Goal: Task Accomplishment & Management: Complete application form

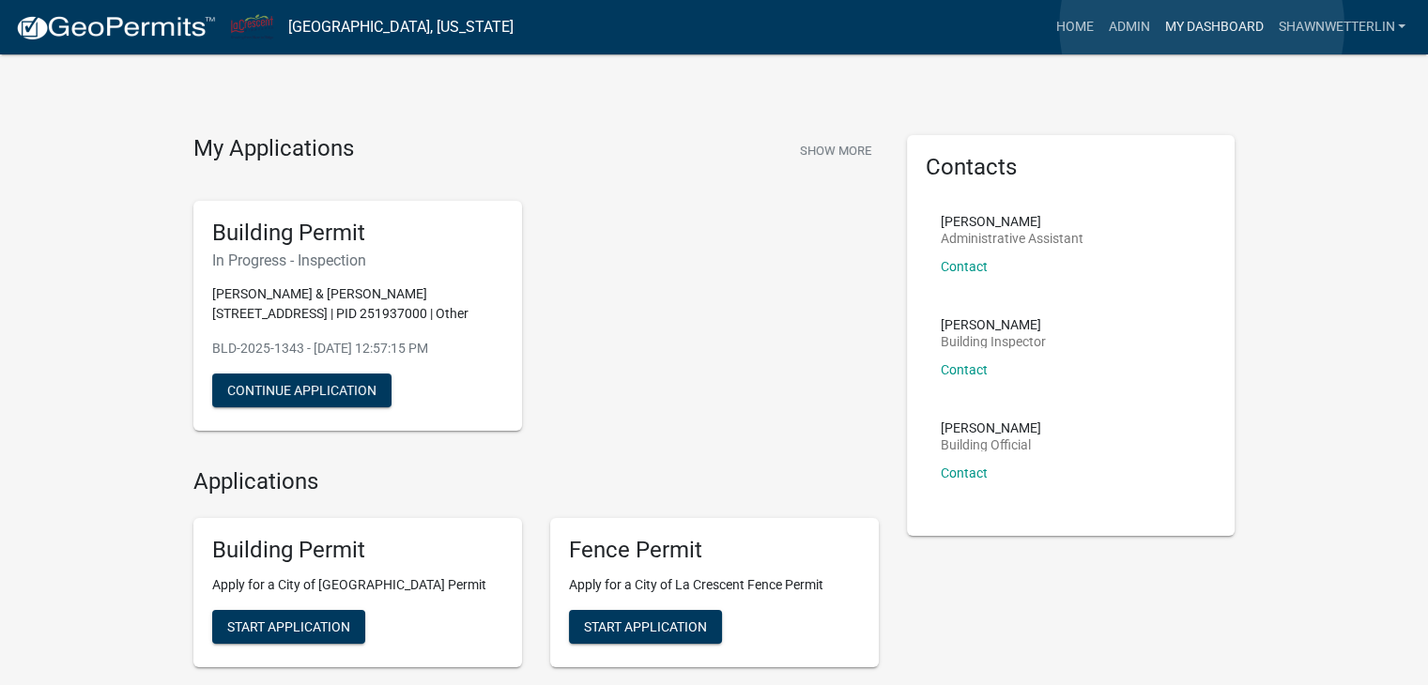
click at [1201, 26] on link "My Dashboard" at bounding box center [1213, 27] width 114 height 36
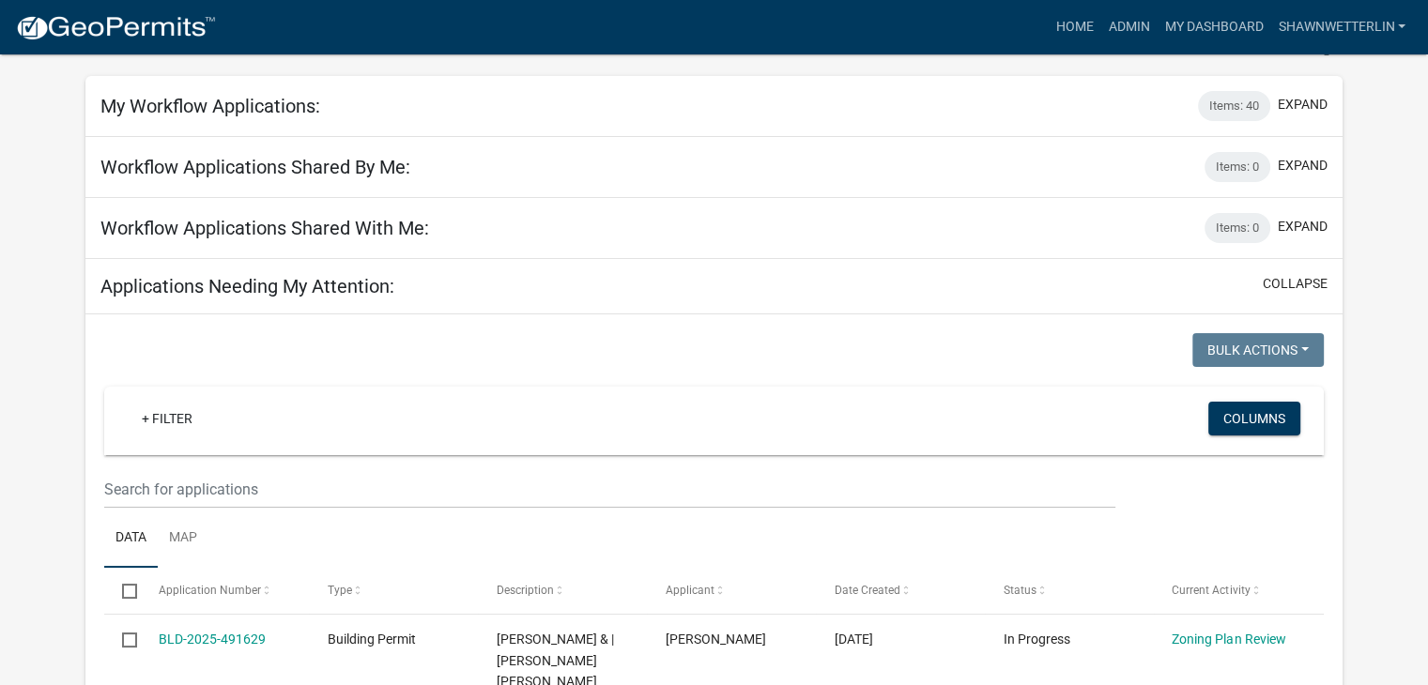
scroll to position [94, 0]
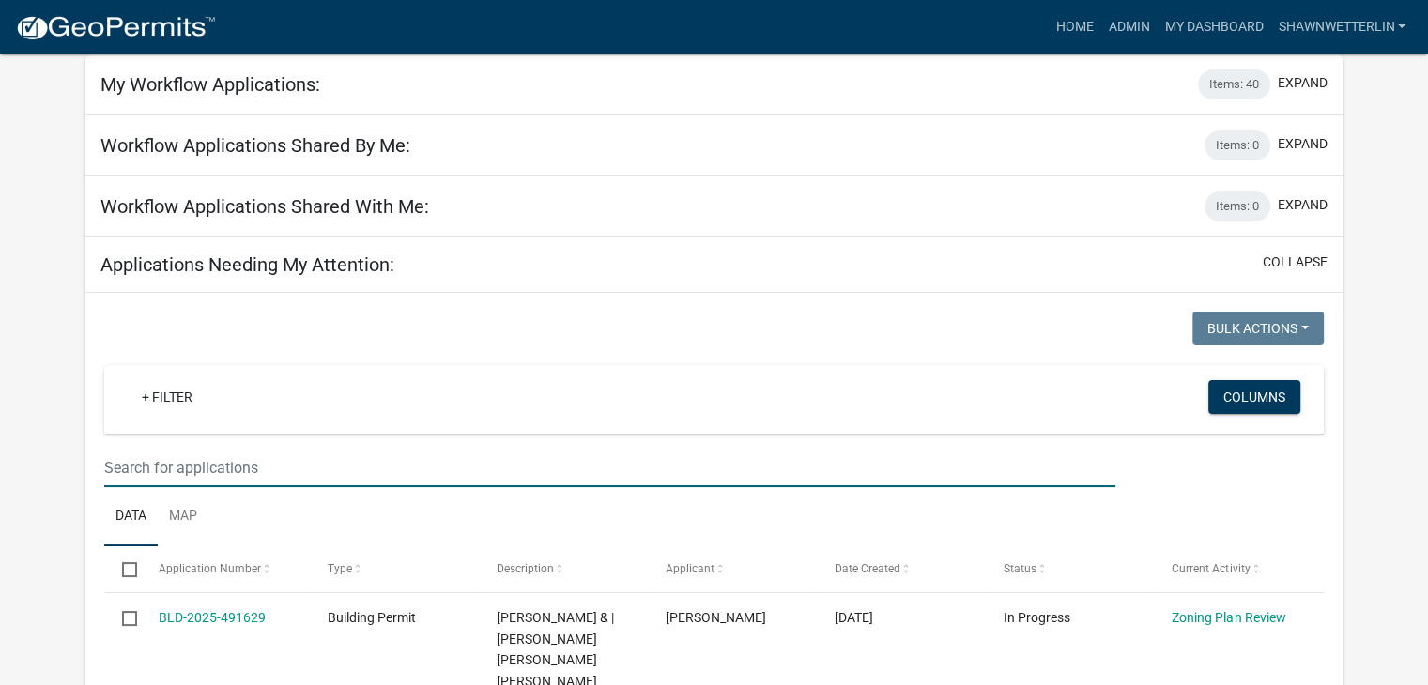
click at [163, 463] on input "text" at bounding box center [609, 468] width 1011 height 38
type input "[PERSON_NAME]"
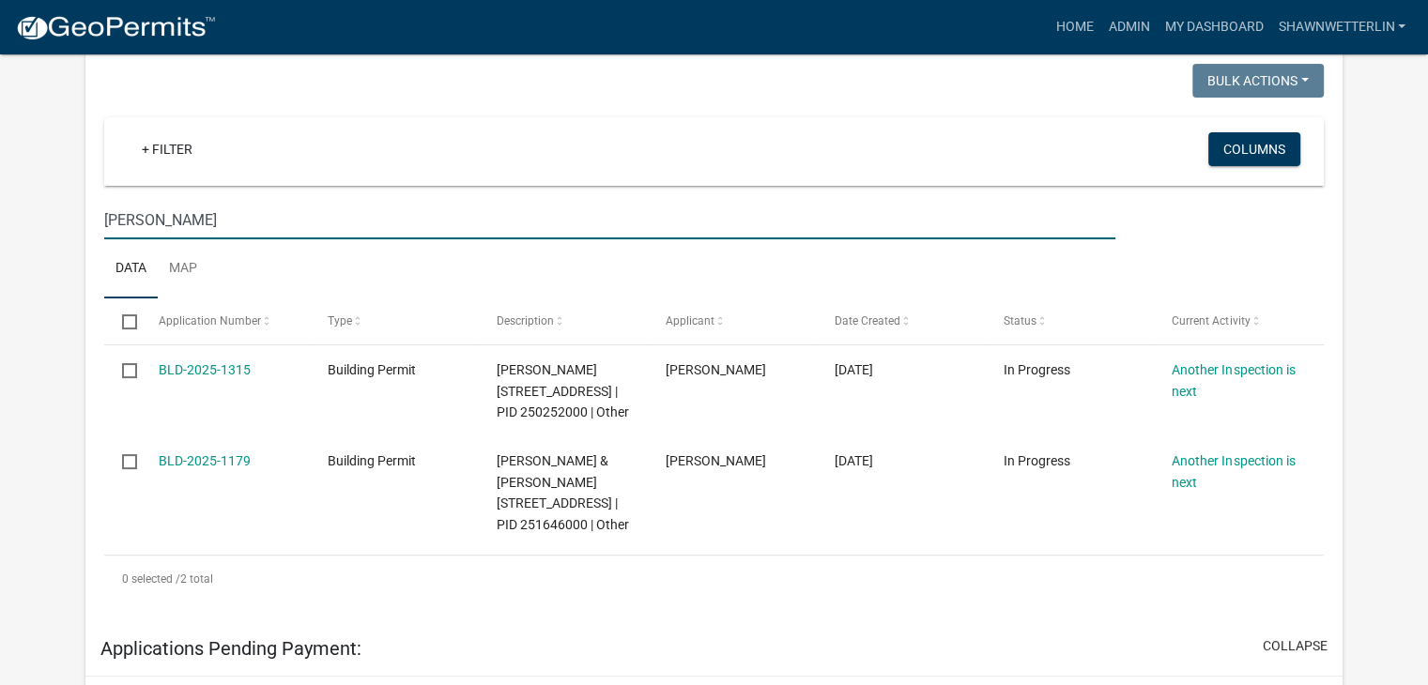
scroll to position [375, 0]
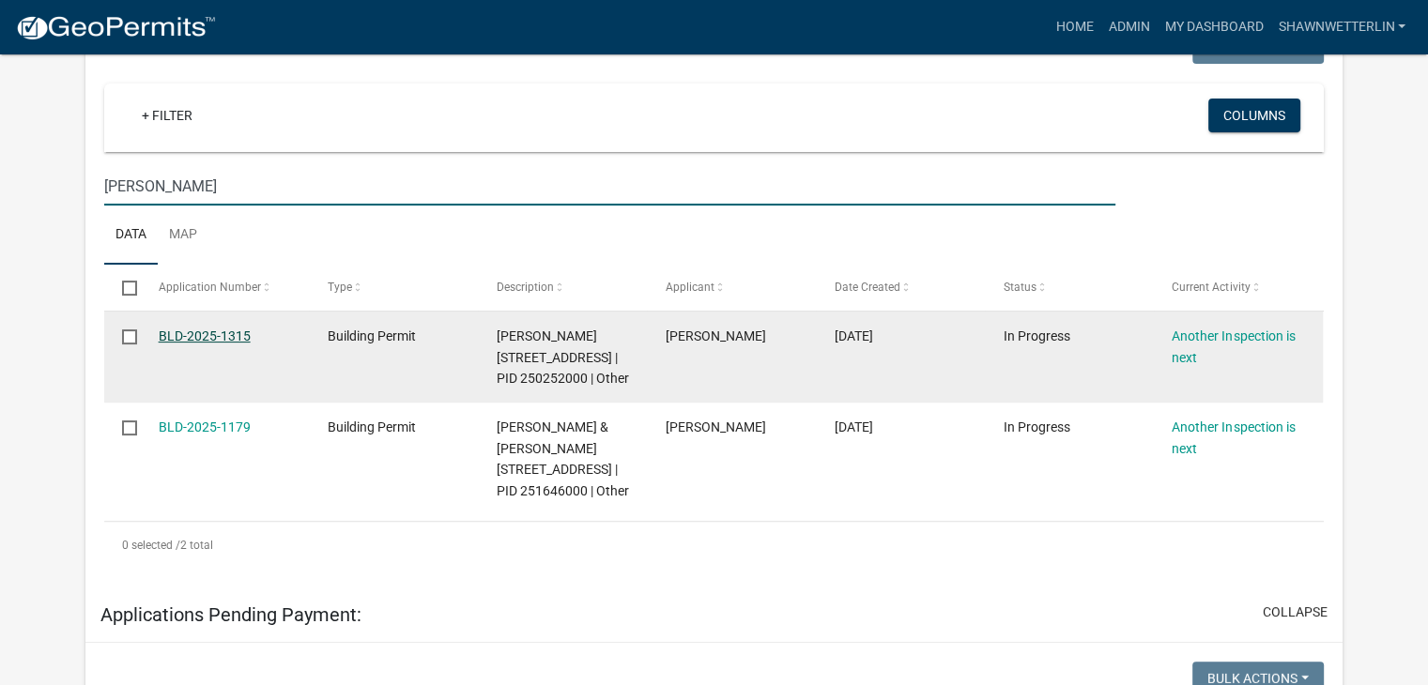
click at [211, 329] on link "BLD-2025-1315" at bounding box center [205, 336] width 92 height 15
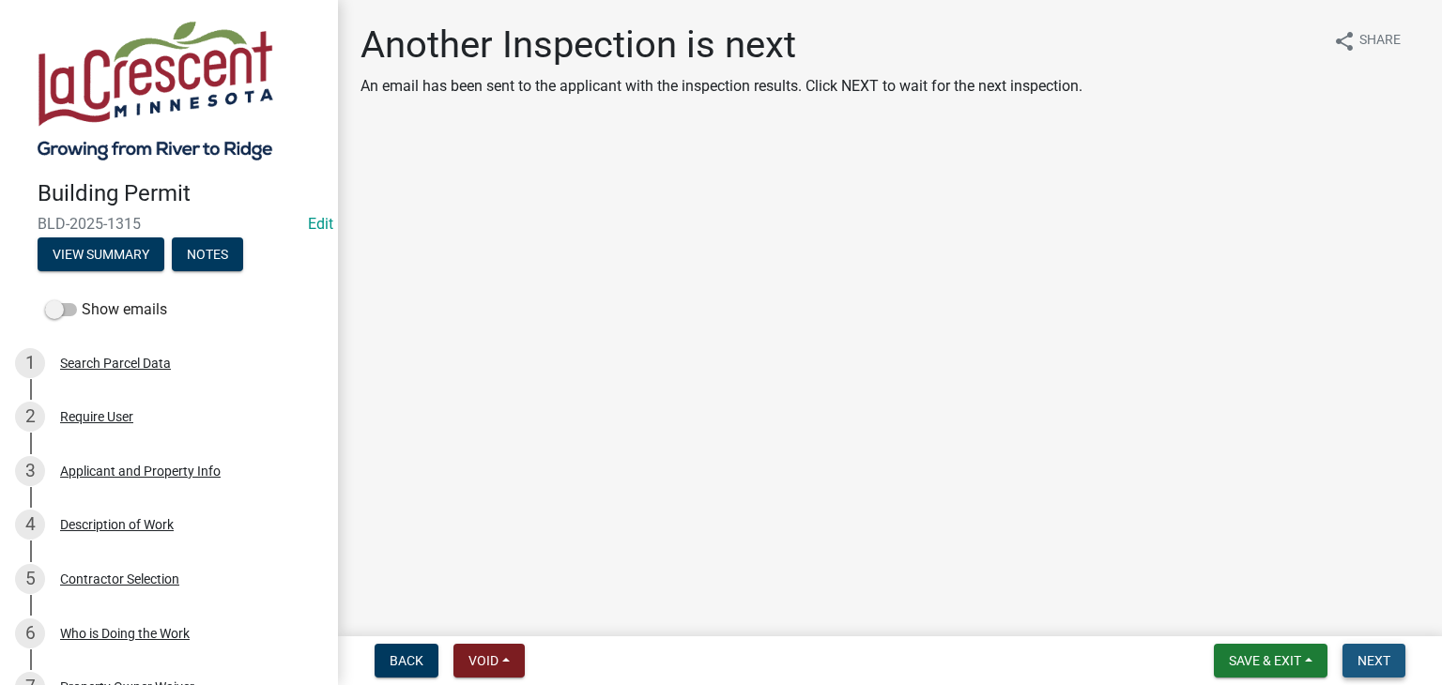
click at [1368, 664] on span "Next" at bounding box center [1373, 660] width 33 height 15
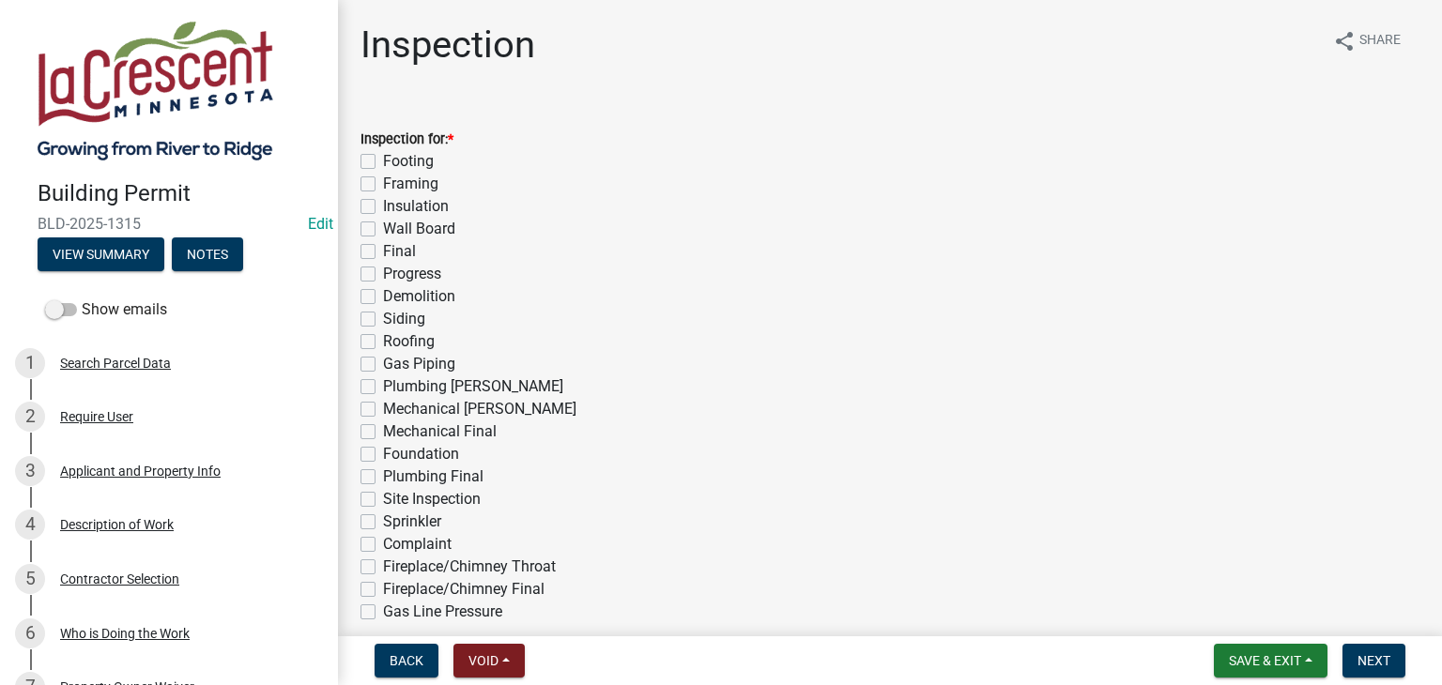
click at [383, 184] on label "Framing" at bounding box center [410, 184] width 55 height 23
click at [383, 184] on input "Framing" at bounding box center [389, 179] width 12 height 12
checkbox input "true"
checkbox input "false"
checkbox input "true"
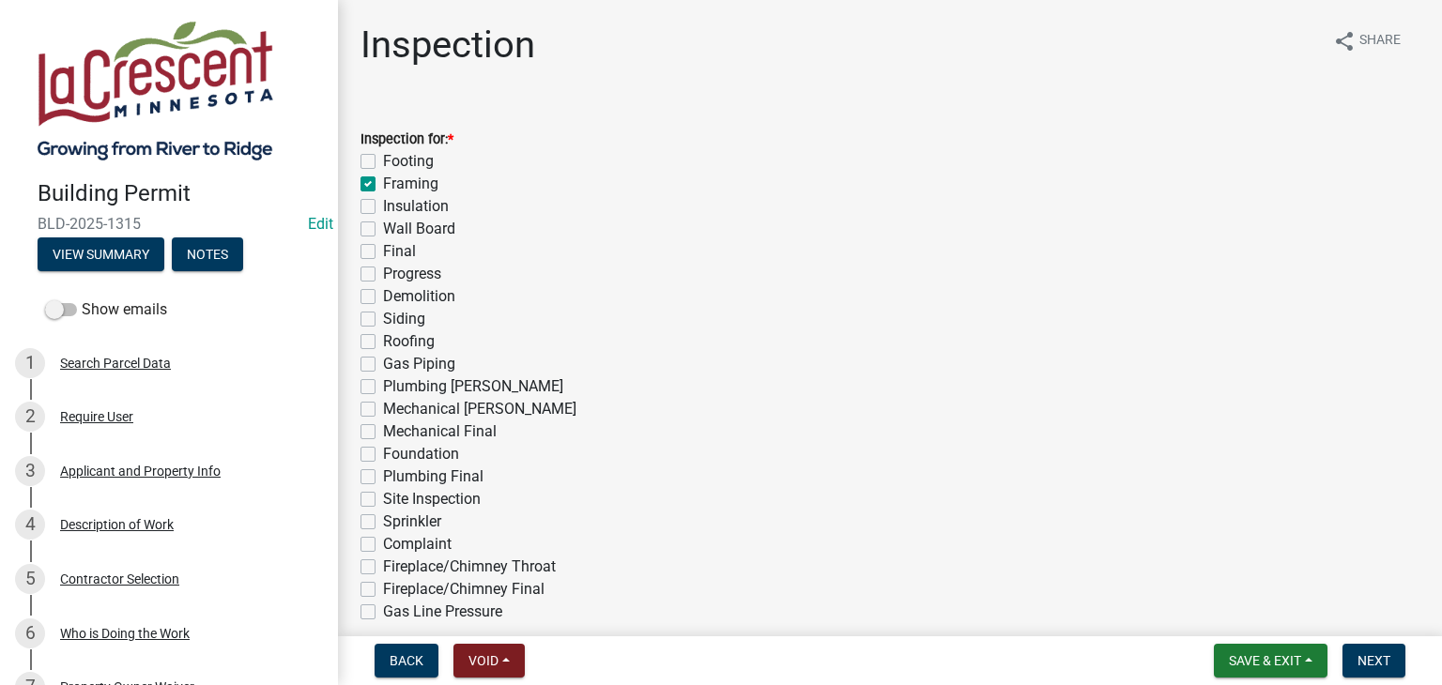
checkbox input "false"
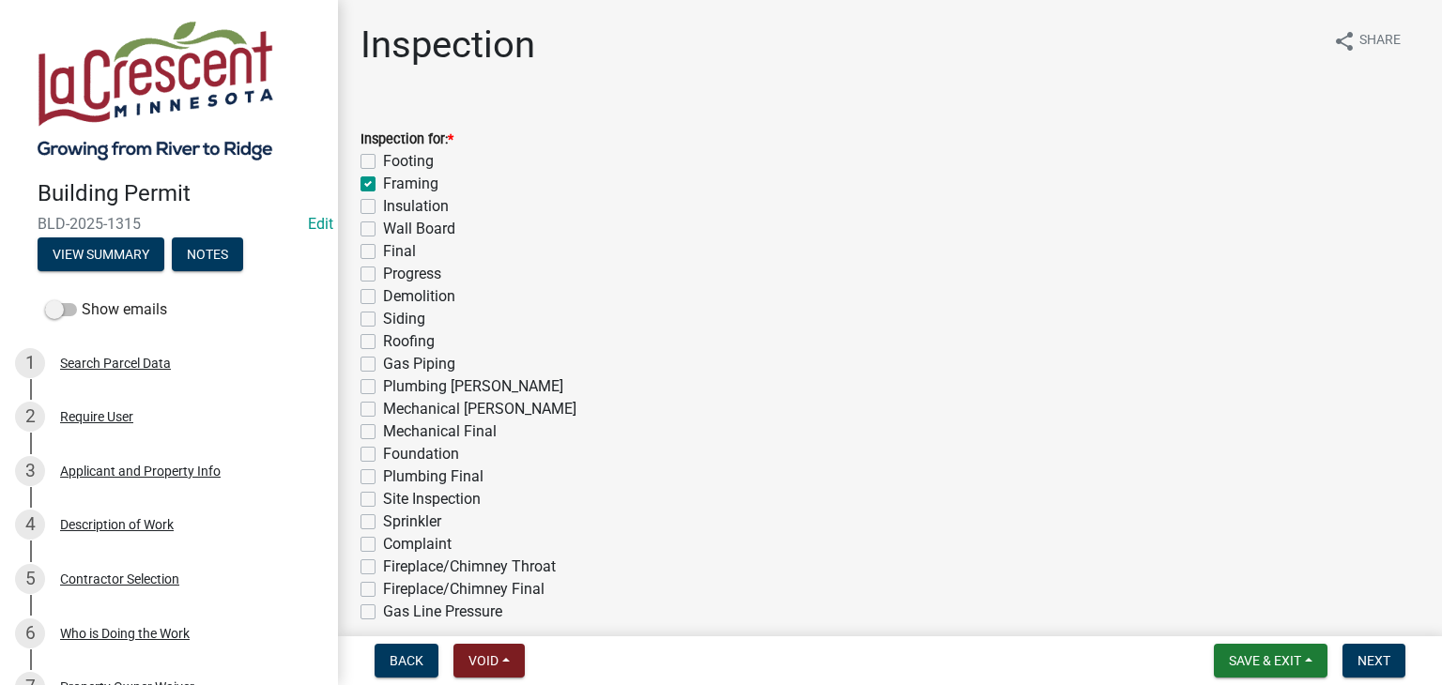
checkbox input "false"
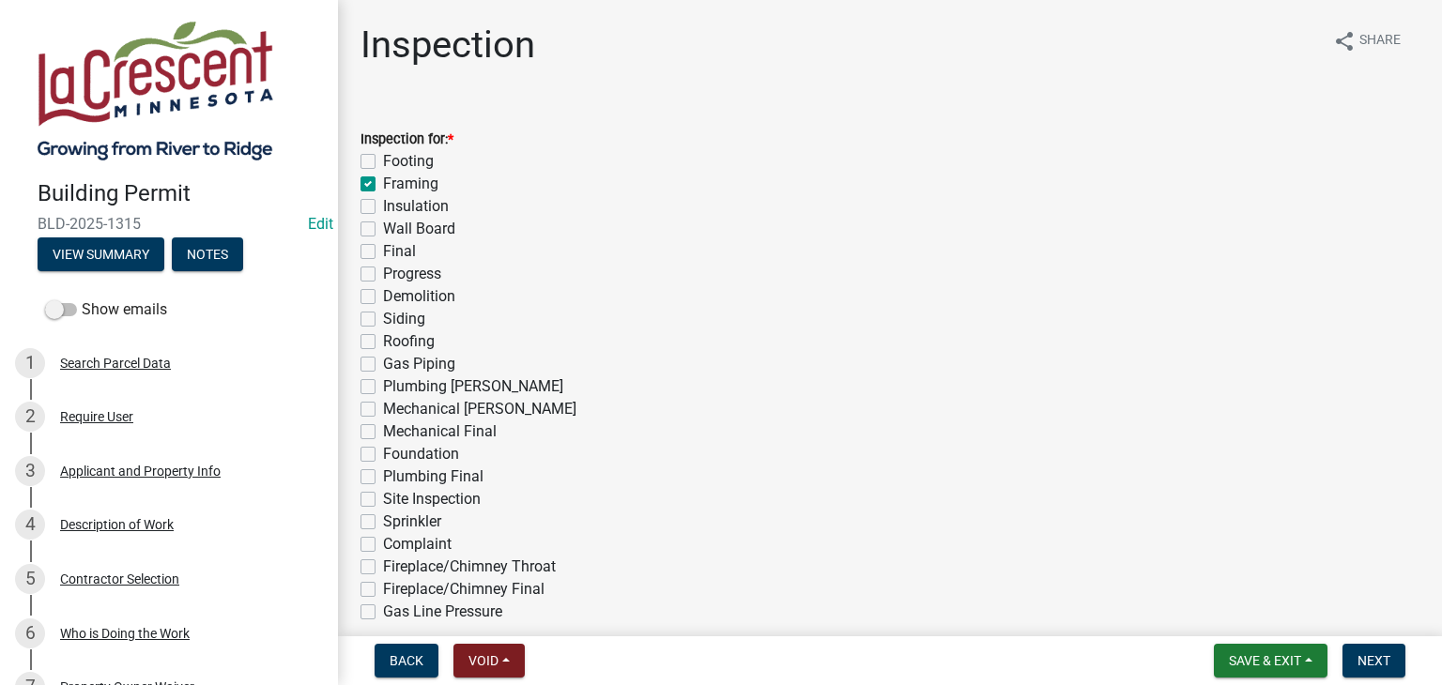
checkbox input "false"
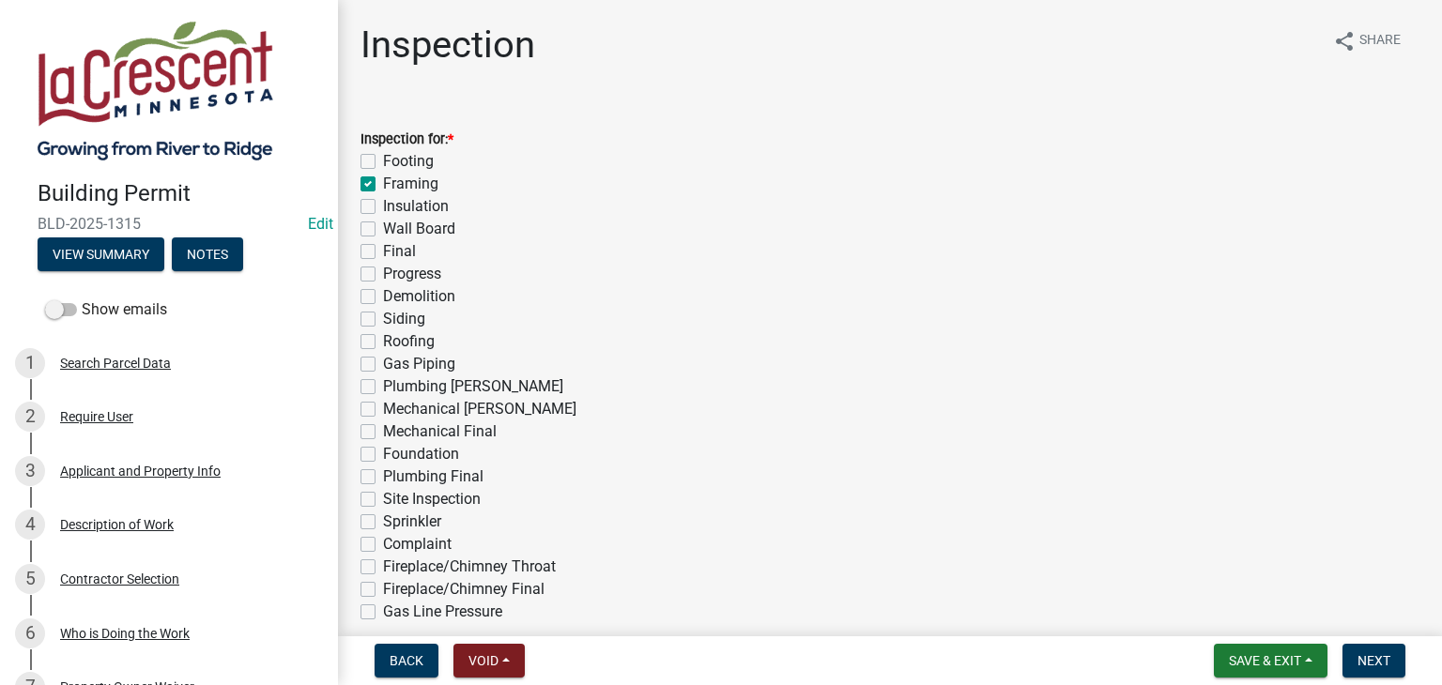
checkbox input "false"
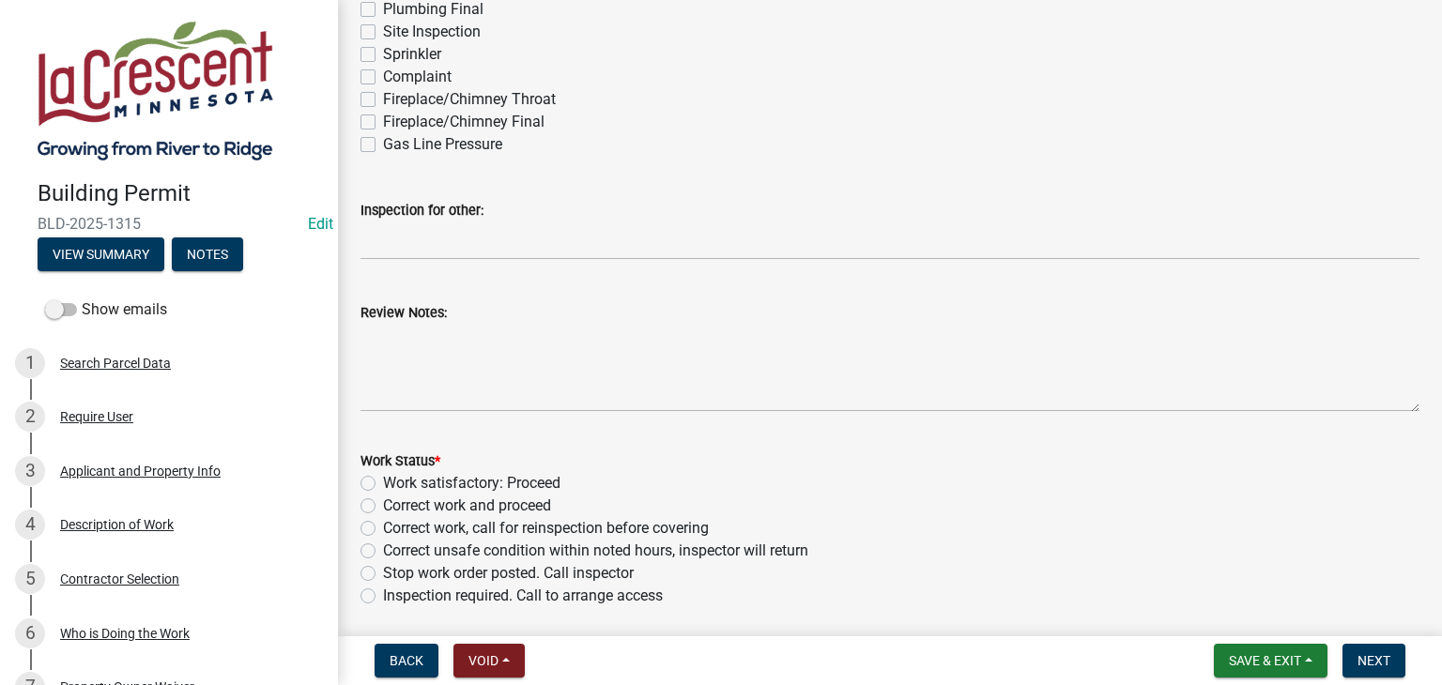
scroll to position [469, 0]
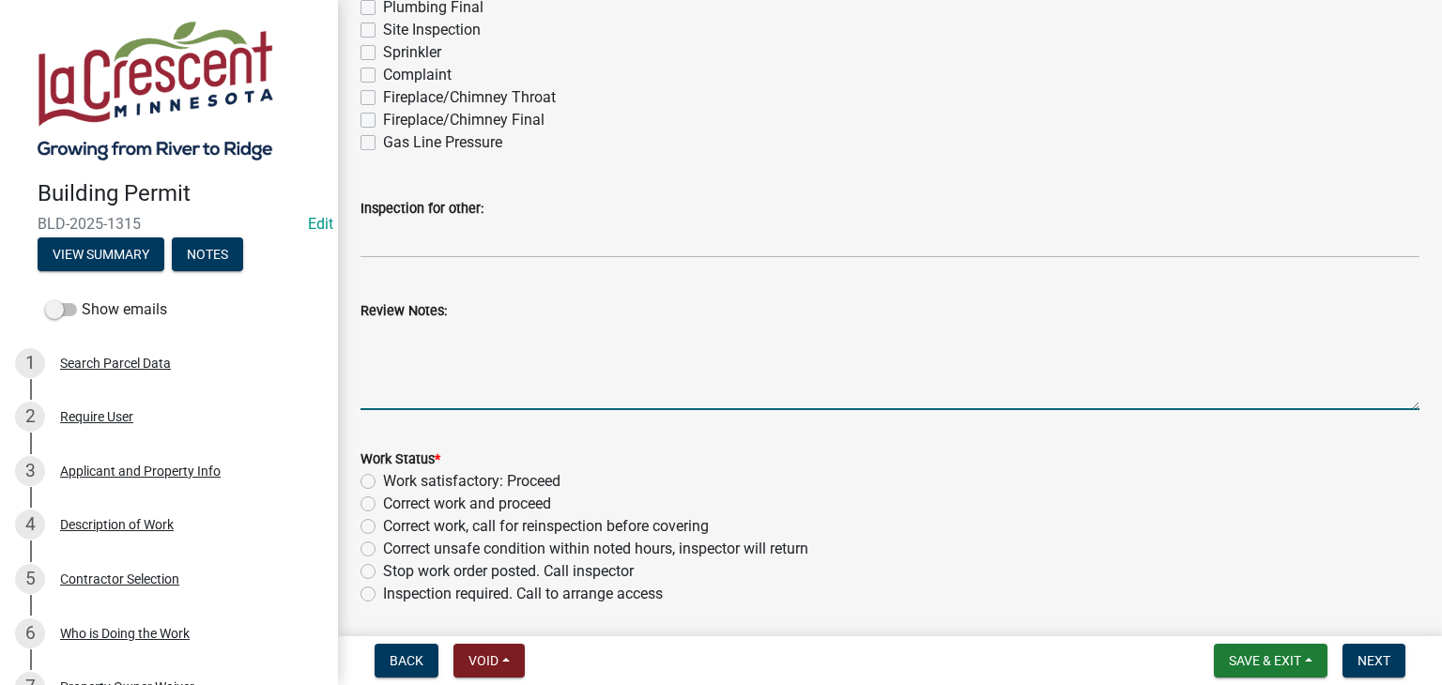
click at [526, 334] on textarea "Review Notes:" at bounding box center [889, 366] width 1059 height 88
drag, startPoint x: 883, startPoint y: 335, endPoint x: 807, endPoint y: 381, distance: 88.9
click at [807, 381] on textarea "Install anchor bolts to code. Call for framing inspection after state electrica…" at bounding box center [889, 366] width 1059 height 88
click at [904, 334] on textarea "Install anchor bolts to code. Call for framing inspection after state electrica…" at bounding box center [889, 366] width 1059 height 88
click at [1014, 336] on textarea "Install anchor bolts to code. Call for framing inspection after state electrica…" at bounding box center [889, 366] width 1059 height 88
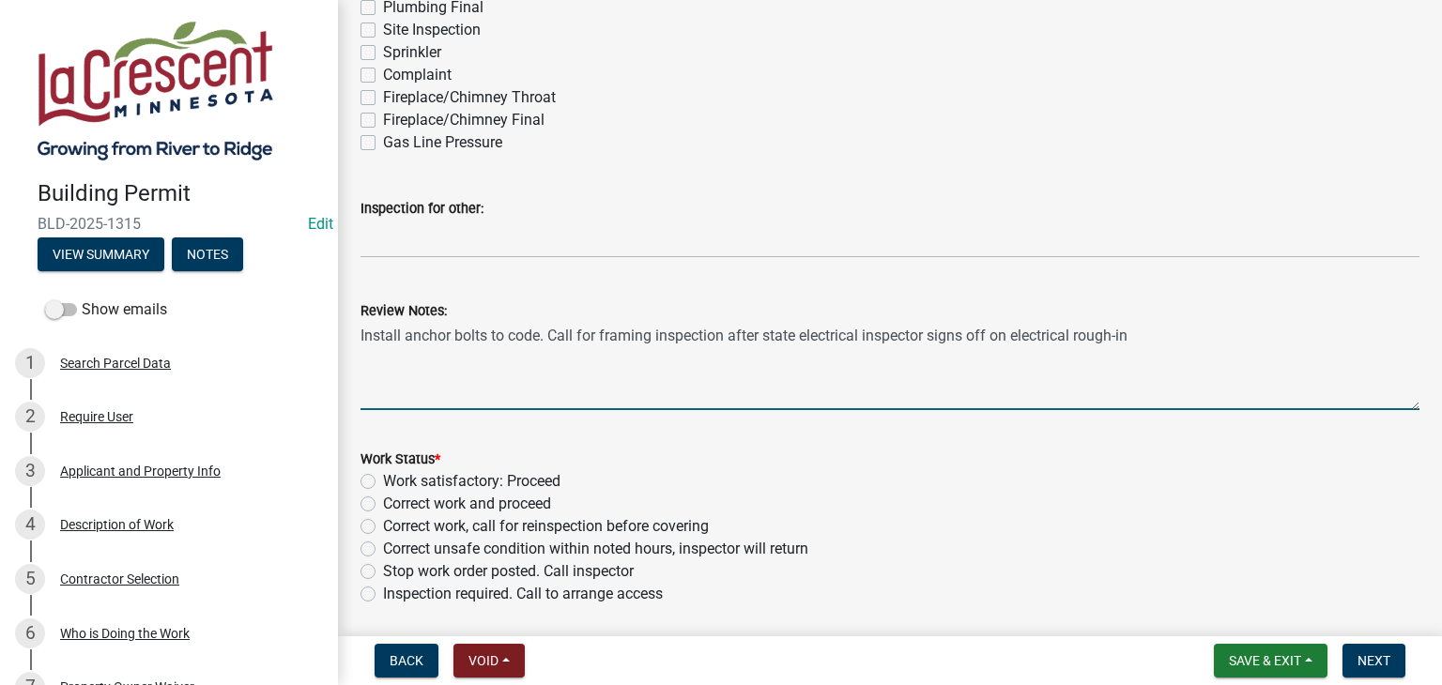
click at [1137, 331] on textarea "Install anchor bolts to code. Call for framing inspection after state electrica…" at bounding box center [889, 366] width 1059 height 88
type textarea "Install anchor bolts to code. Call for framing inspection after state electrica…"
click at [383, 500] on label "Correct work and proceed" at bounding box center [467, 504] width 168 height 23
click at [383, 500] on input "Correct work and proceed" at bounding box center [389, 499] width 12 height 12
radio input "true"
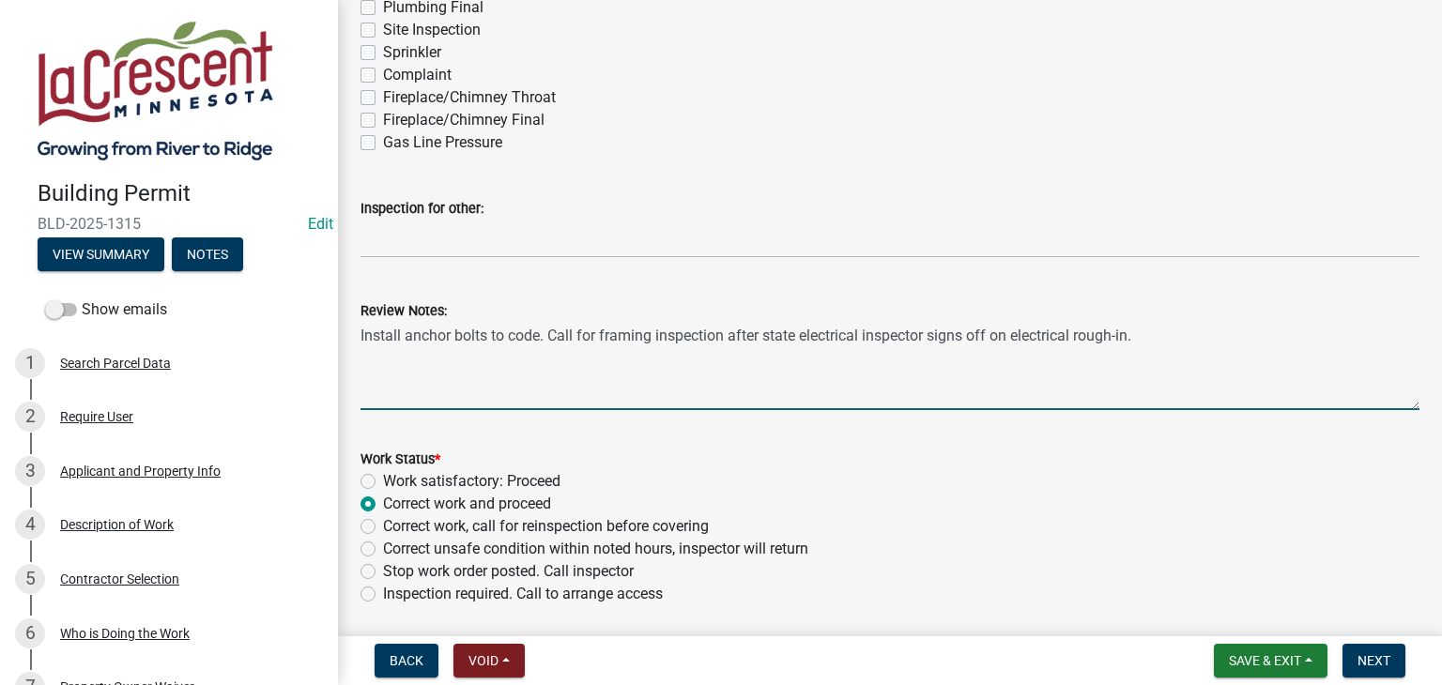
click at [1148, 331] on textarea "Install anchor bolts to code. Call for framing inspection after state electrica…" at bounding box center [889, 366] width 1059 height 88
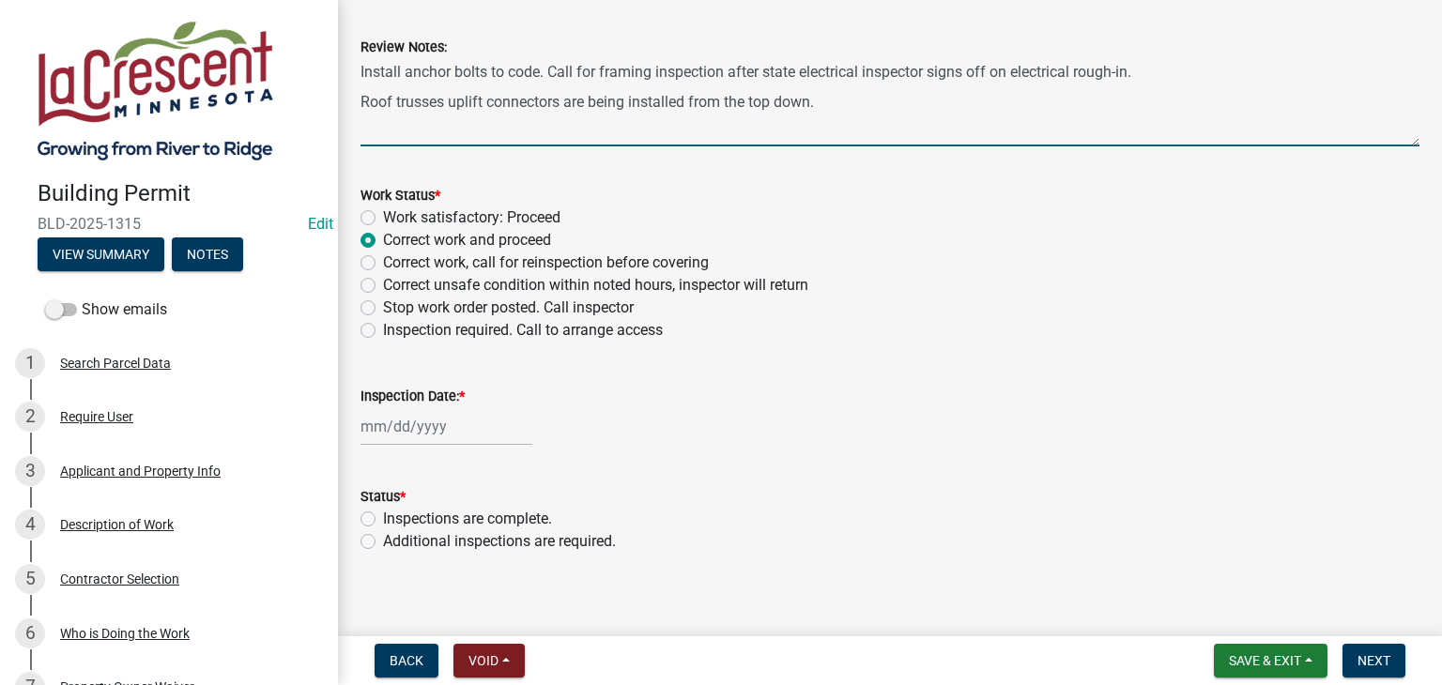
scroll to position [747, 0]
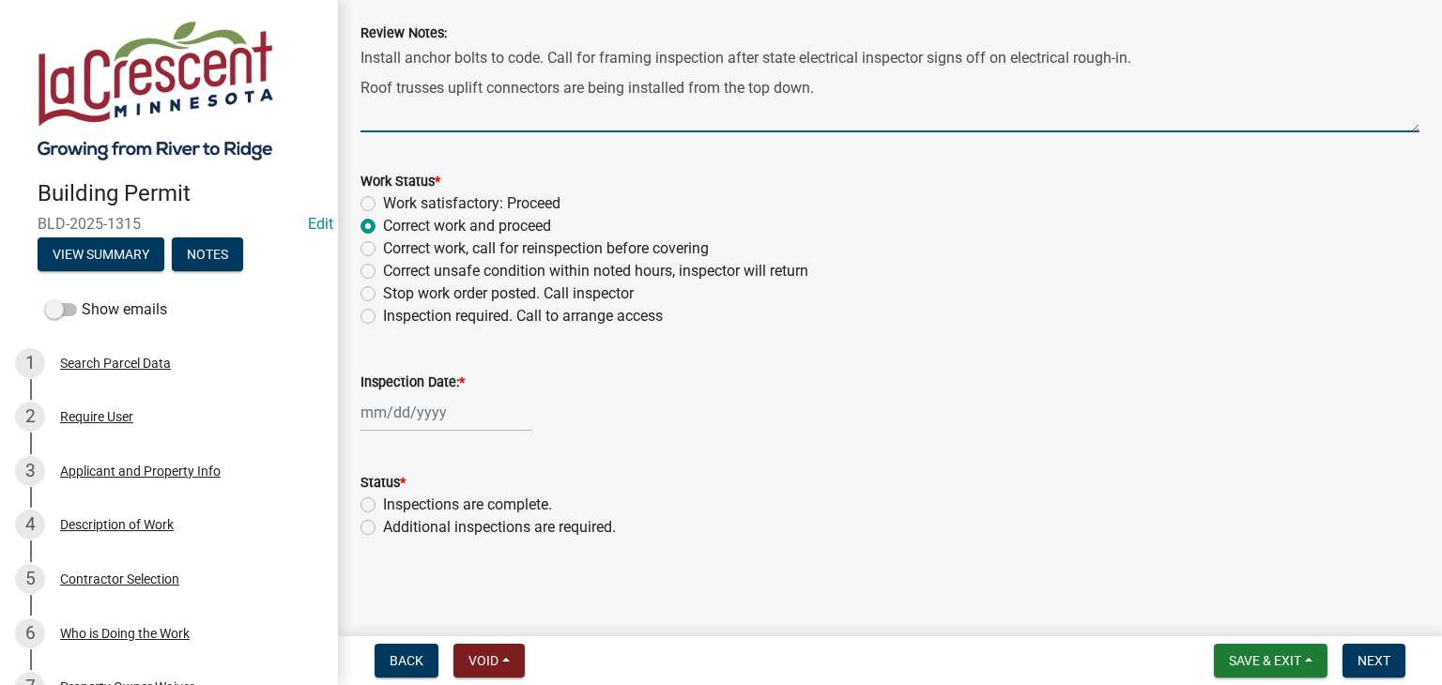
type textarea "Install anchor bolts to code. Call for framing inspection after state electrica…"
click at [478, 418] on div at bounding box center [446, 412] width 172 height 38
select select "10"
select select "2025"
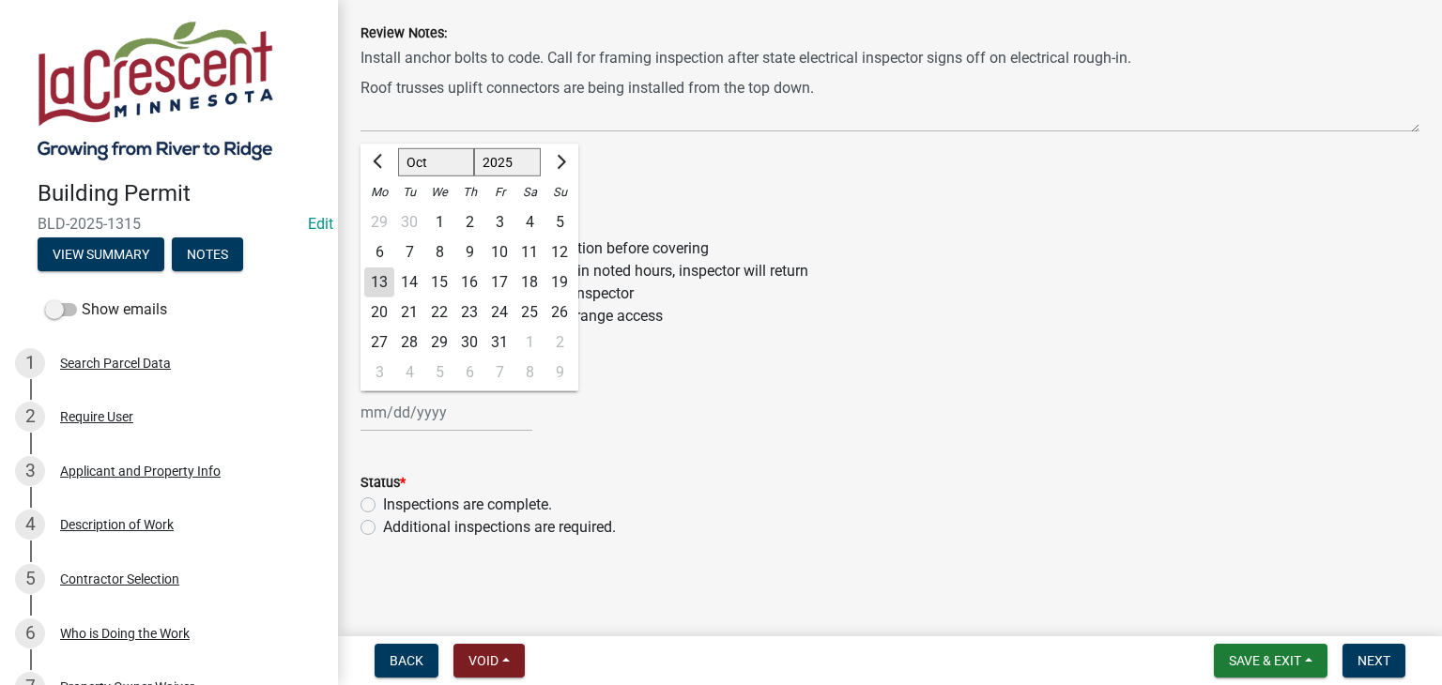
click at [381, 280] on div "13" at bounding box center [379, 282] width 30 height 30
type input "[DATE]"
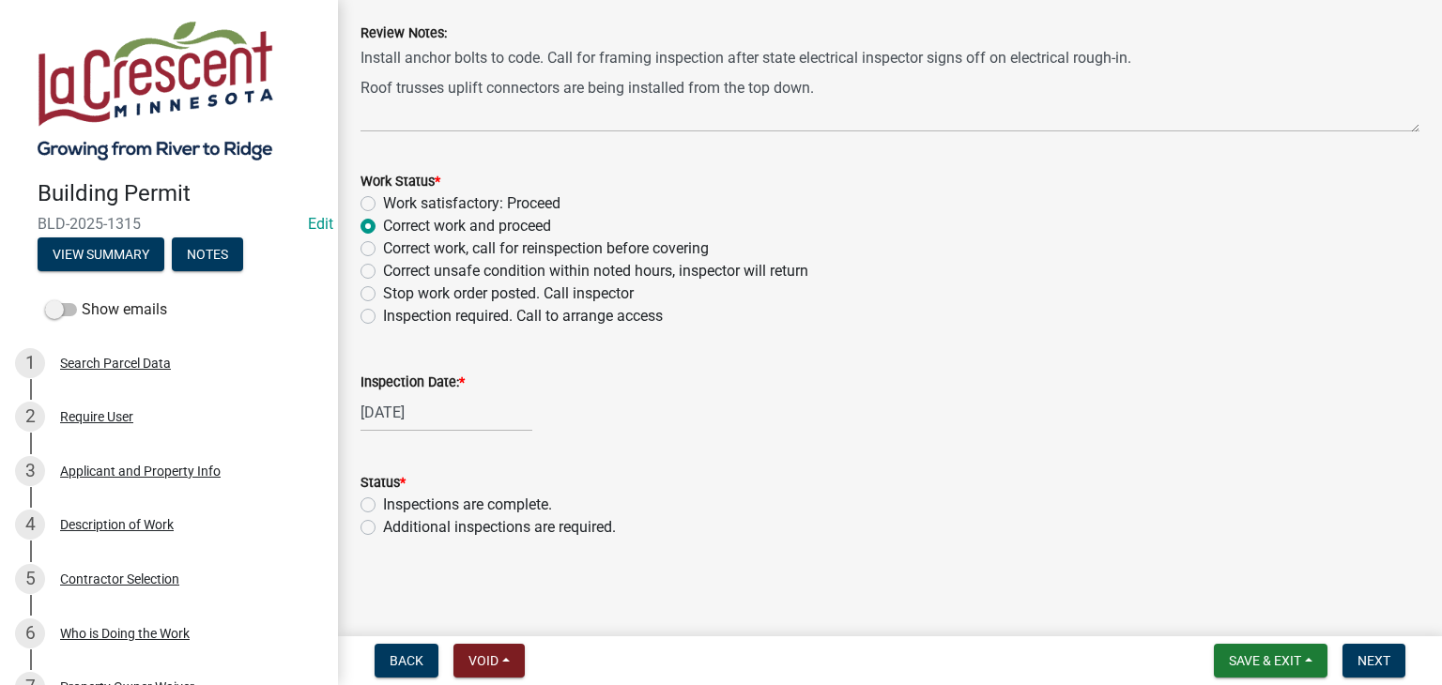
click at [383, 530] on label "Additional inspections are required." at bounding box center [499, 527] width 233 height 23
click at [383, 528] on input "Additional inspections are required." at bounding box center [389, 522] width 12 height 12
radio input "true"
click at [1381, 662] on span "Next" at bounding box center [1373, 660] width 33 height 15
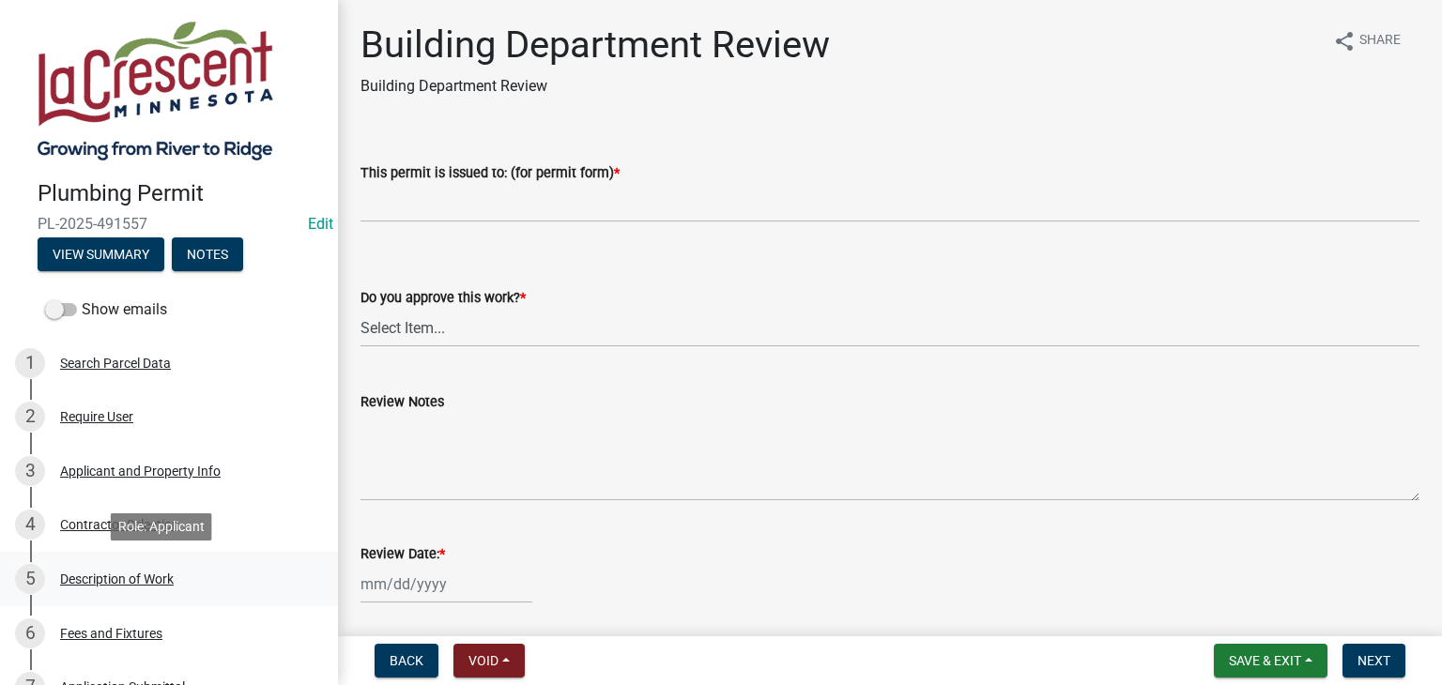
click at [165, 581] on div "Description of Work" at bounding box center [117, 579] width 114 height 13
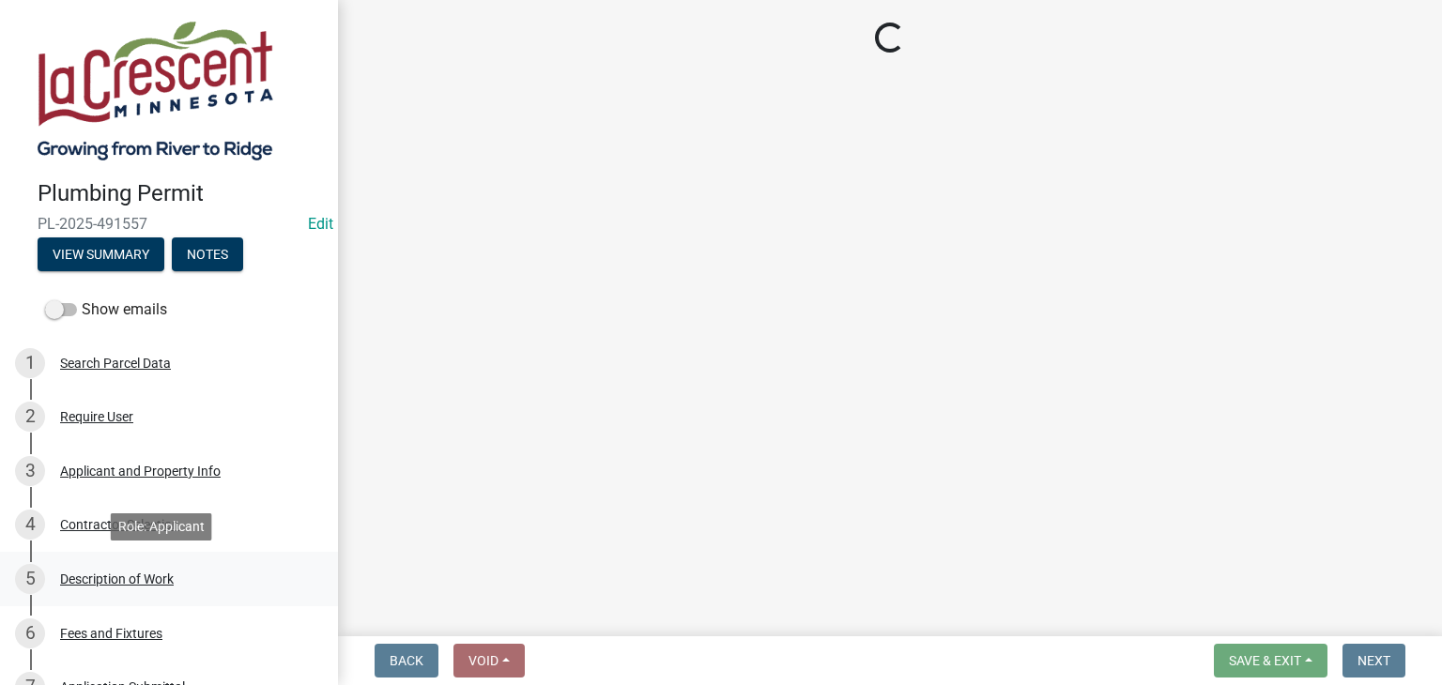
select select "59bf33d4-9d5c-4e7c-8b9a-7c1b13f00426"
select select "28f4028a-693d-415b-8130-38cfe69d94b3"
select select "4af7cc83-1d25-4c0b-a329-4ae30bd591bb"
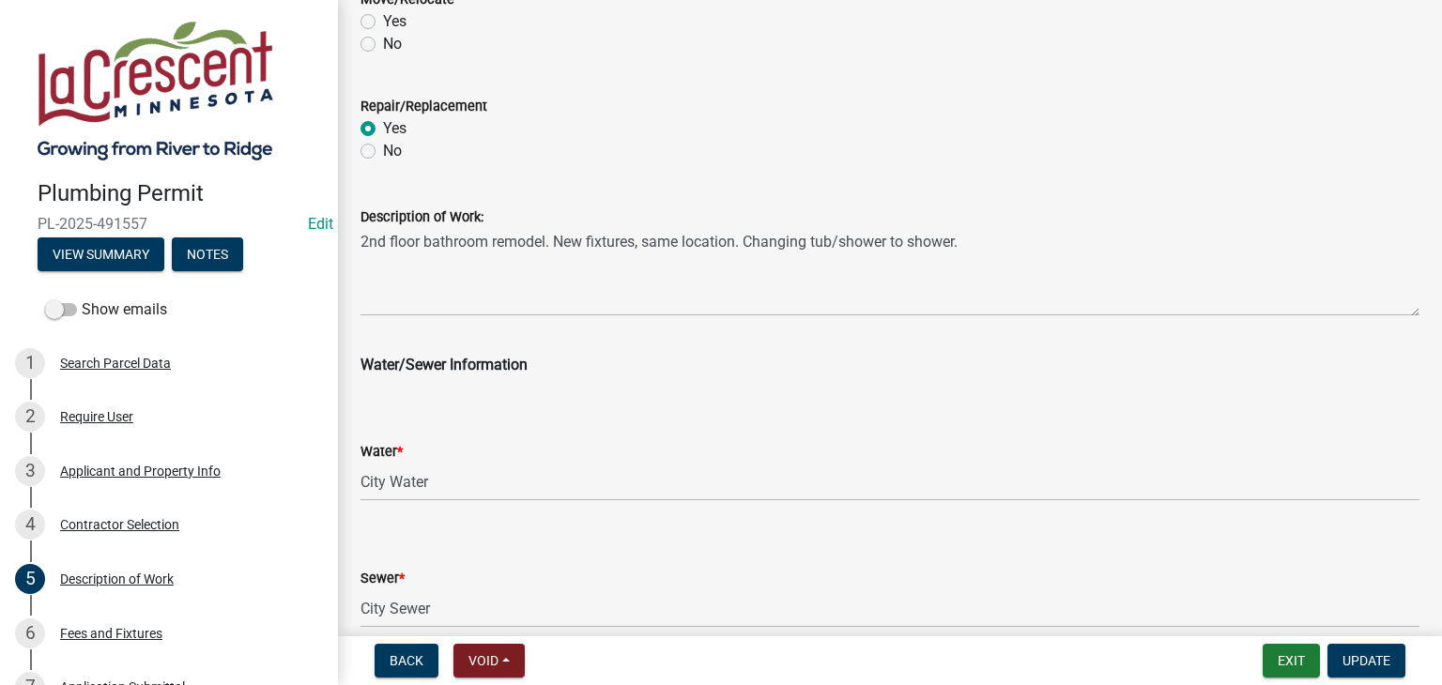
scroll to position [934, 0]
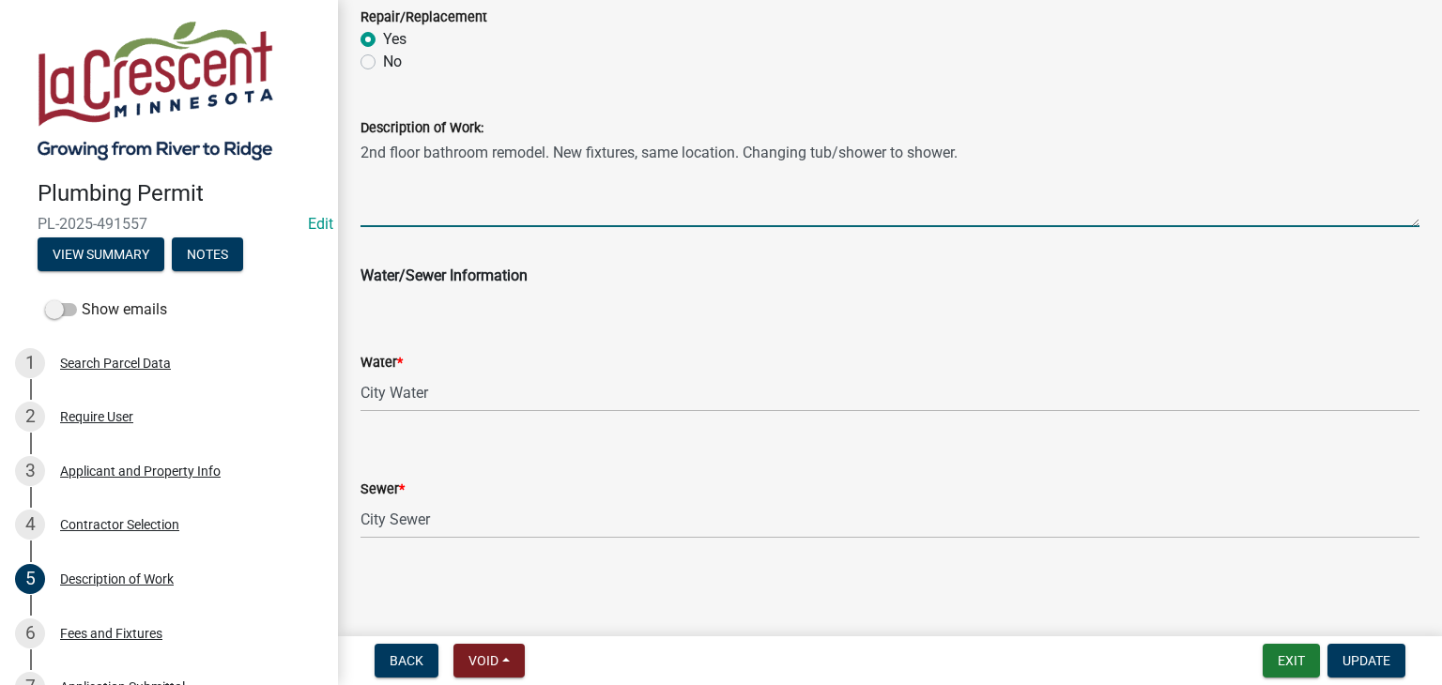
drag, startPoint x: 546, startPoint y: 151, endPoint x: 361, endPoint y: 152, distance: 184.9
click at [361, 152] on textarea "2nd floor bathroom remodel. New fixtures, same location. Changing tub/shower to…" at bounding box center [889, 183] width 1059 height 88
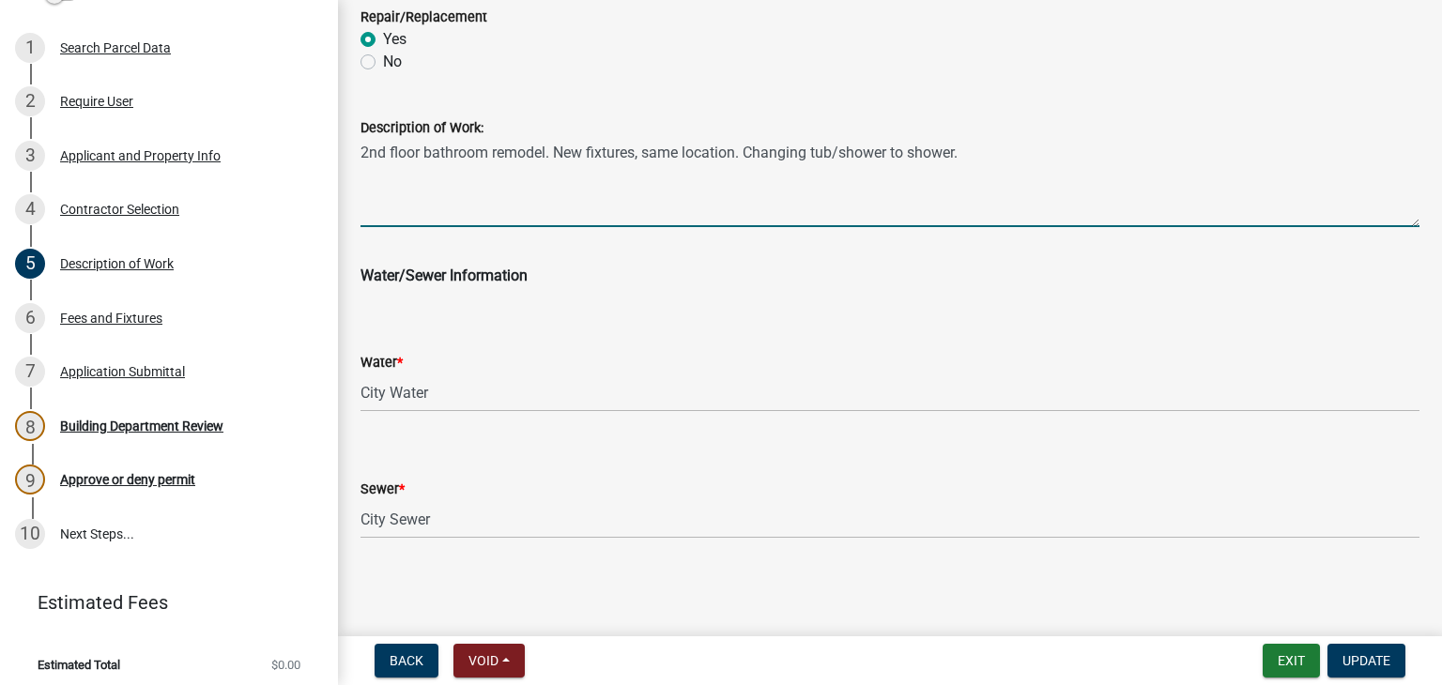
scroll to position [324, 0]
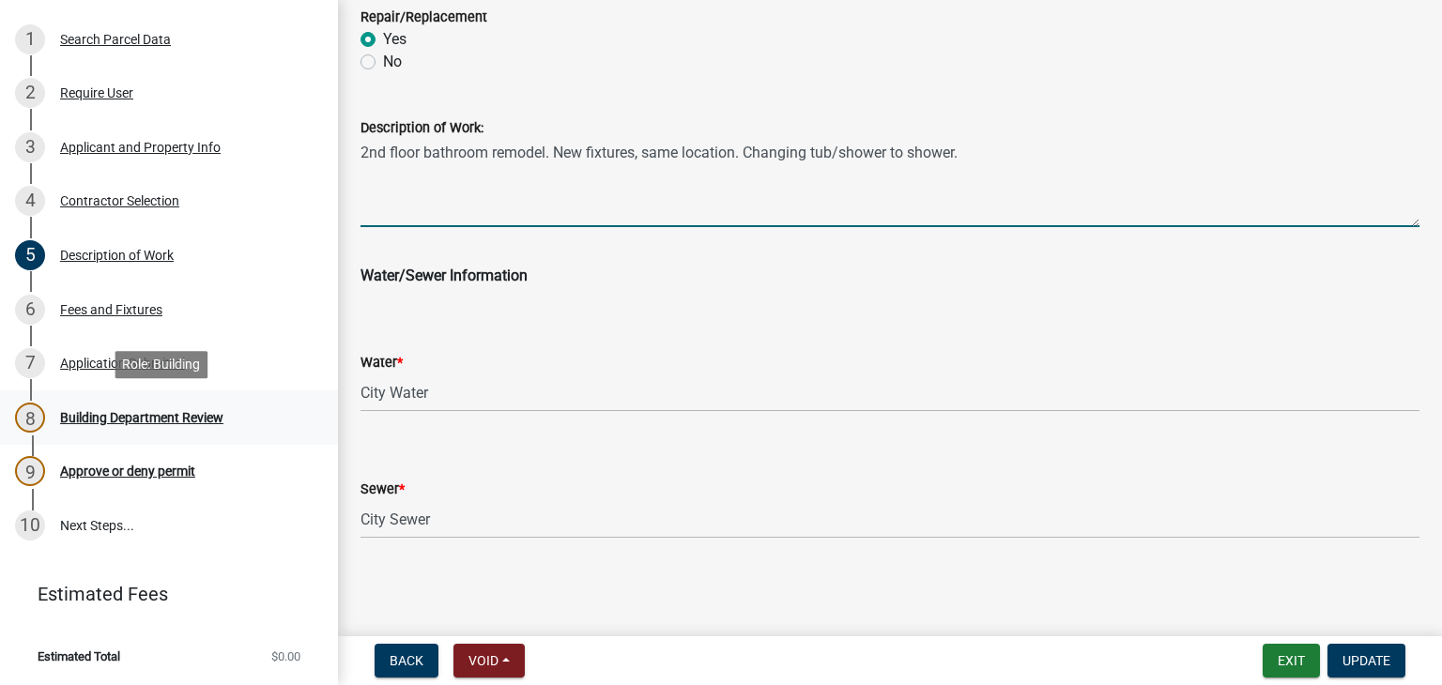
click at [203, 407] on div "8 Building Department Review" at bounding box center [161, 418] width 293 height 30
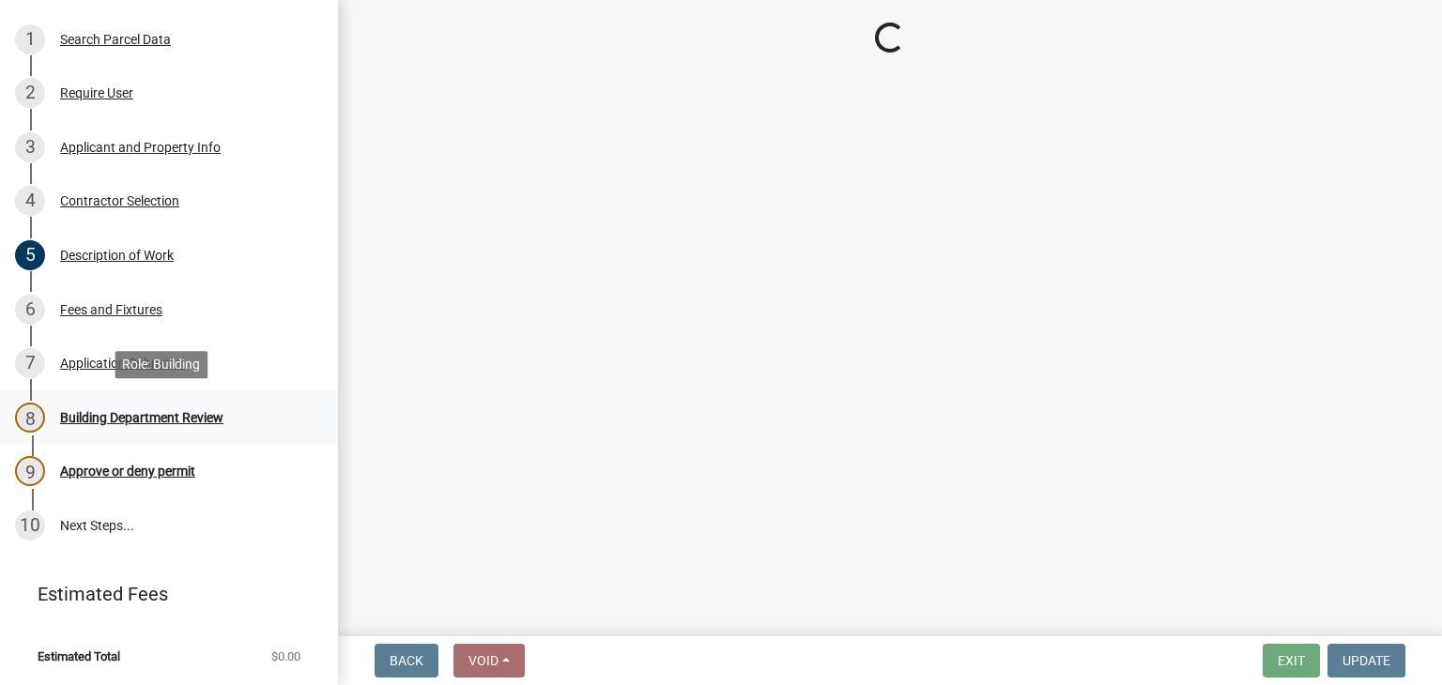
scroll to position [0, 0]
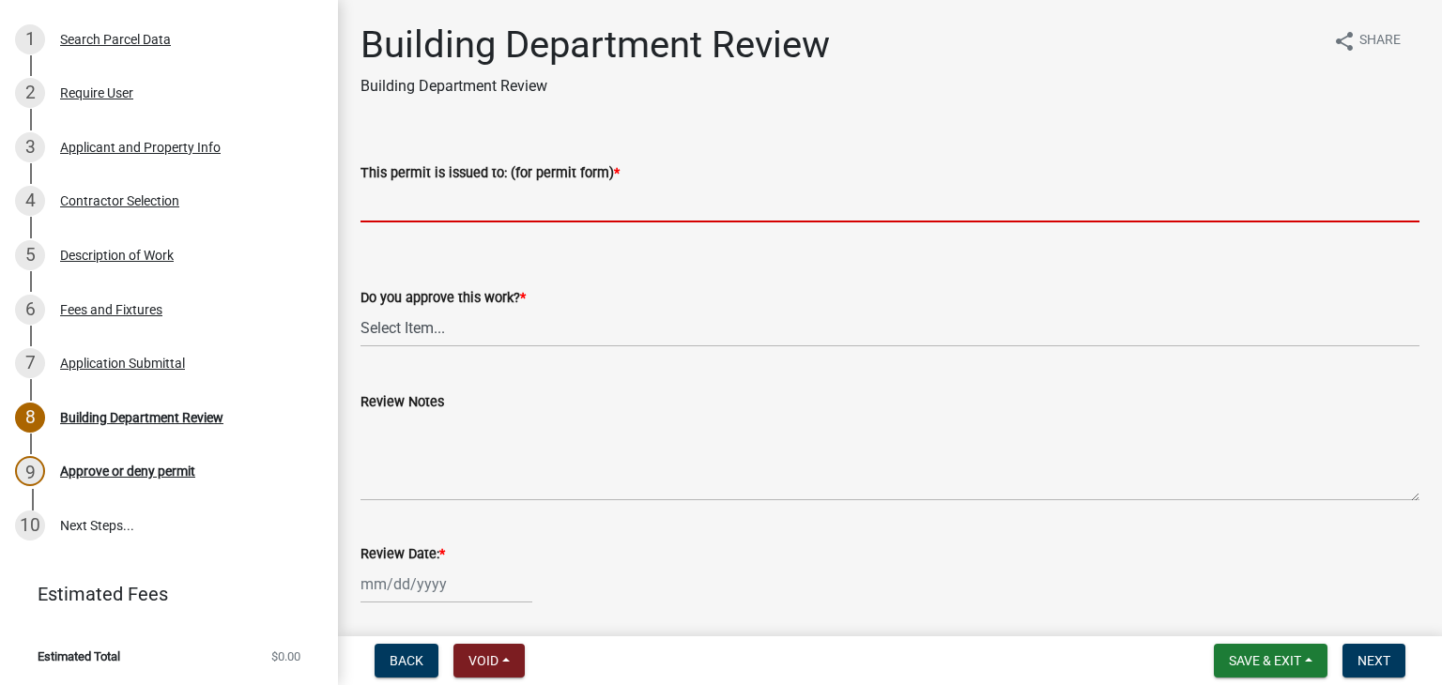
click at [508, 201] on input "This permit is issued to: (for permit form) *" at bounding box center [889, 203] width 1059 height 38
paste input "2nd floor bathroom remodel"
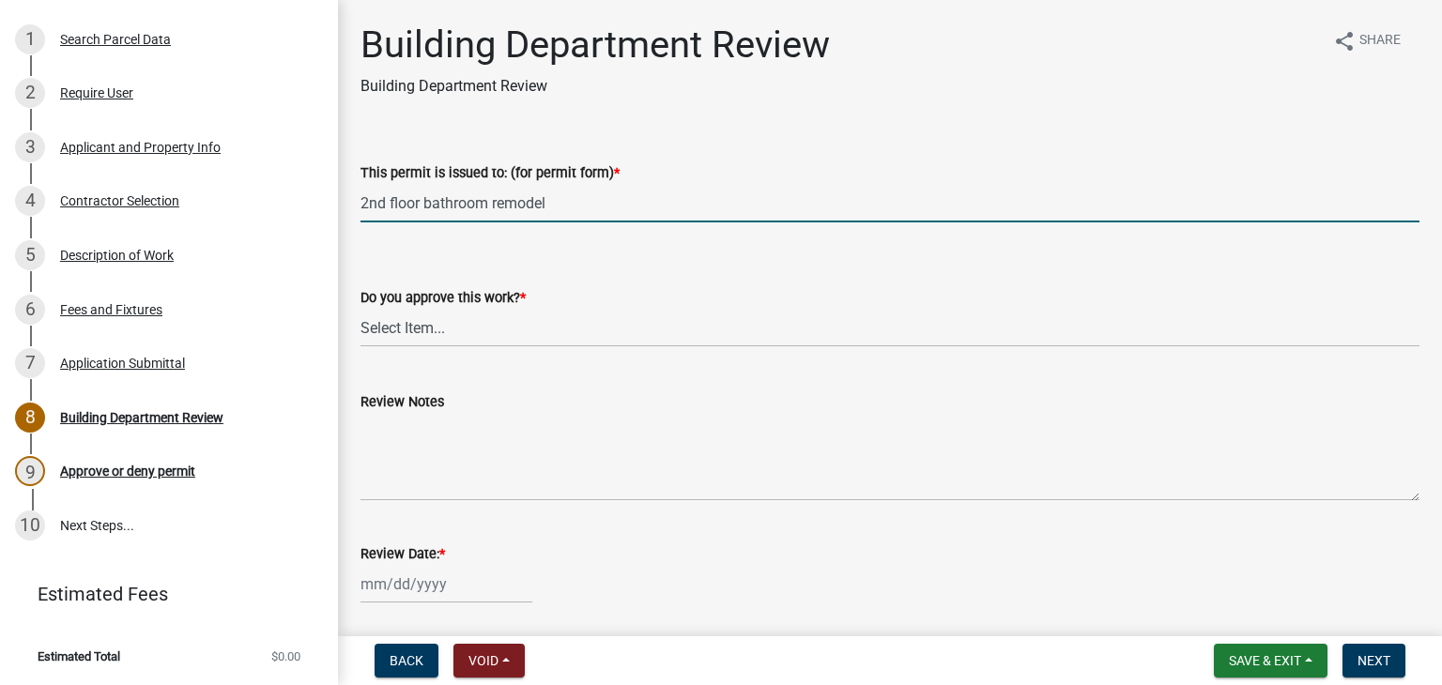
click at [386, 204] on input "2nd floor bathroom remodel" at bounding box center [889, 203] width 1059 height 38
type input "Second floor bathroom remodel"
click at [502, 334] on select "Select Item... Yes No" at bounding box center [889, 328] width 1059 height 38
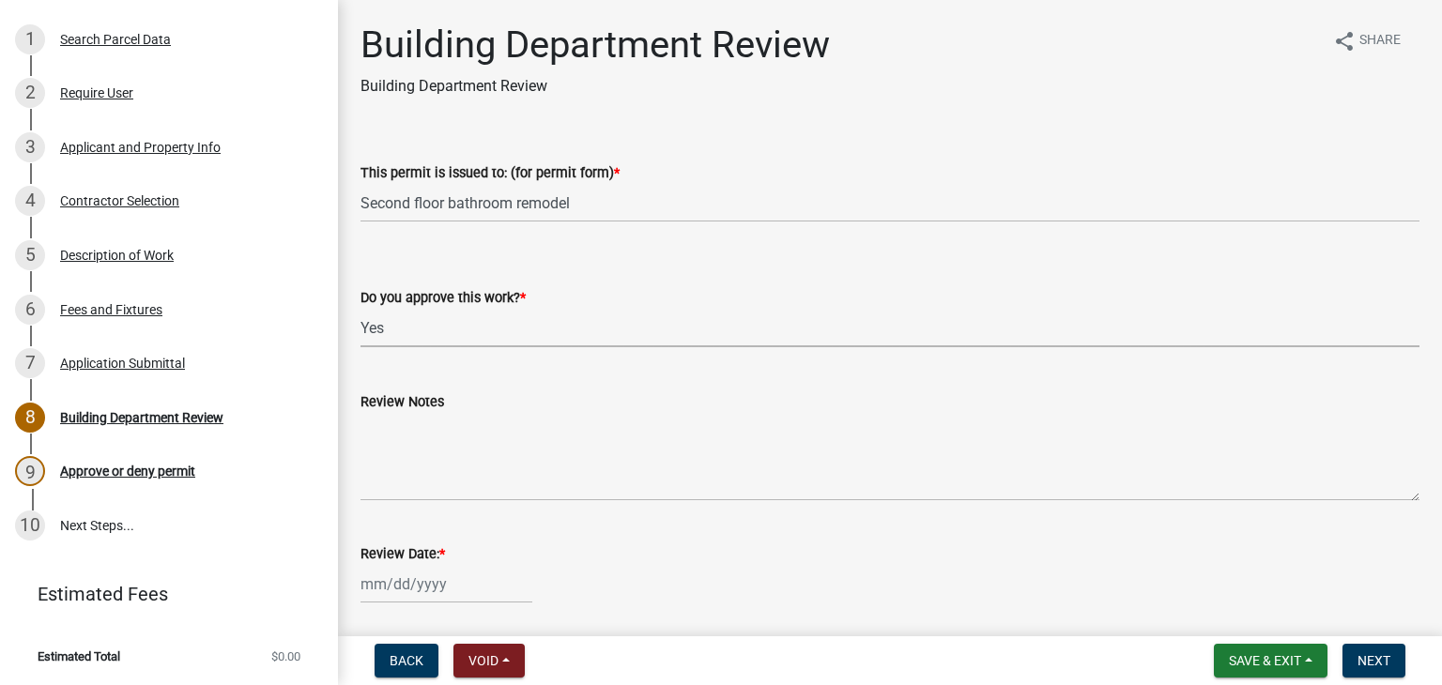
click at [360, 309] on select "Select Item... Yes No" at bounding box center [889, 328] width 1059 height 38
select select "9c2ff93d-aa12-4325-a399-8f157d8c1742"
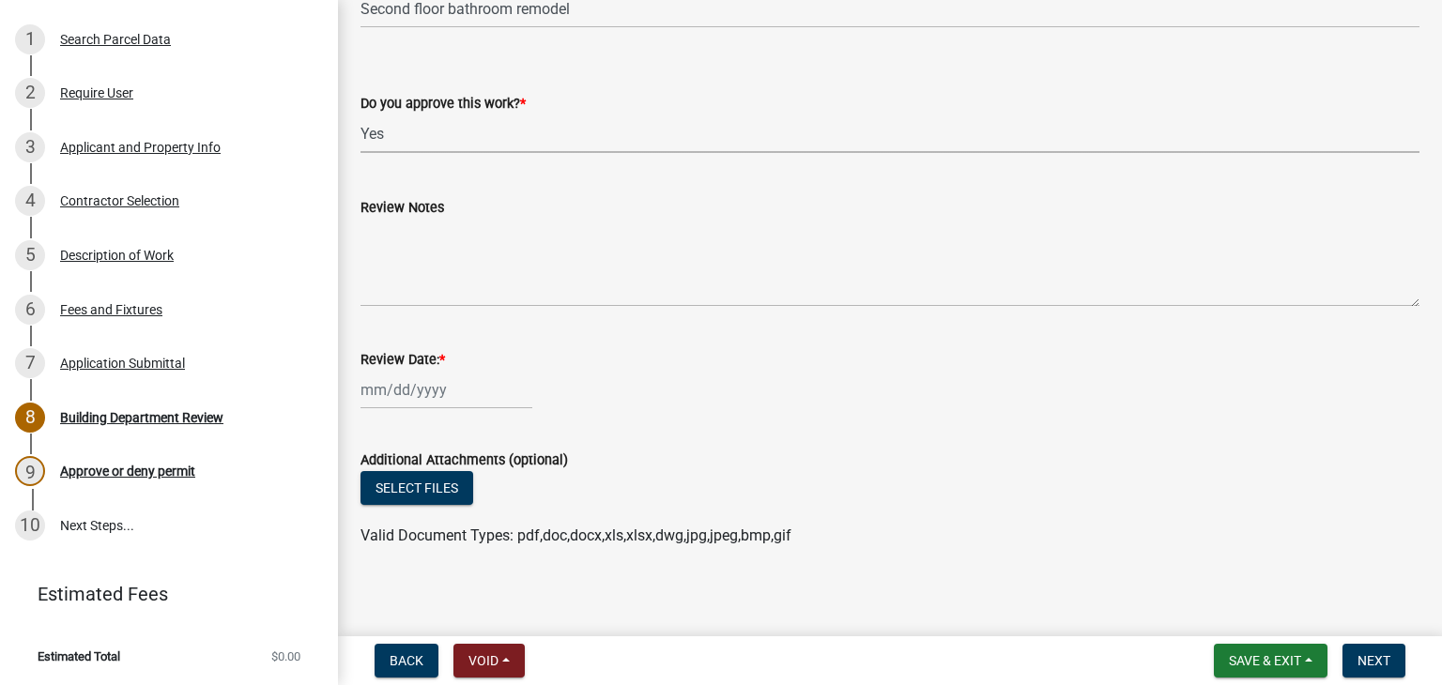
scroll to position [203, 0]
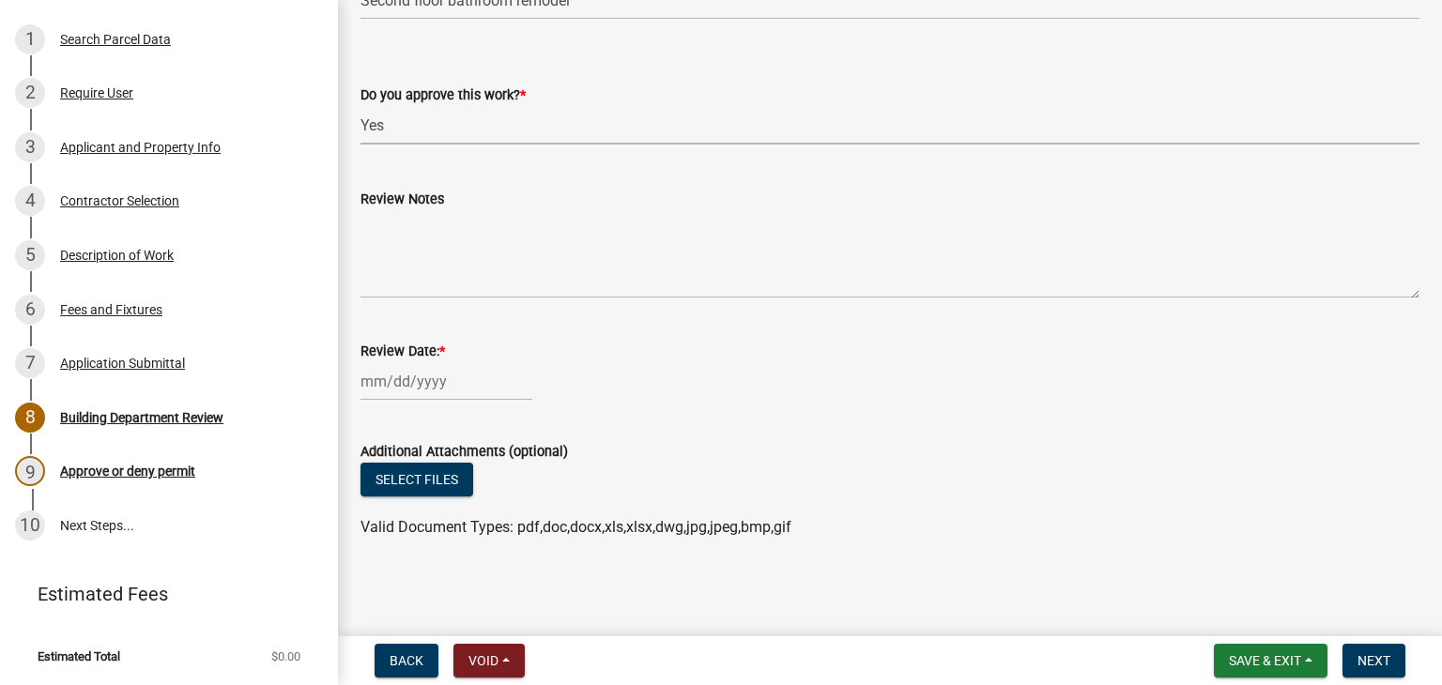
click at [454, 371] on div at bounding box center [446, 381] width 172 height 38
select select "10"
select select "2025"
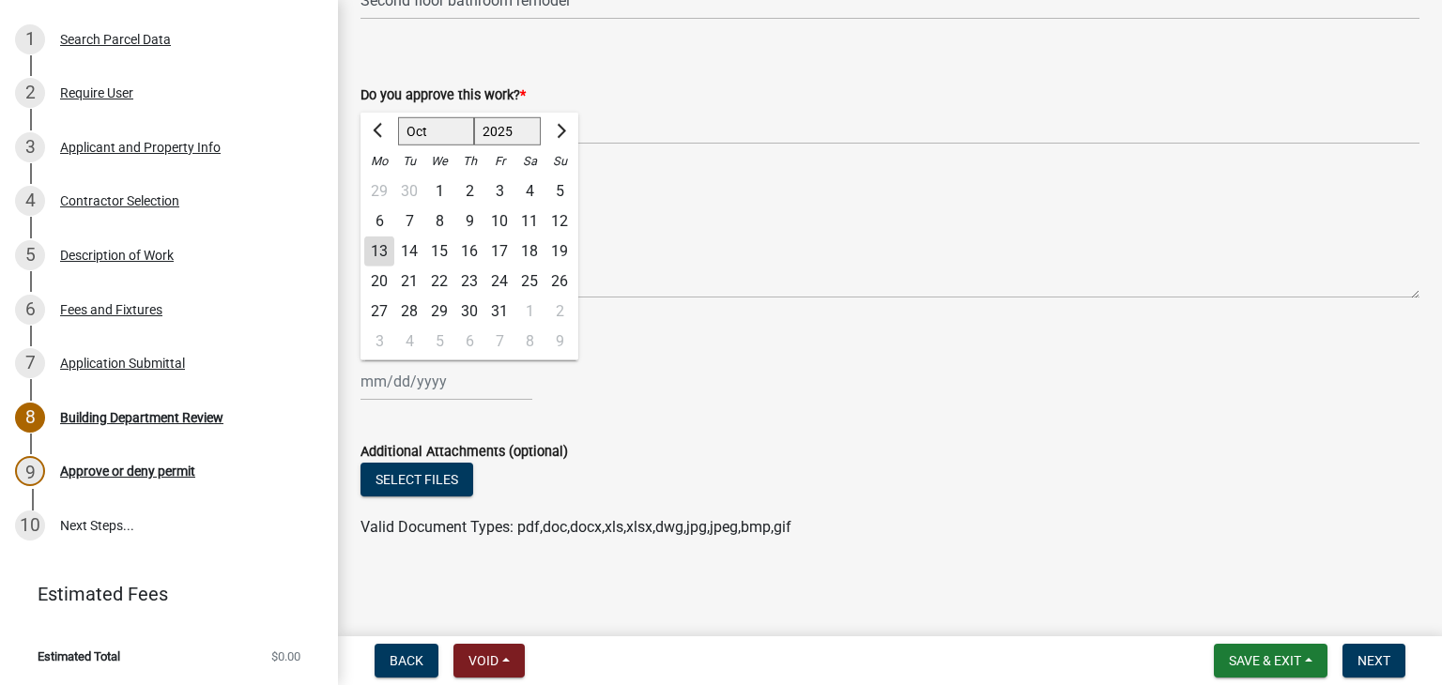
click at [381, 255] on div "13" at bounding box center [379, 252] width 30 height 30
type input "[DATE]"
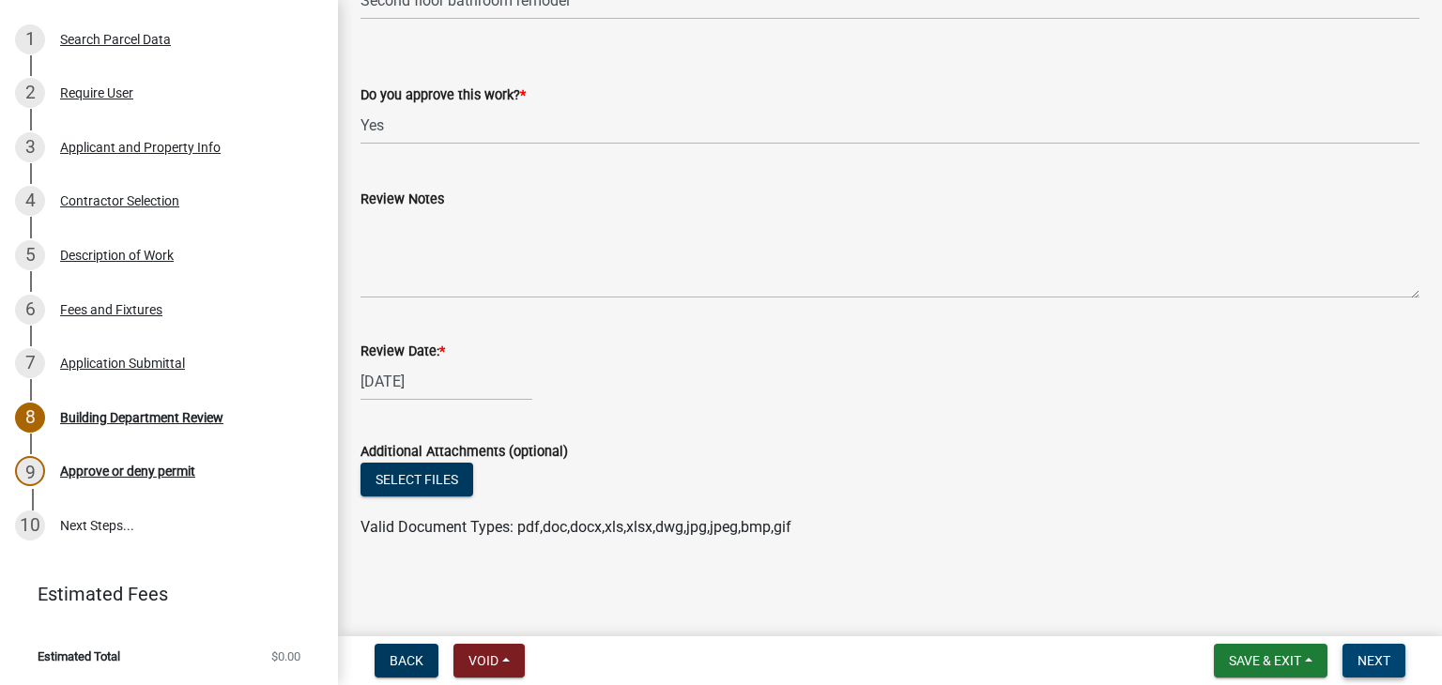
click at [1381, 660] on span "Next" at bounding box center [1373, 660] width 33 height 15
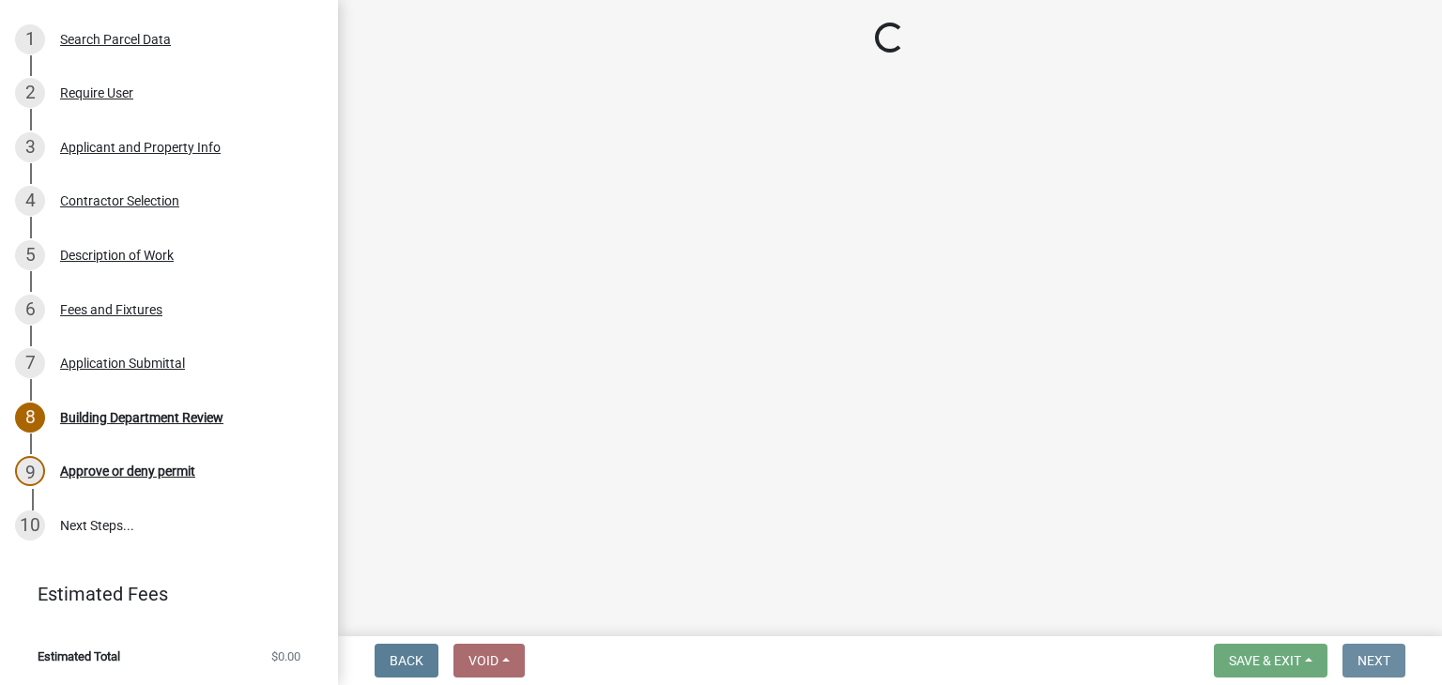
scroll to position [0, 0]
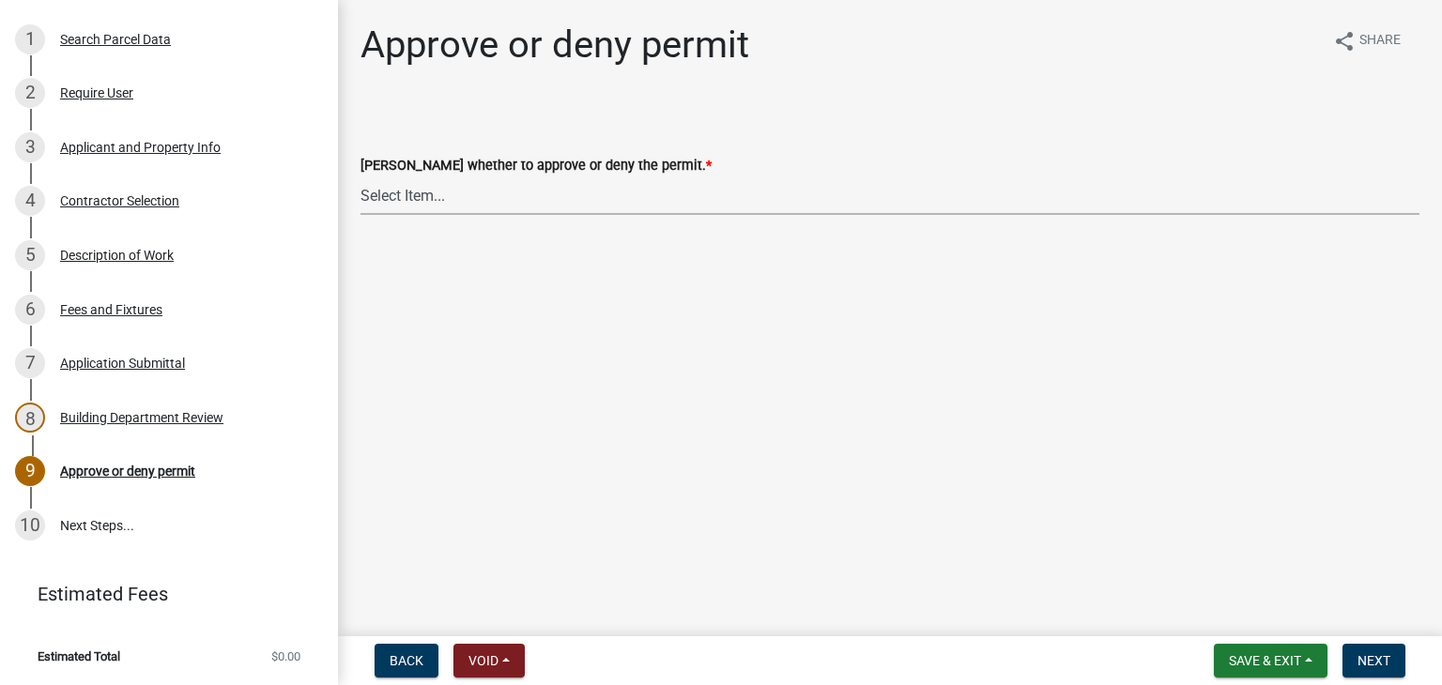
click at [415, 194] on select "Select Item... Approve Deny" at bounding box center [889, 195] width 1059 height 38
click at [360, 176] on select "Select Item... Approve Deny" at bounding box center [889, 195] width 1059 height 38
select select "2e674bca-1355-4364-b030-a37ceb2ac895"
click at [1397, 659] on button "Next" at bounding box center [1373, 661] width 63 height 34
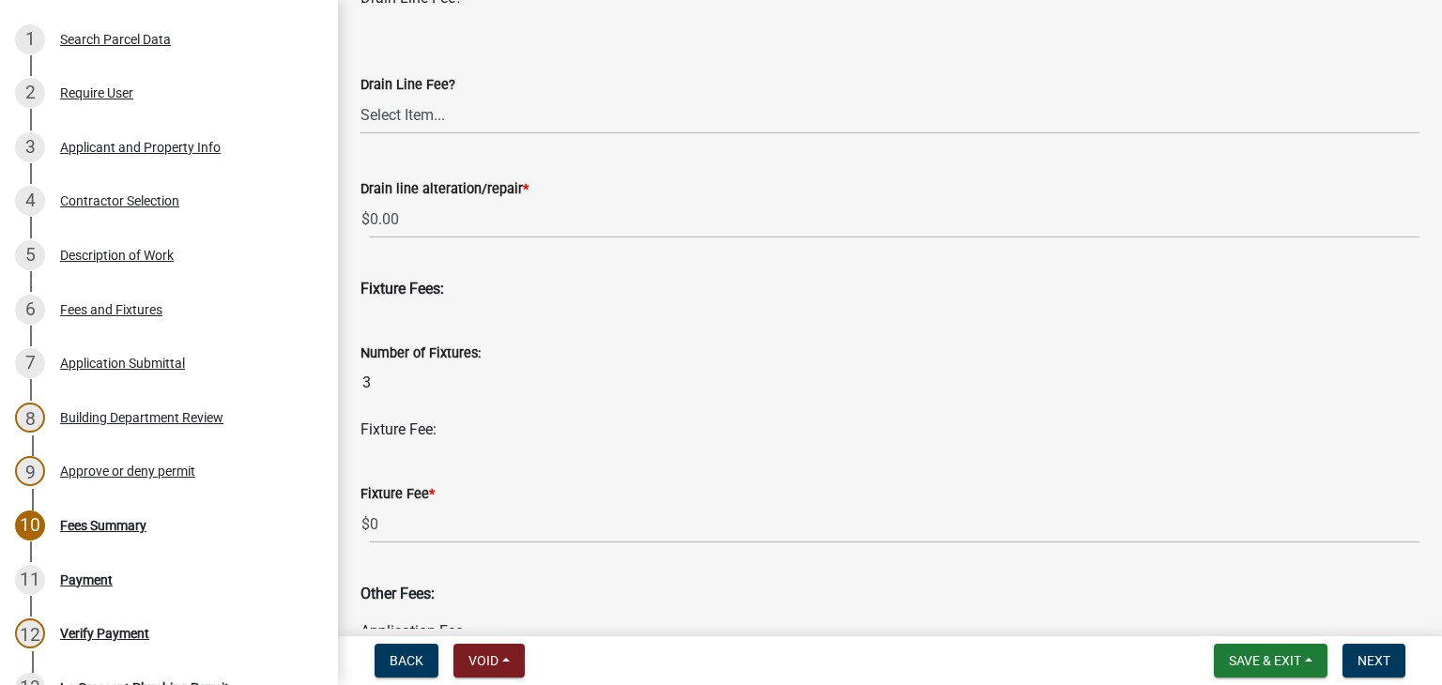
scroll to position [1032, 0]
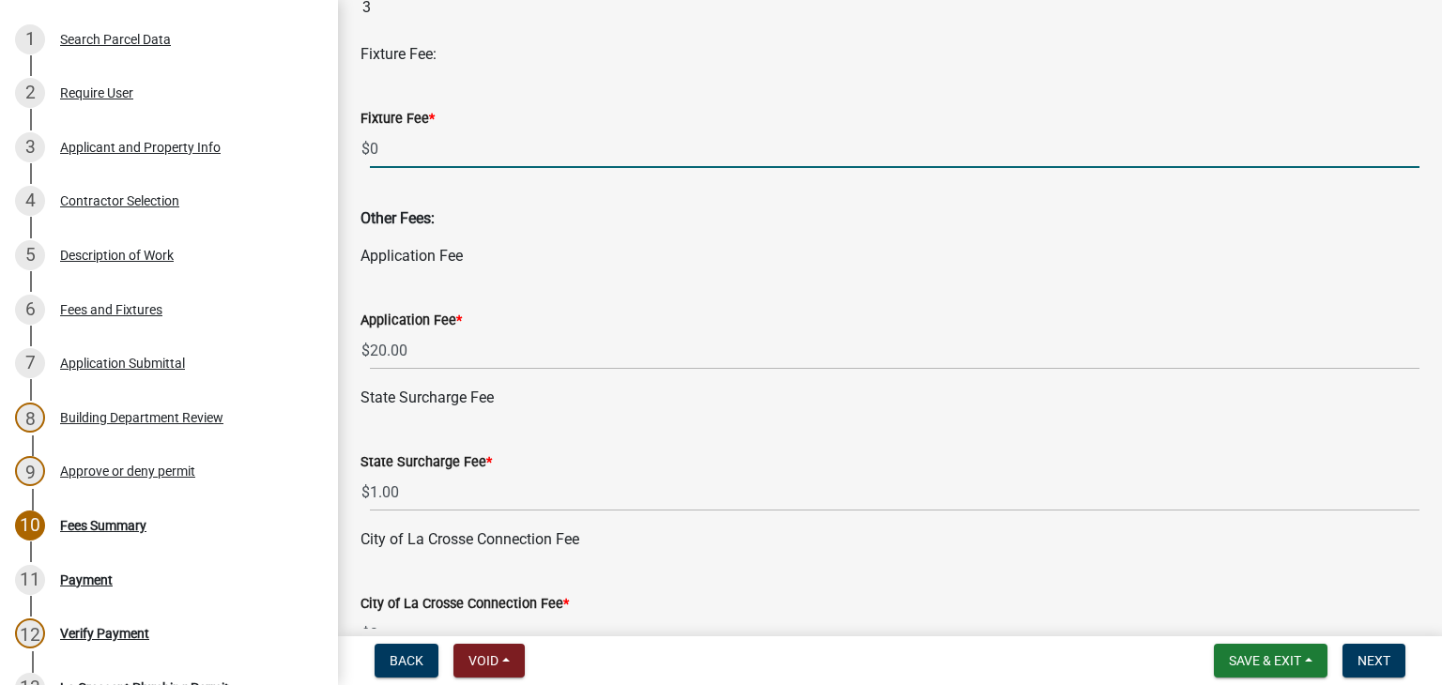
click at [390, 149] on input "0" at bounding box center [894, 149] width 1049 height 38
type input "5"
click at [1375, 656] on span "Next" at bounding box center [1373, 660] width 33 height 15
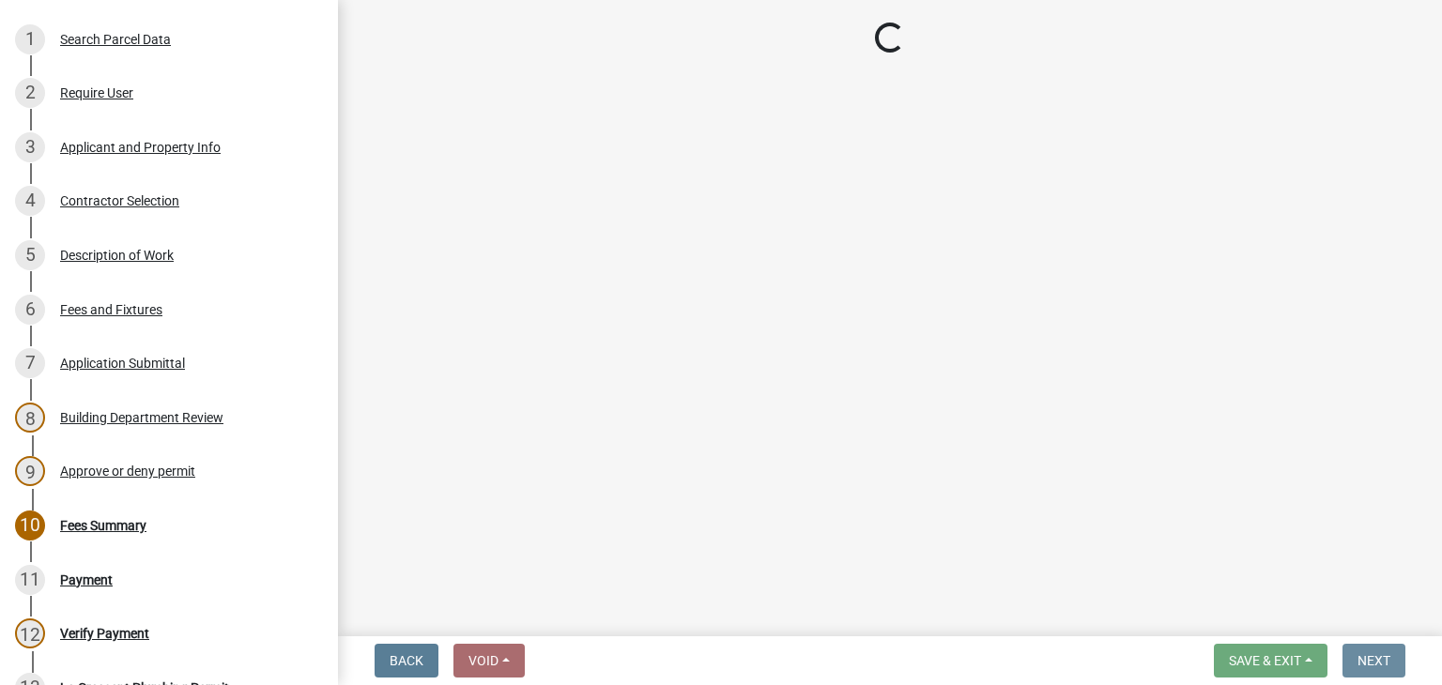
scroll to position [0, 0]
select select "3: 3"
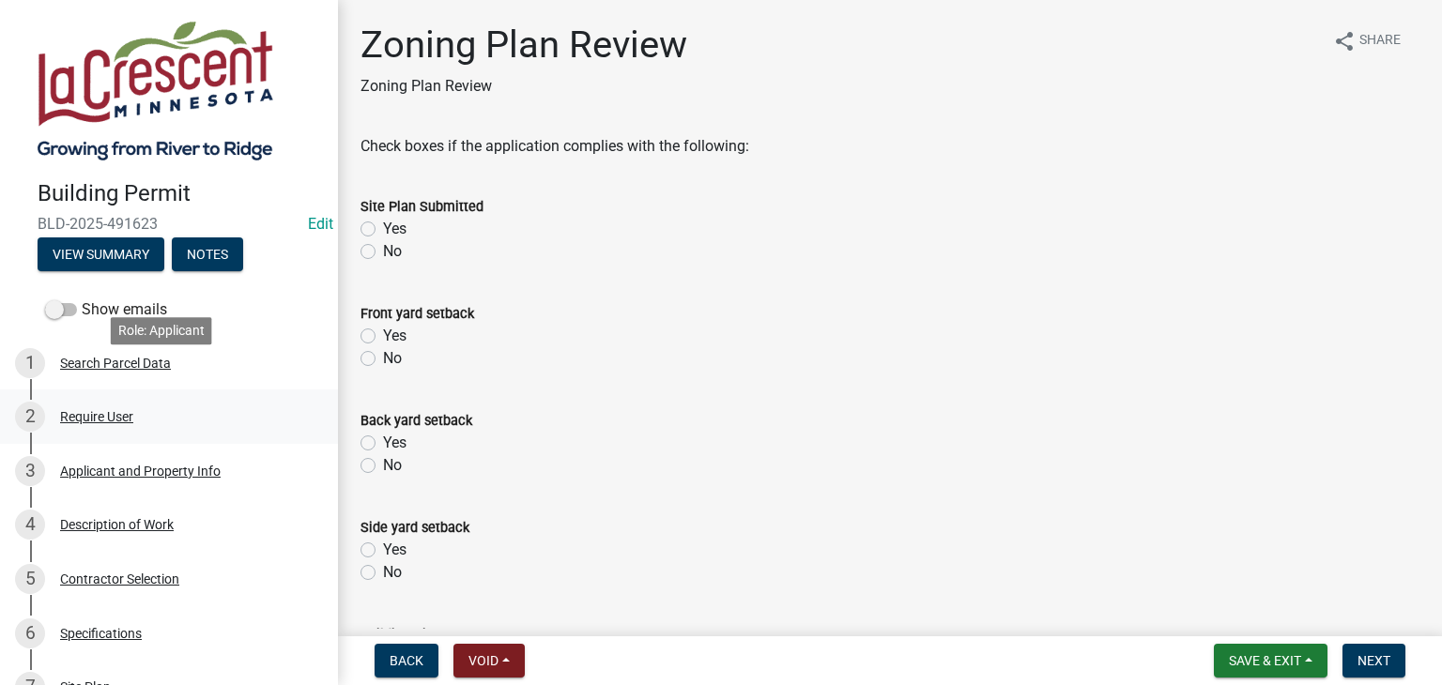
scroll to position [94, 0]
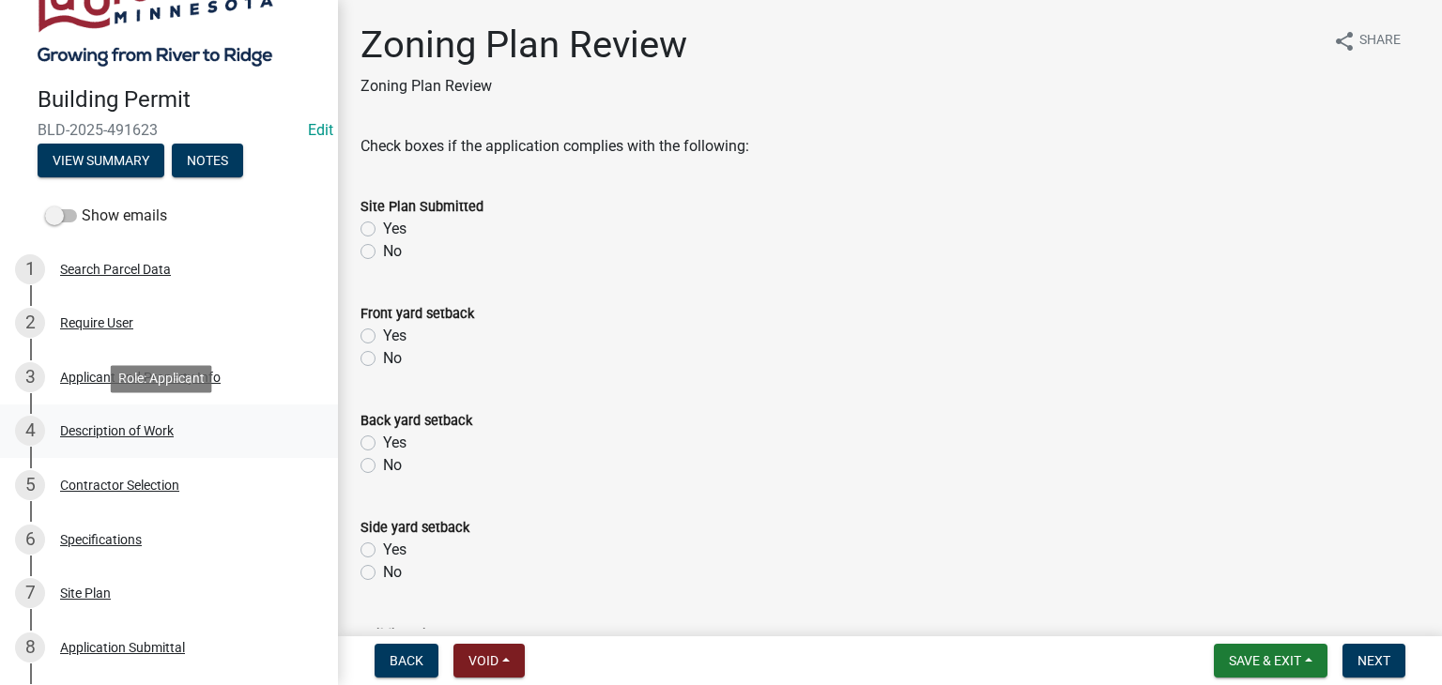
click at [137, 433] on div "Description of Work" at bounding box center [117, 430] width 114 height 13
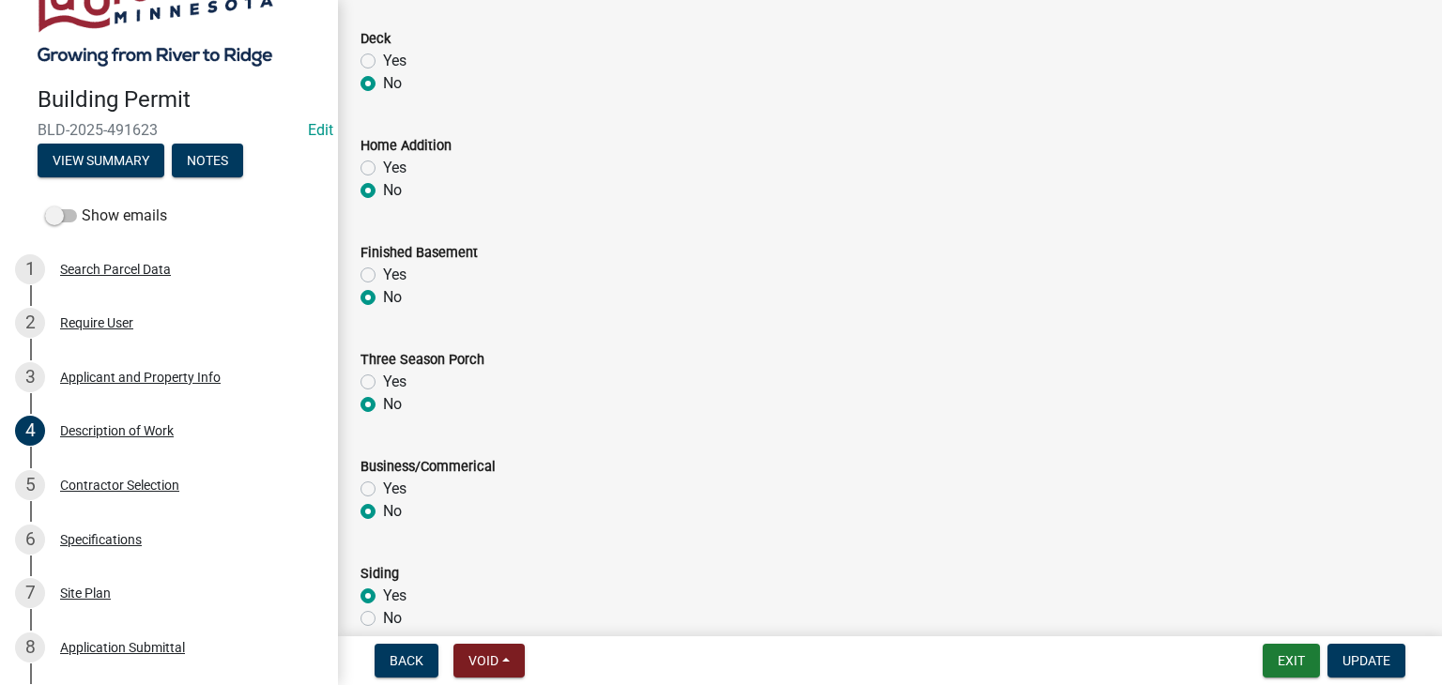
scroll to position [469, 0]
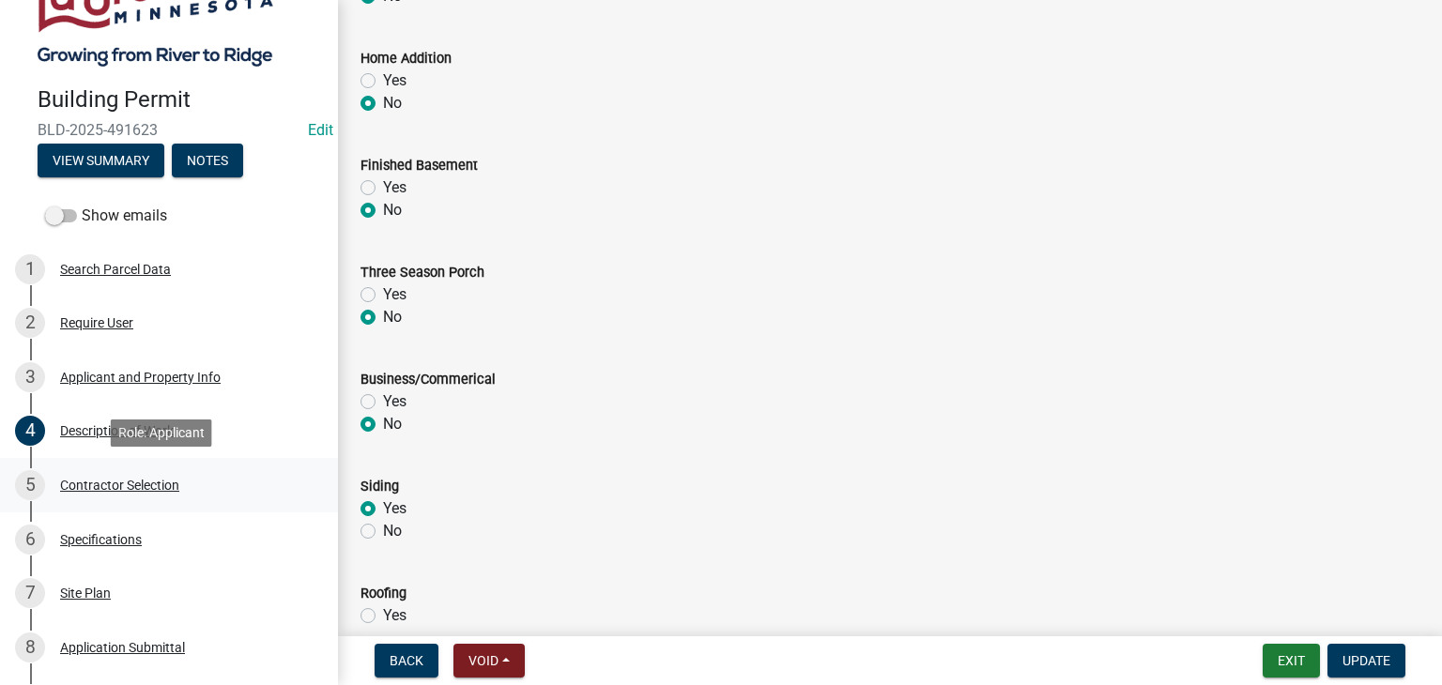
click at [114, 482] on div "Contractor Selection" at bounding box center [119, 485] width 119 height 13
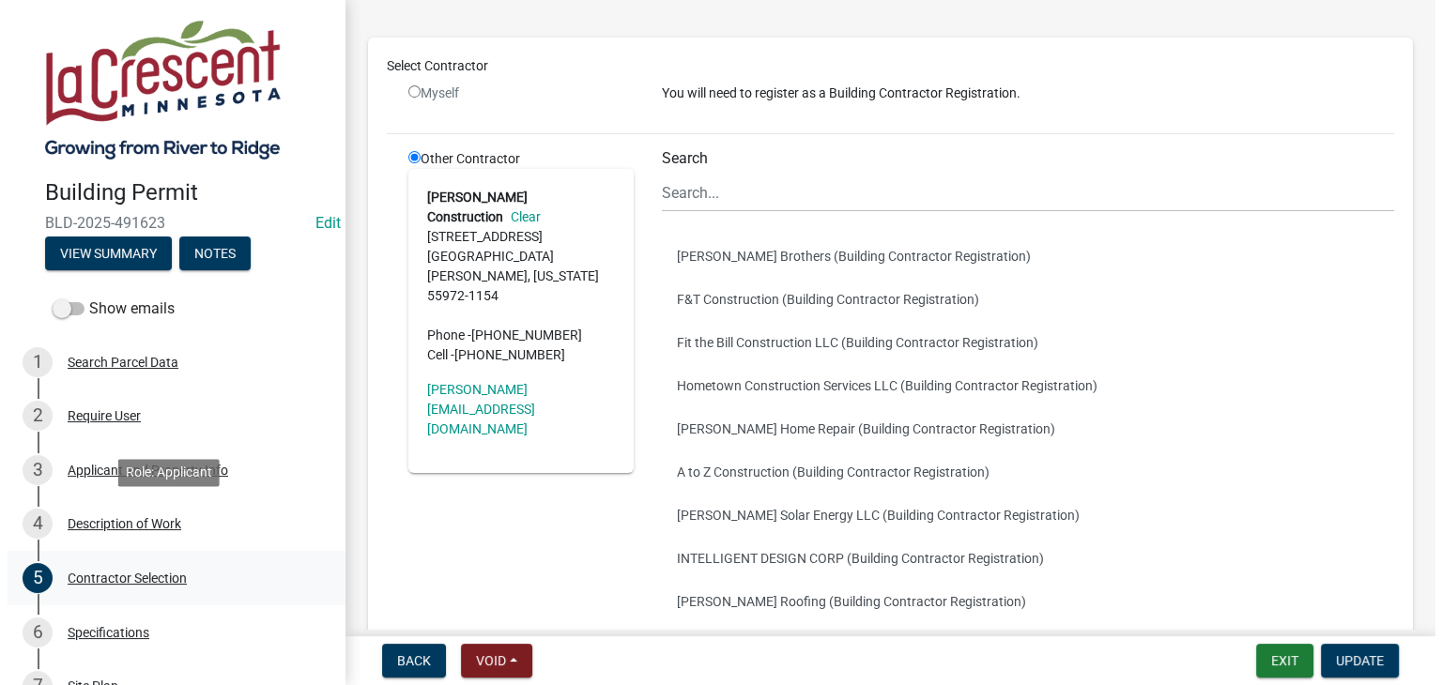
scroll to position [0, 0]
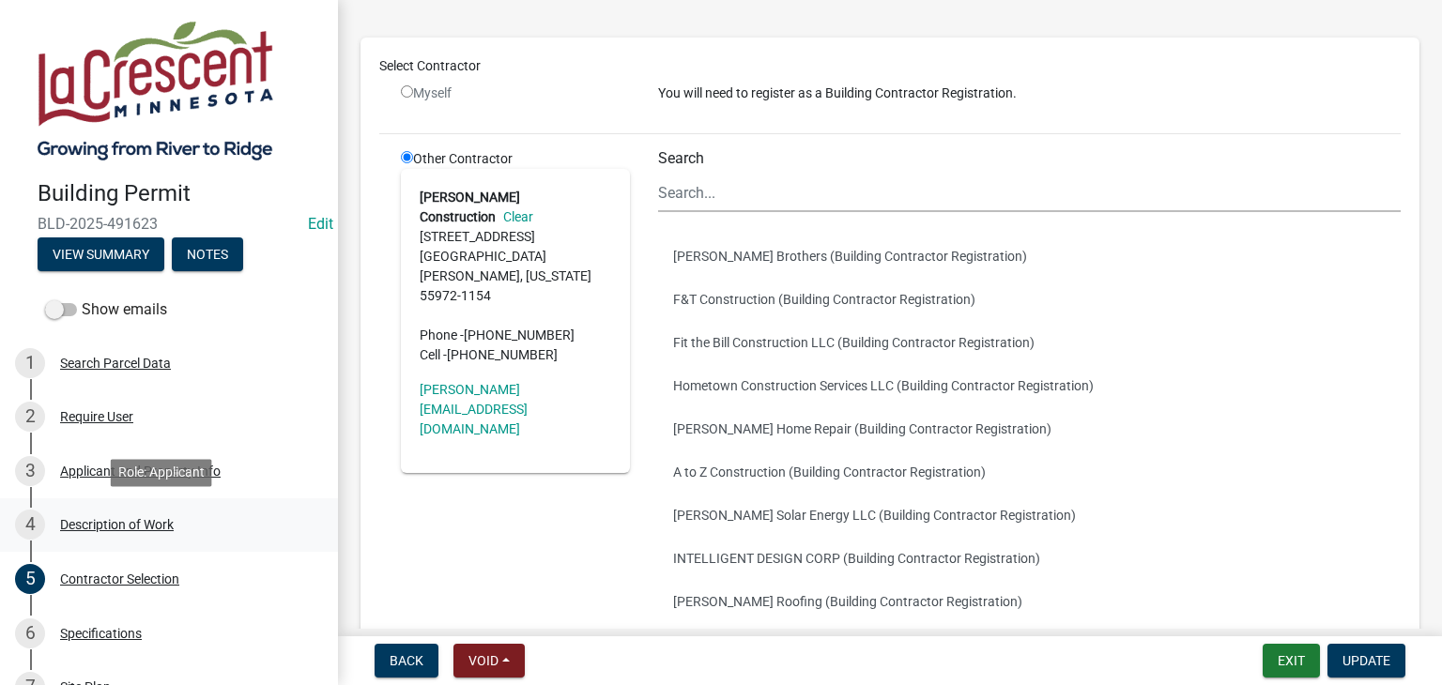
click at [153, 514] on div "4 Description of Work" at bounding box center [161, 525] width 293 height 30
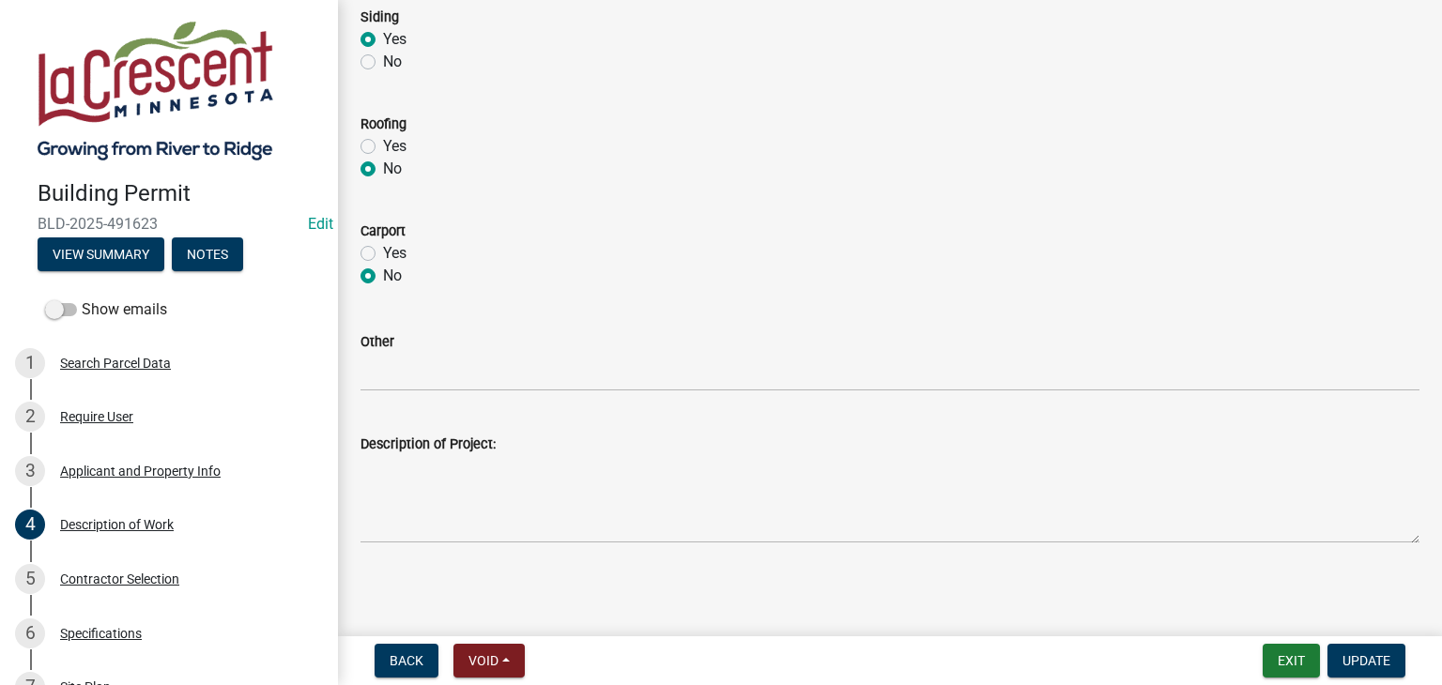
scroll to position [941, 0]
click at [143, 527] on div "Description of Work" at bounding box center [117, 524] width 114 height 13
click at [98, 581] on div "Contractor Selection" at bounding box center [119, 579] width 119 height 13
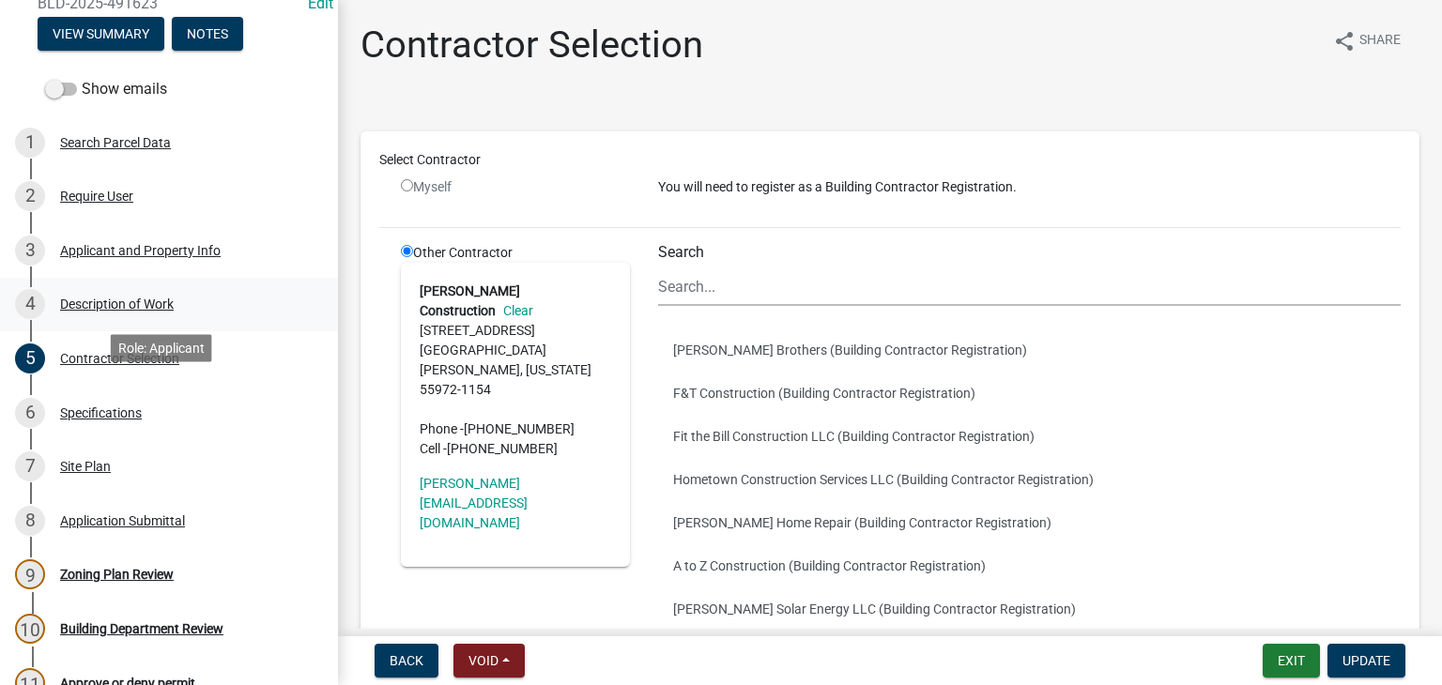
scroll to position [282, 0]
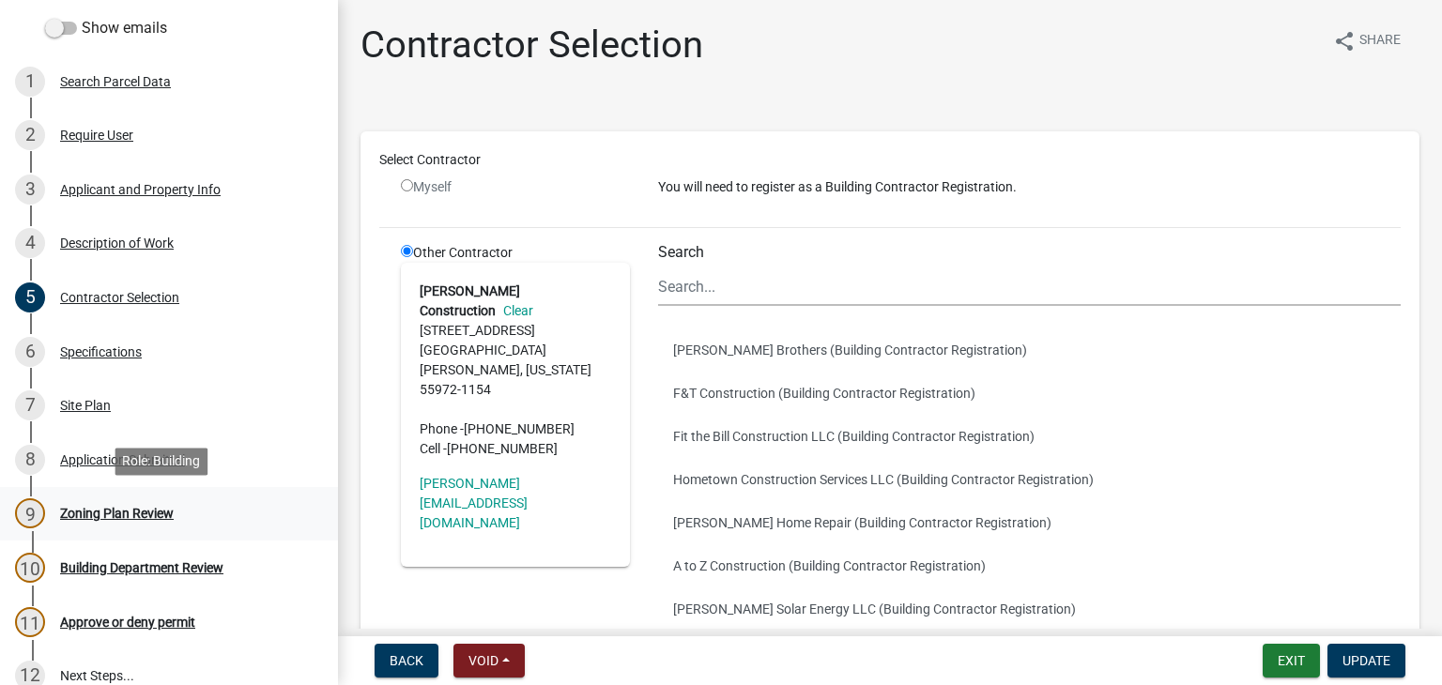
click at [158, 508] on div "Zoning Plan Review" at bounding box center [117, 513] width 114 height 13
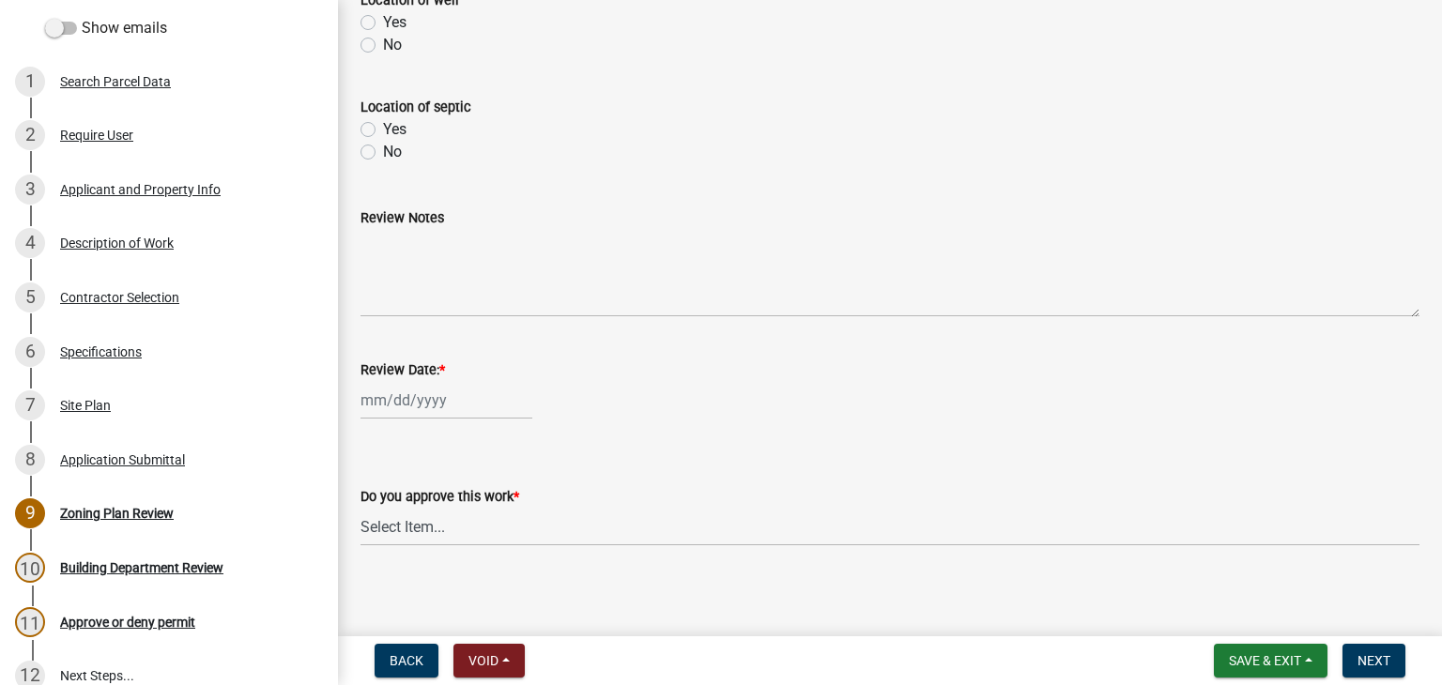
scroll to position [856, 0]
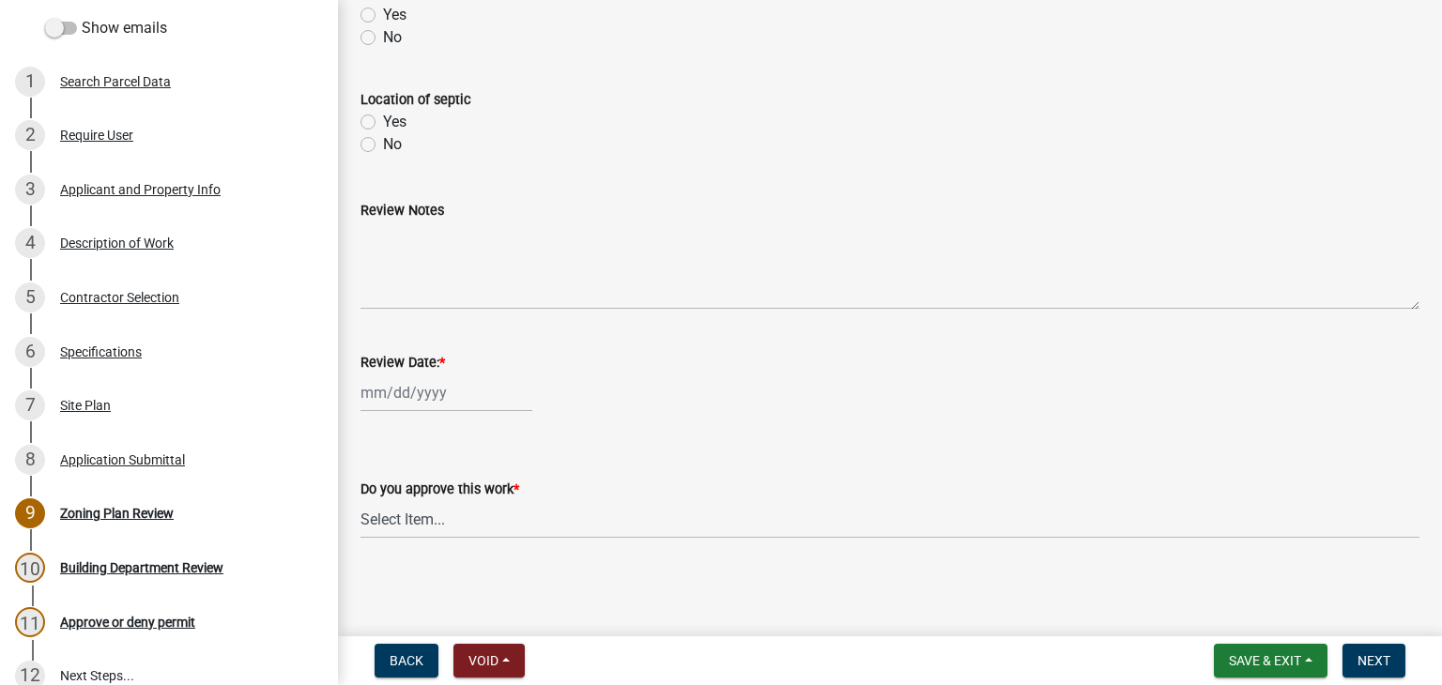
click at [450, 397] on div at bounding box center [446, 393] width 172 height 38
select select "10"
select select "2025"
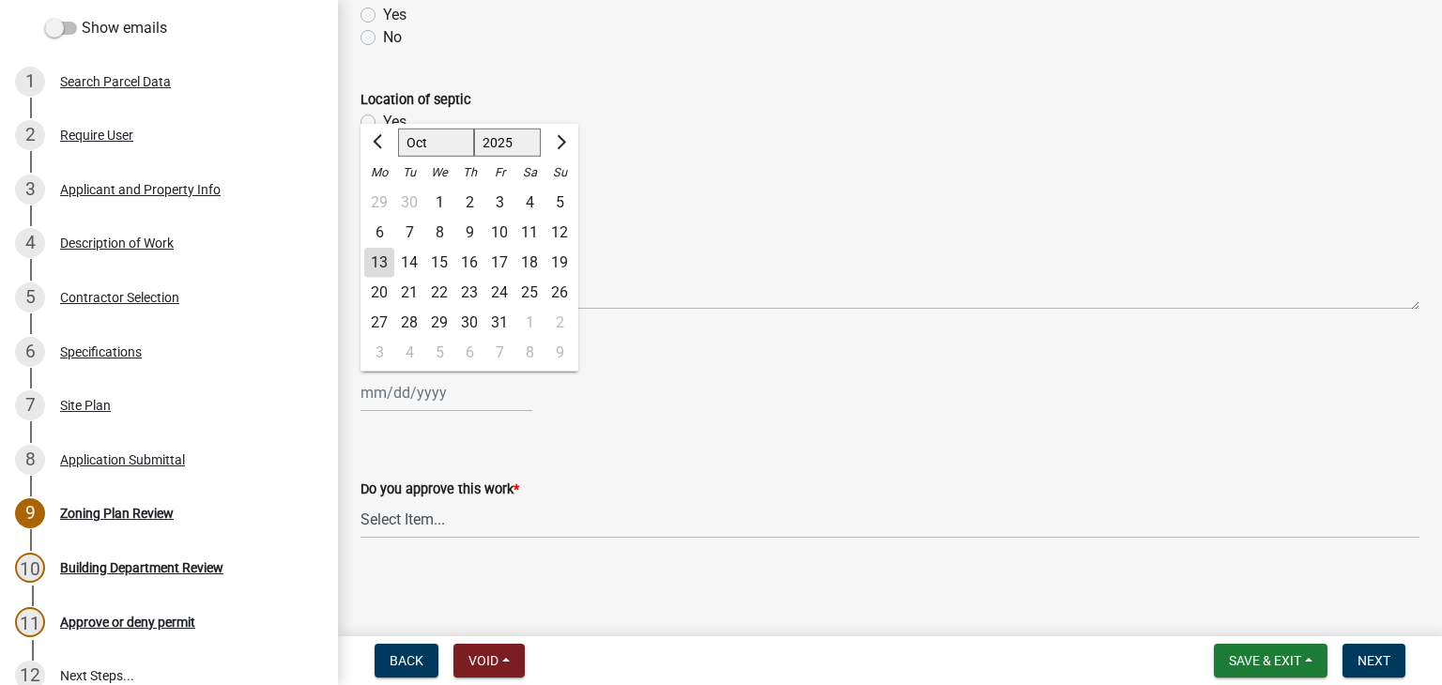
click at [379, 264] on div "13" at bounding box center [379, 263] width 30 height 30
type input "[DATE]"
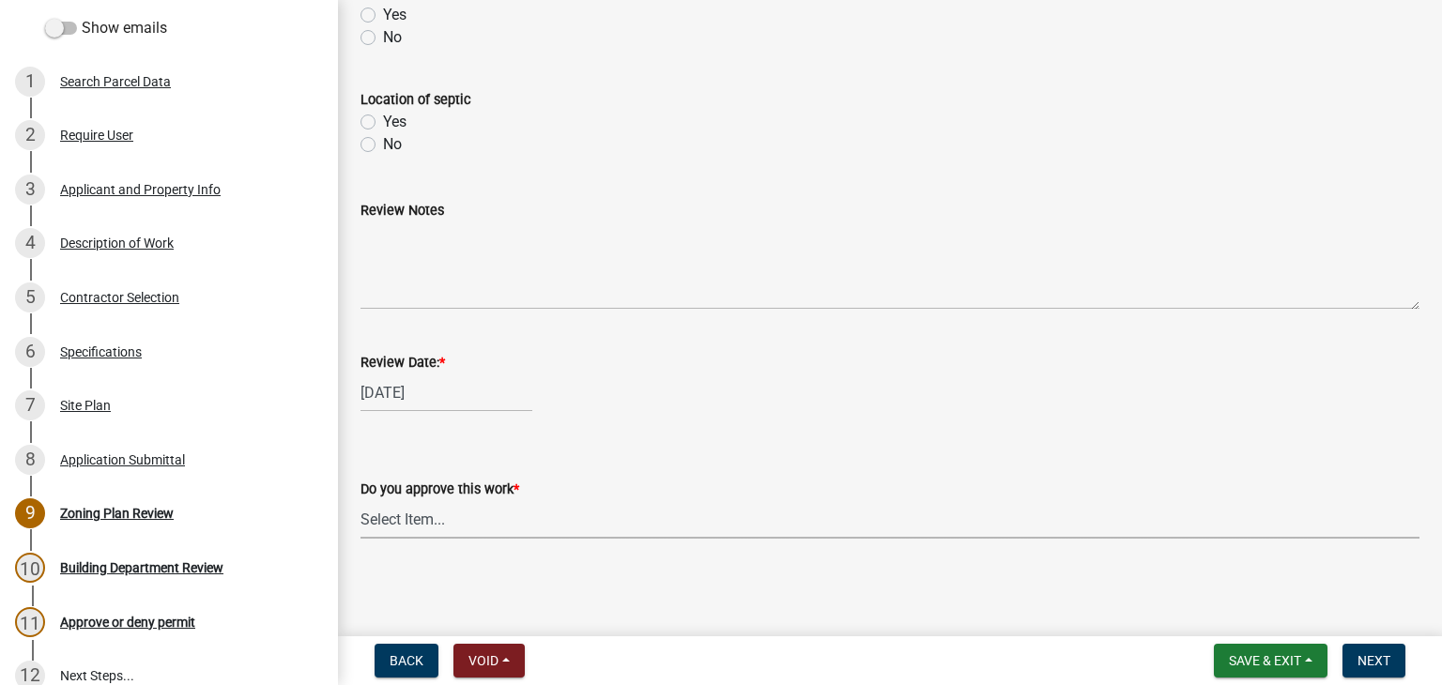
click at [413, 518] on select "Select Item... Yes No" at bounding box center [889, 519] width 1059 height 38
click at [360, 500] on select "Select Item... Yes No" at bounding box center [889, 519] width 1059 height 38
select select "90a60f2d-528c-4c9a-9c39-f00b3f6598b9"
click at [1372, 670] on button "Next" at bounding box center [1373, 661] width 63 height 34
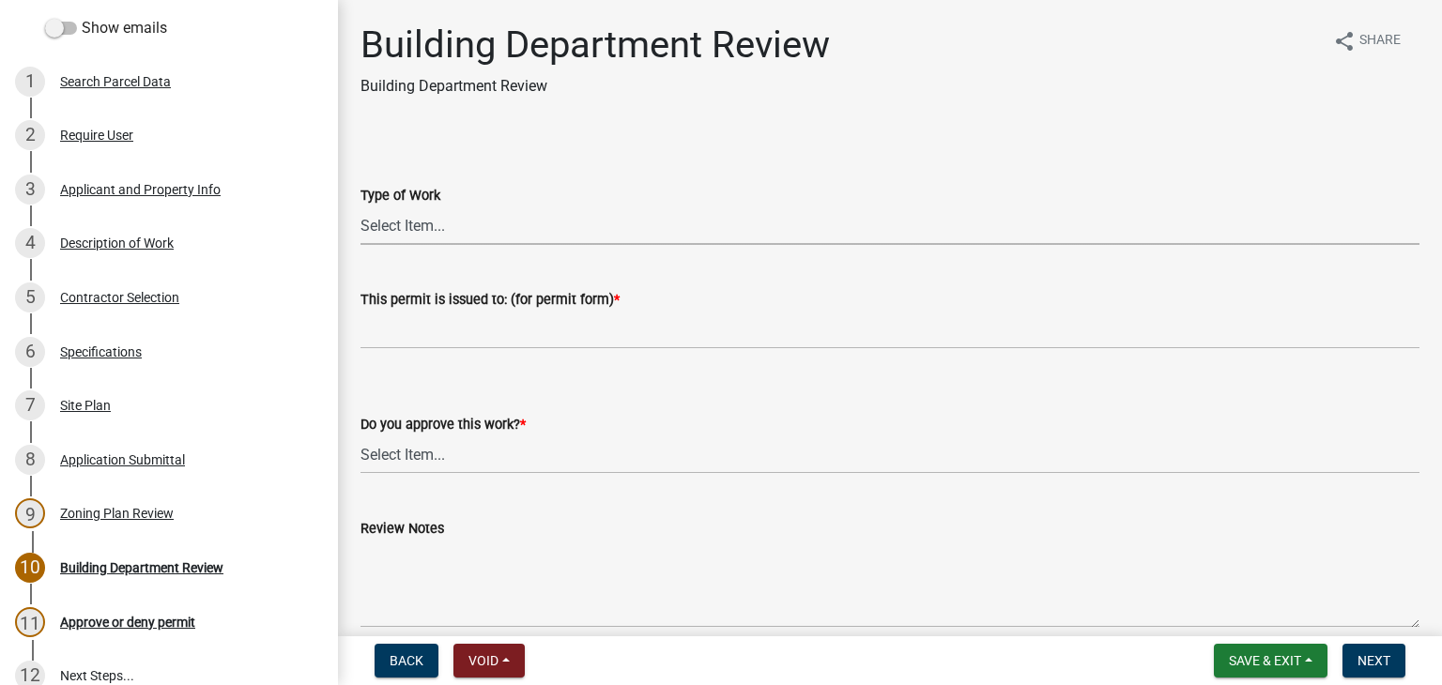
click at [424, 226] on select "Select Item... Roofing Siding Deck Other" at bounding box center [889, 225] width 1059 height 38
click at [360, 206] on select "Select Item... Roofing Siding Deck Other" at bounding box center [889, 225] width 1059 height 38
select select "21f906a4-fbaf-4bd9-a8c7-a49356ba3e5d"
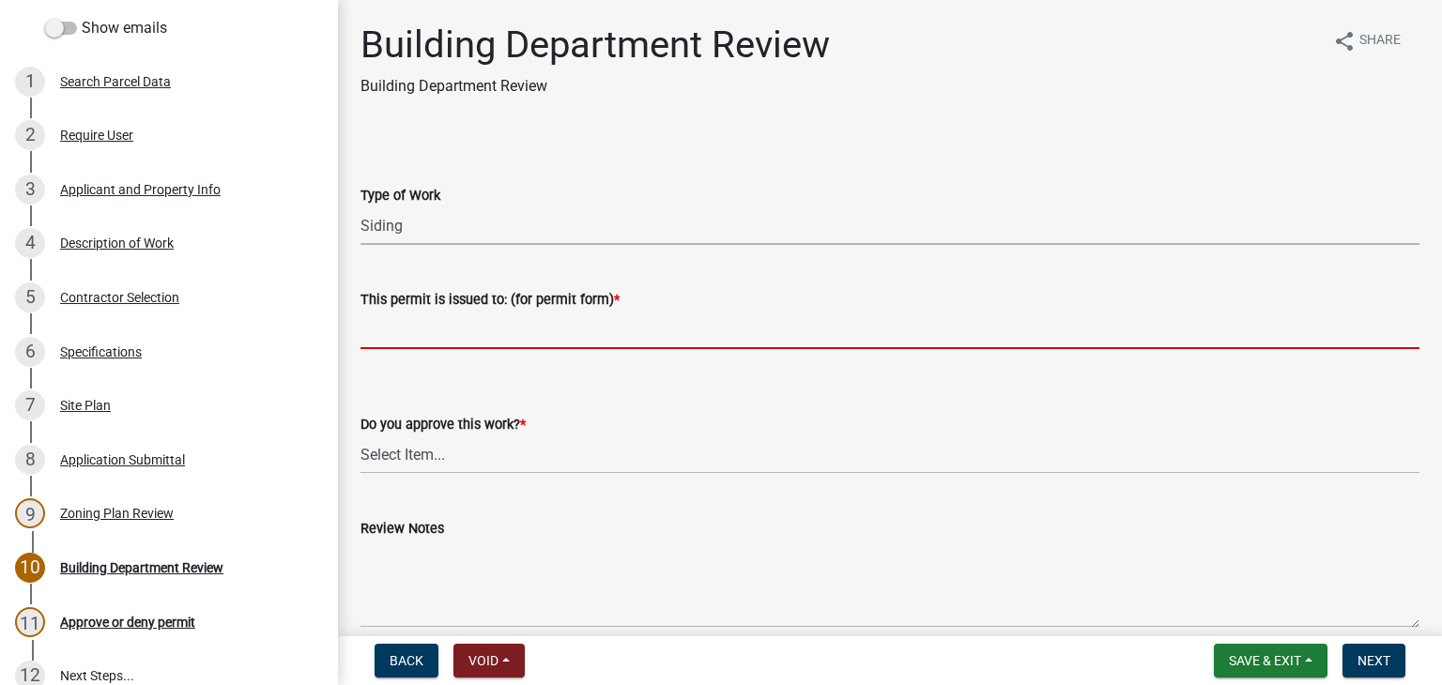
click at [409, 339] on input "This permit is issued to: (for permit form) *" at bounding box center [889, 330] width 1059 height 38
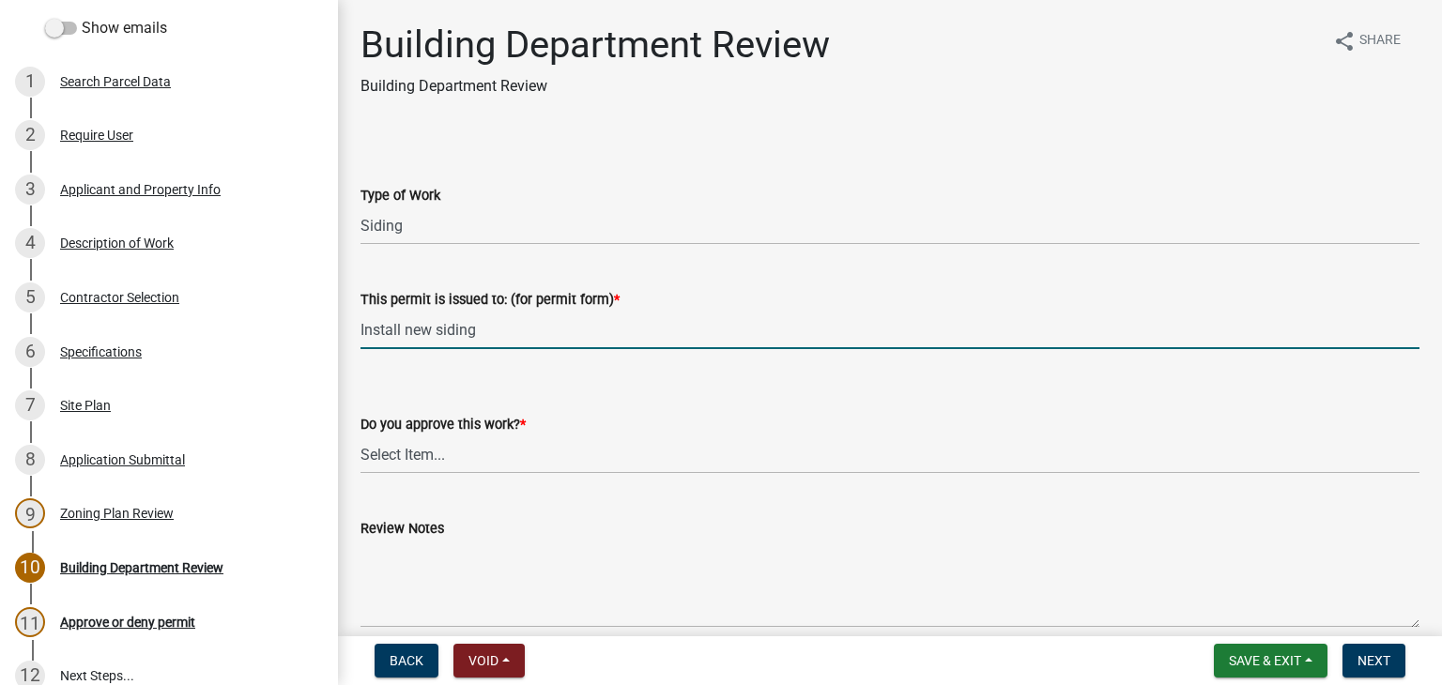
type input "Install new siding"
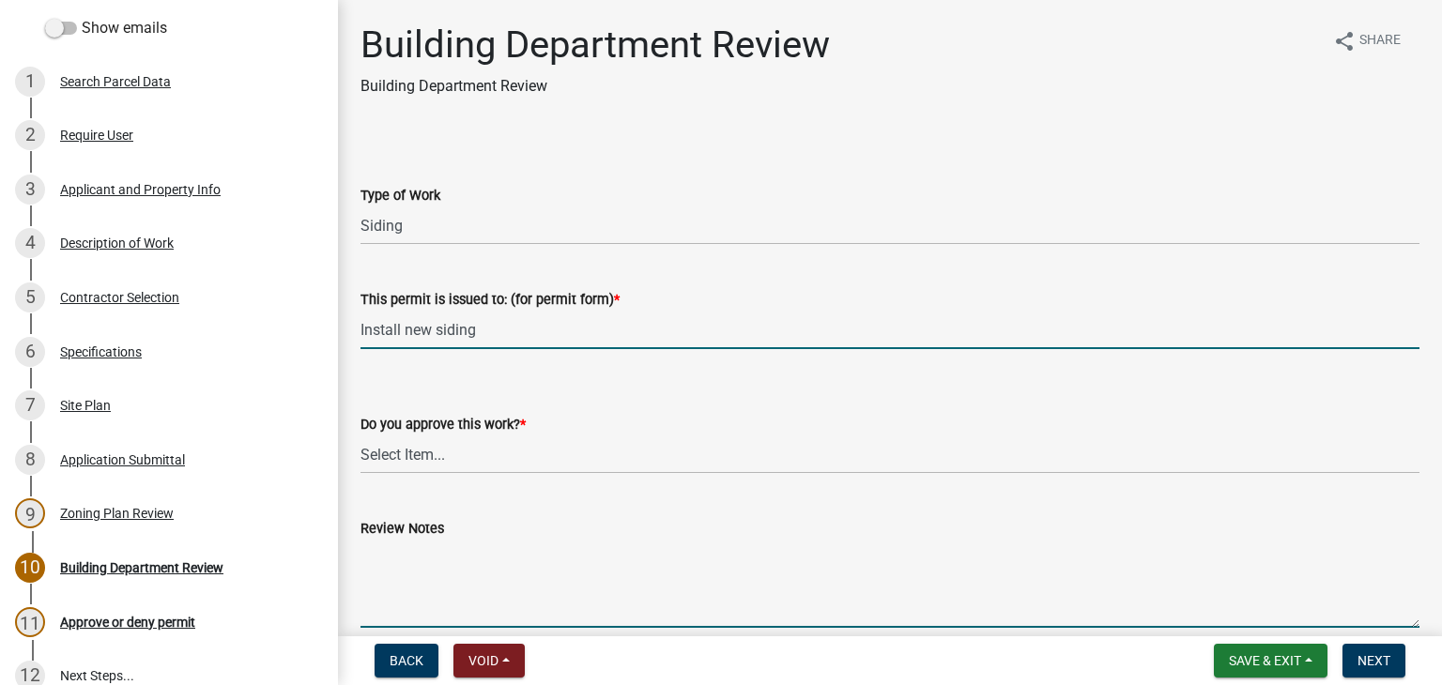
click at [390, 559] on textarea "Review Notes" at bounding box center [889, 584] width 1059 height 88
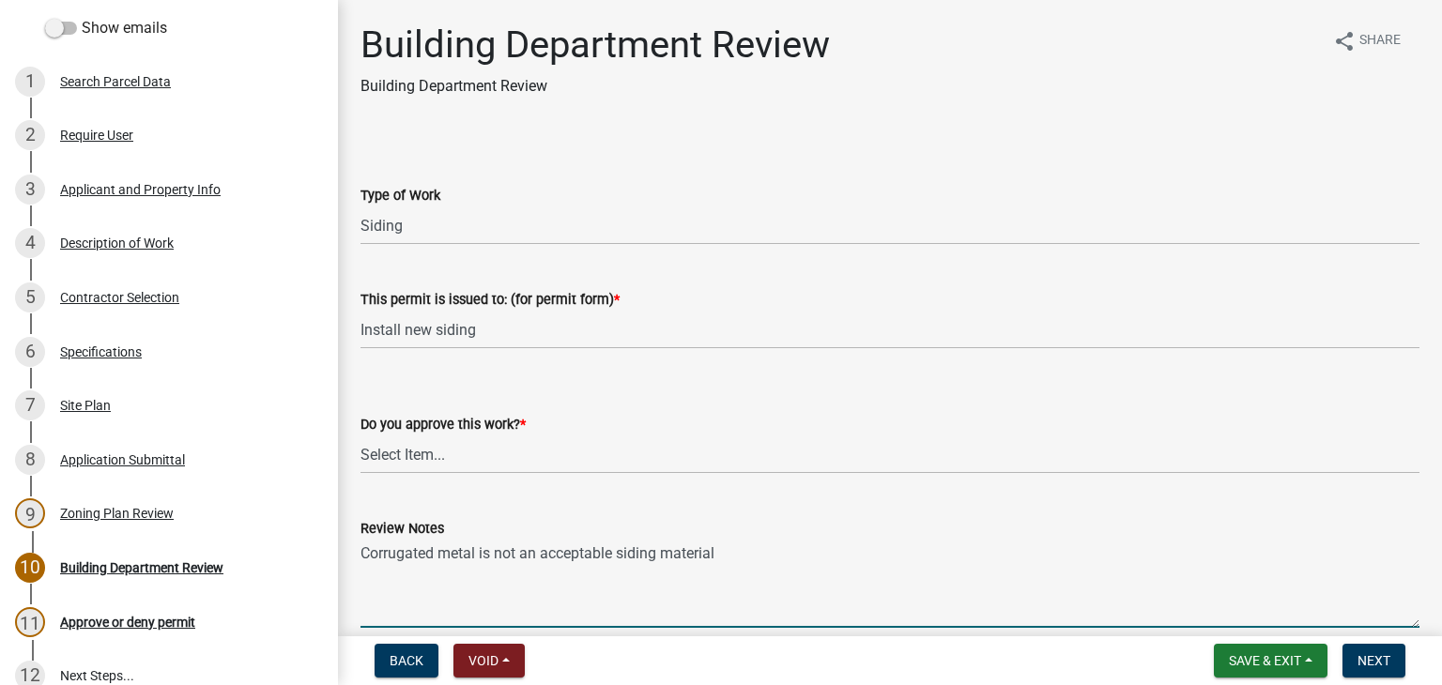
click at [369, 555] on textarea "Corrugated metal is not an acceptable siding material" at bounding box center [889, 584] width 1059 height 88
click at [519, 580] on textarea "Zoning doesn't allow corrugated metal is not an acceptable siding material" at bounding box center [889, 584] width 1059 height 88
click at [661, 553] on textarea "Zoning doesn't allow corrugated metal is not an acceptable siding material" at bounding box center [889, 584] width 1059 height 88
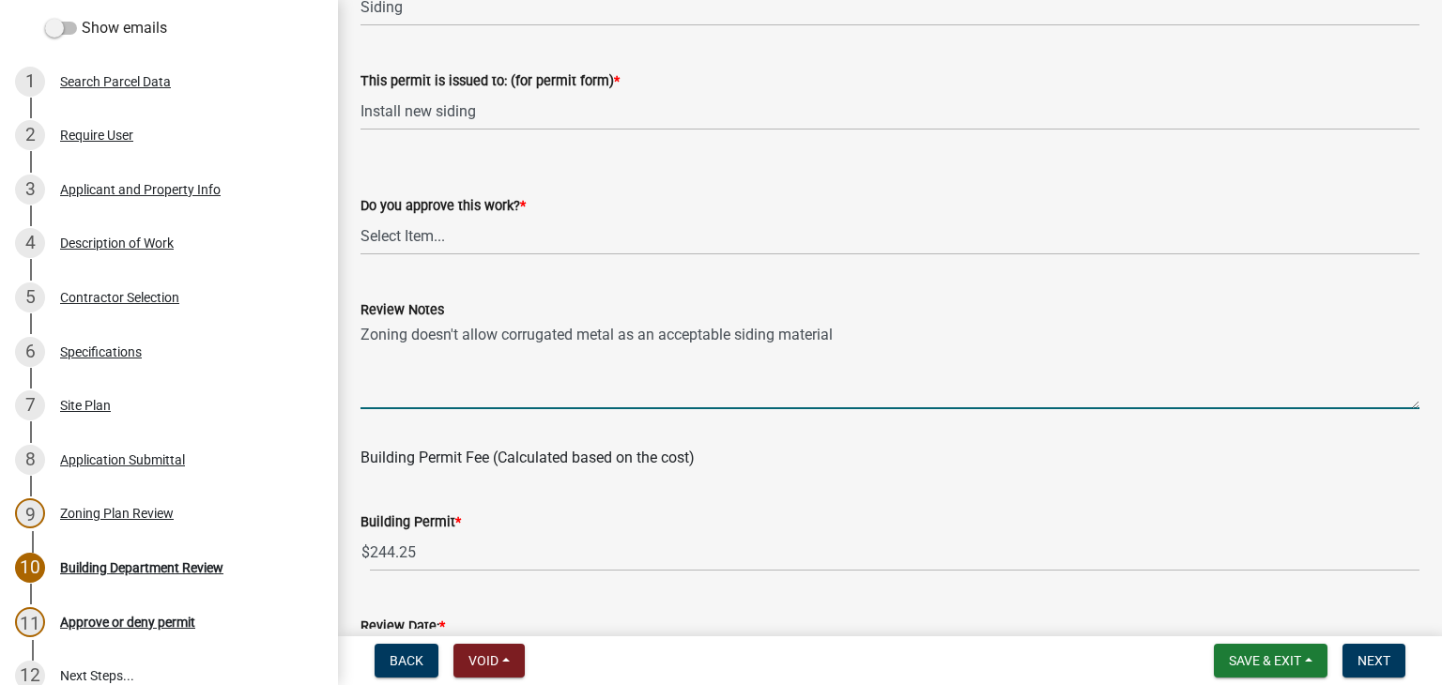
scroll to position [282, 0]
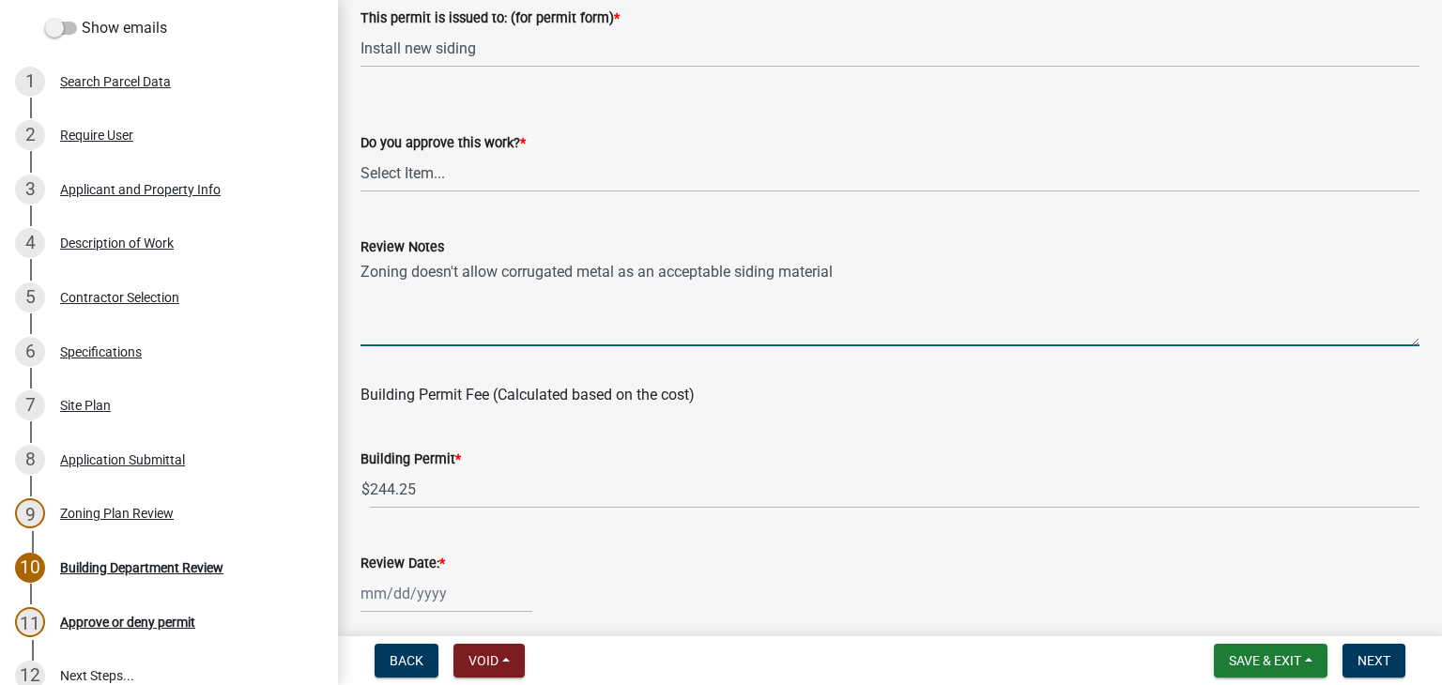
type textarea "Zoning doesn't allow corrugated metal as an acceptable siding material"
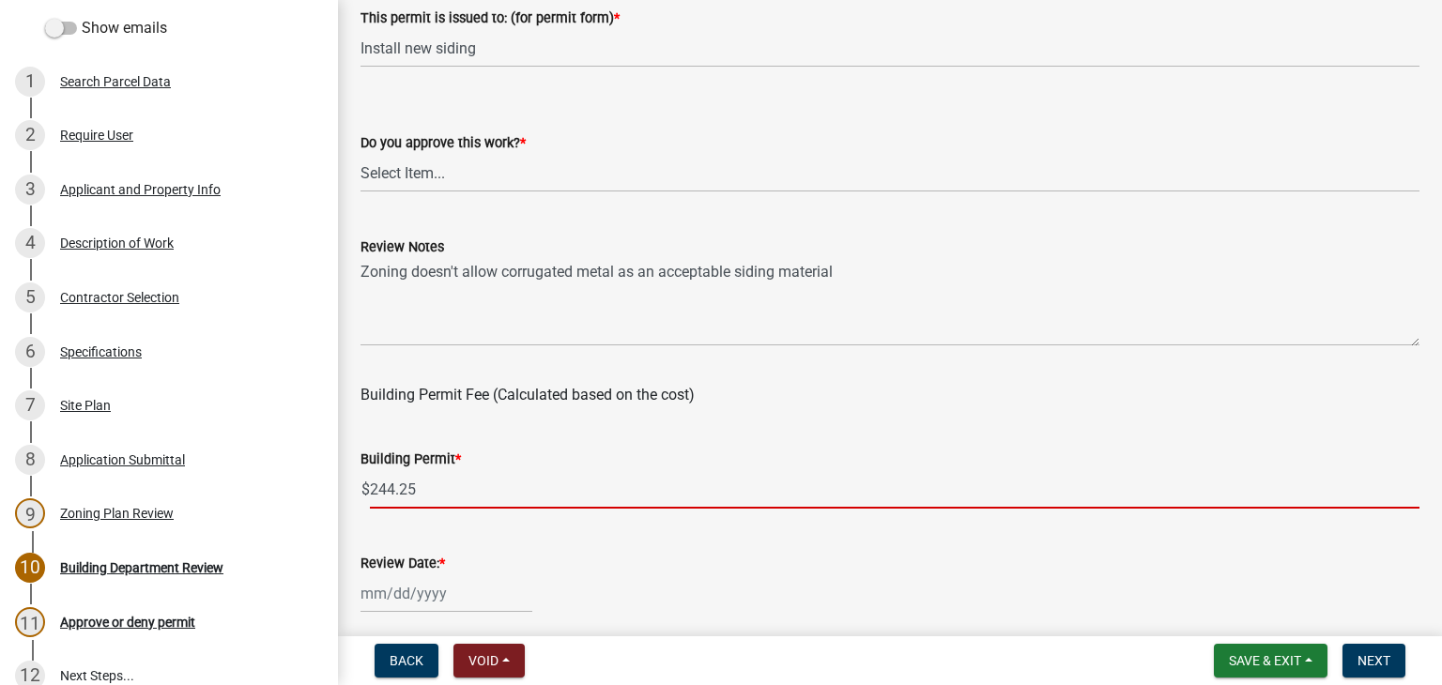
click at [484, 497] on input "244.25" at bounding box center [894, 489] width 1049 height 38
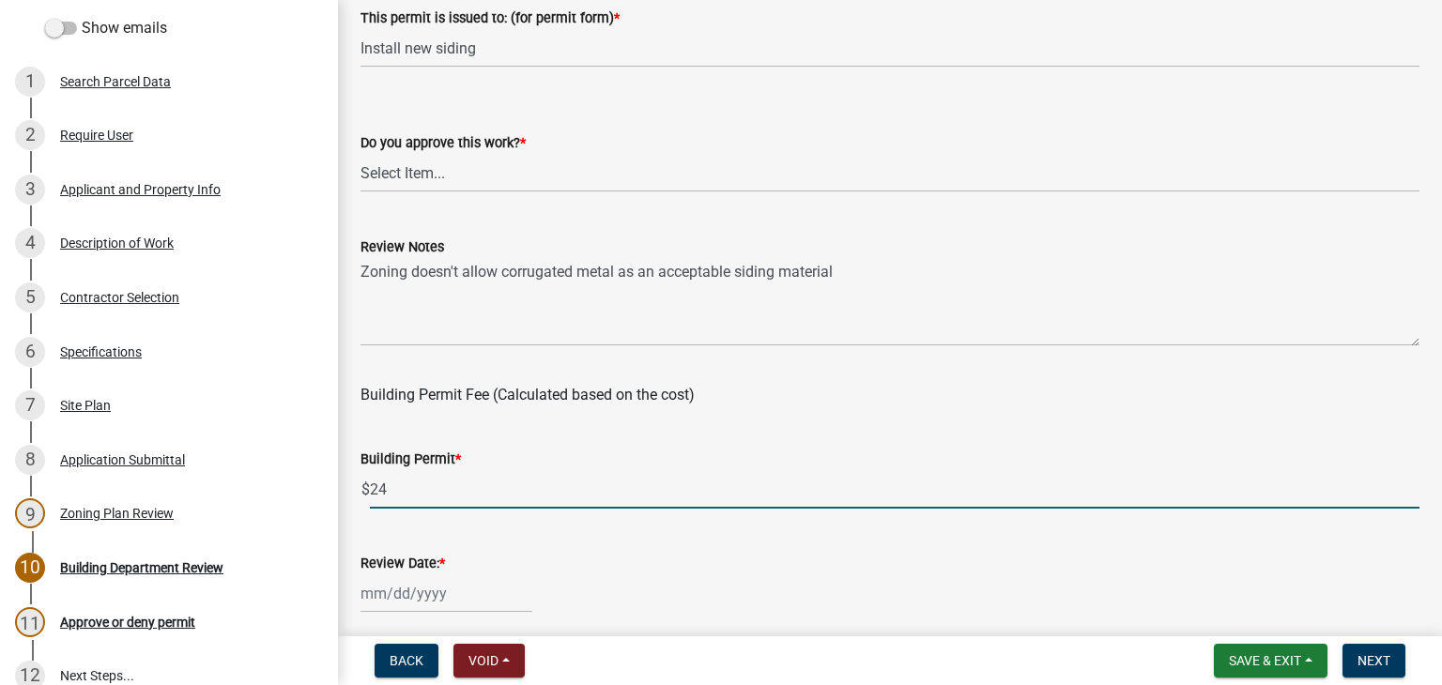
type input "2"
type input "50"
click at [410, 603] on input "Review Date: *" at bounding box center [446, 593] width 172 height 38
select select "10"
select select "2025"
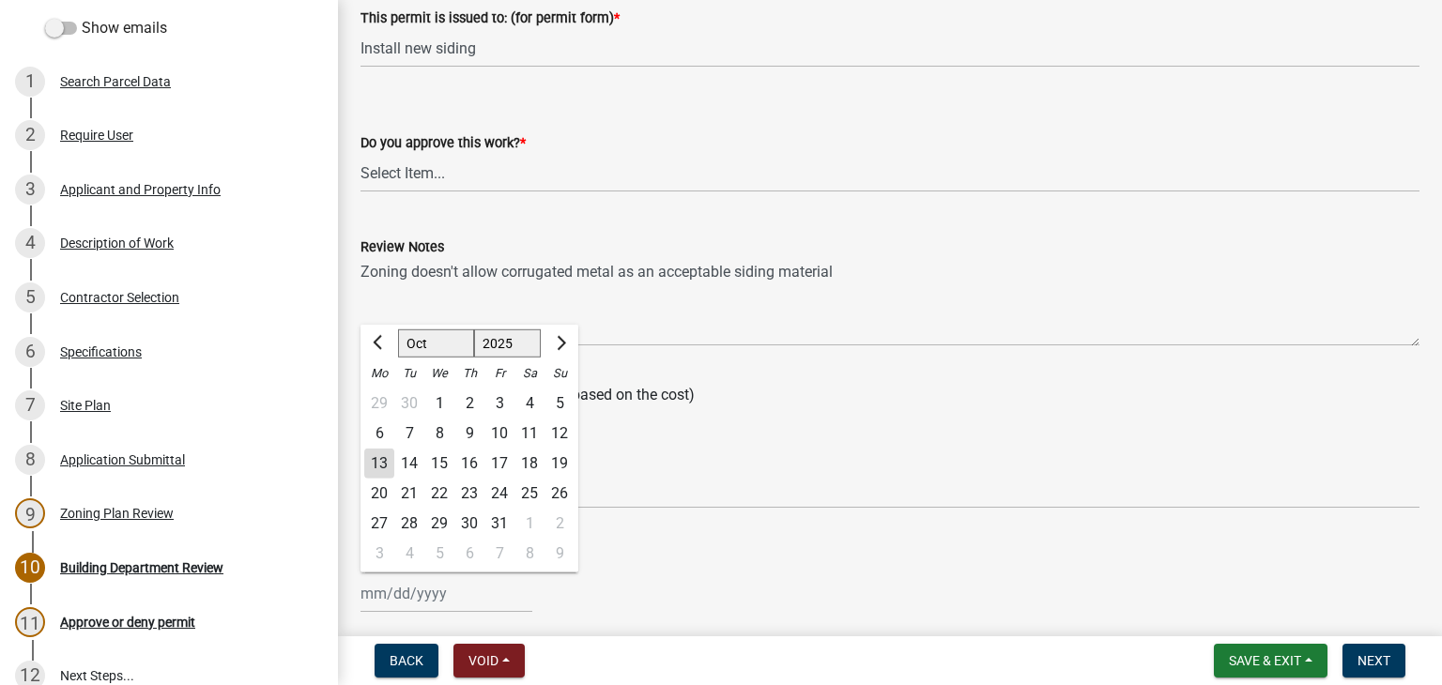
click at [376, 461] on div "13" at bounding box center [379, 464] width 30 height 30
type input "[DATE]"
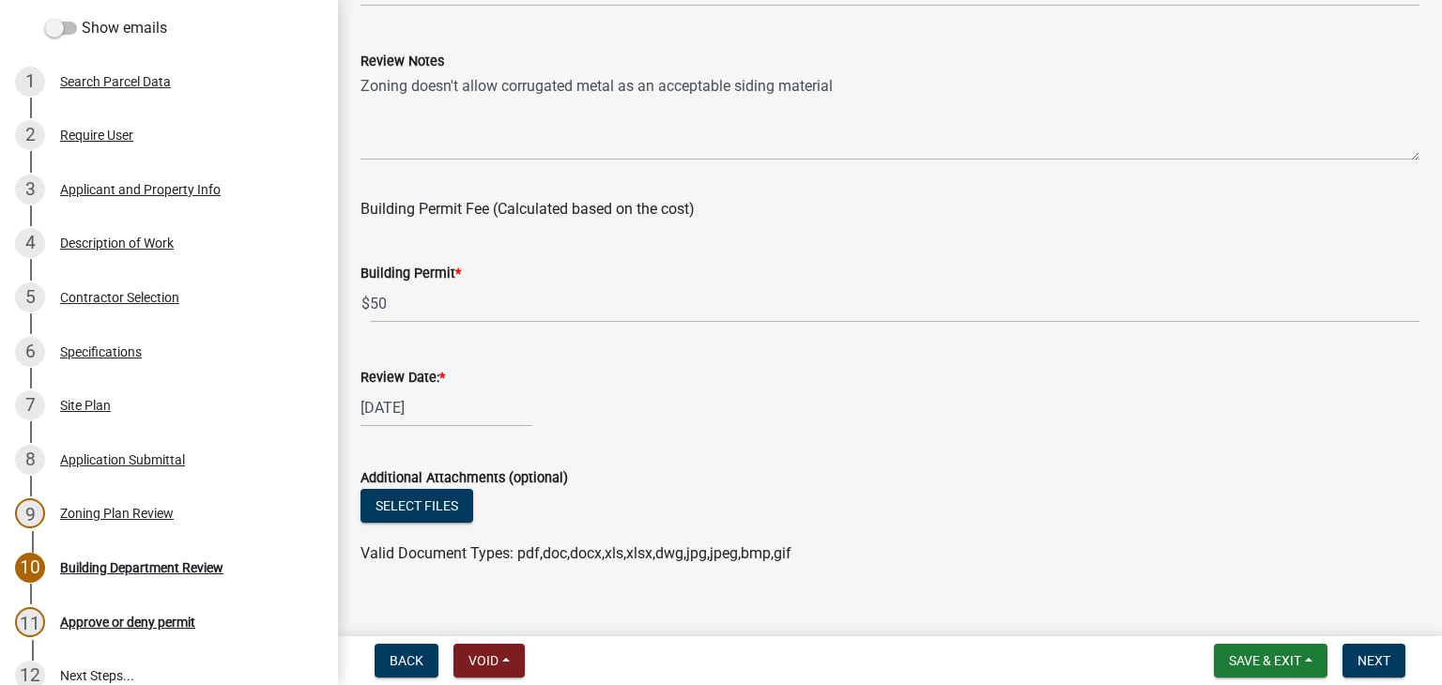
scroll to position [494, 0]
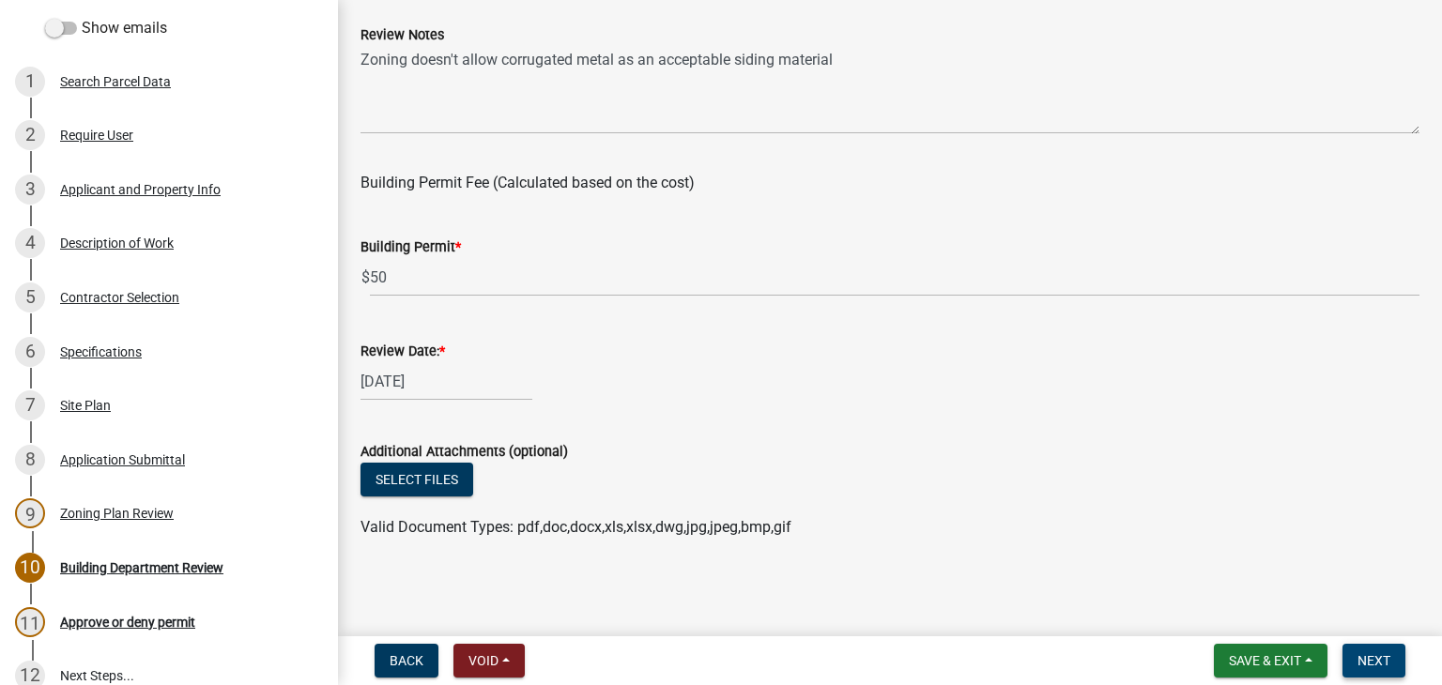
click at [1381, 665] on span "Next" at bounding box center [1373, 660] width 33 height 15
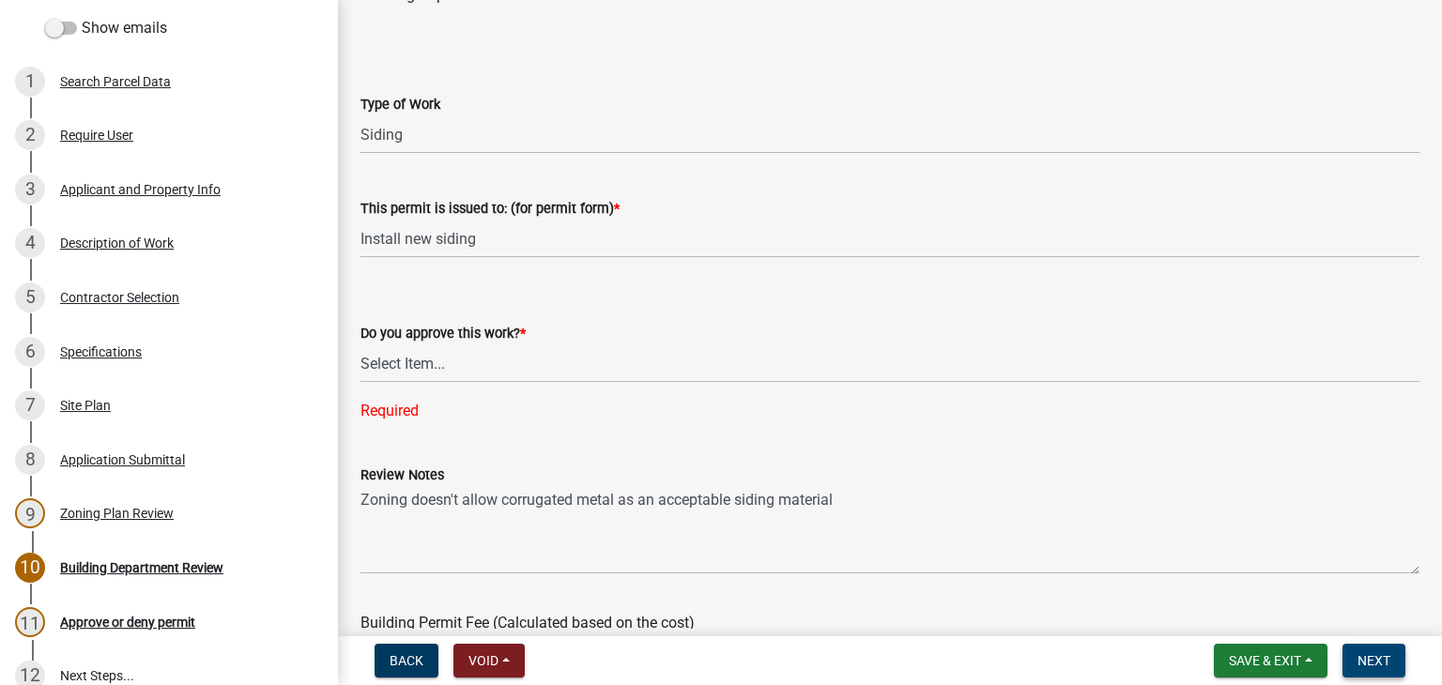
scroll to position [62, 0]
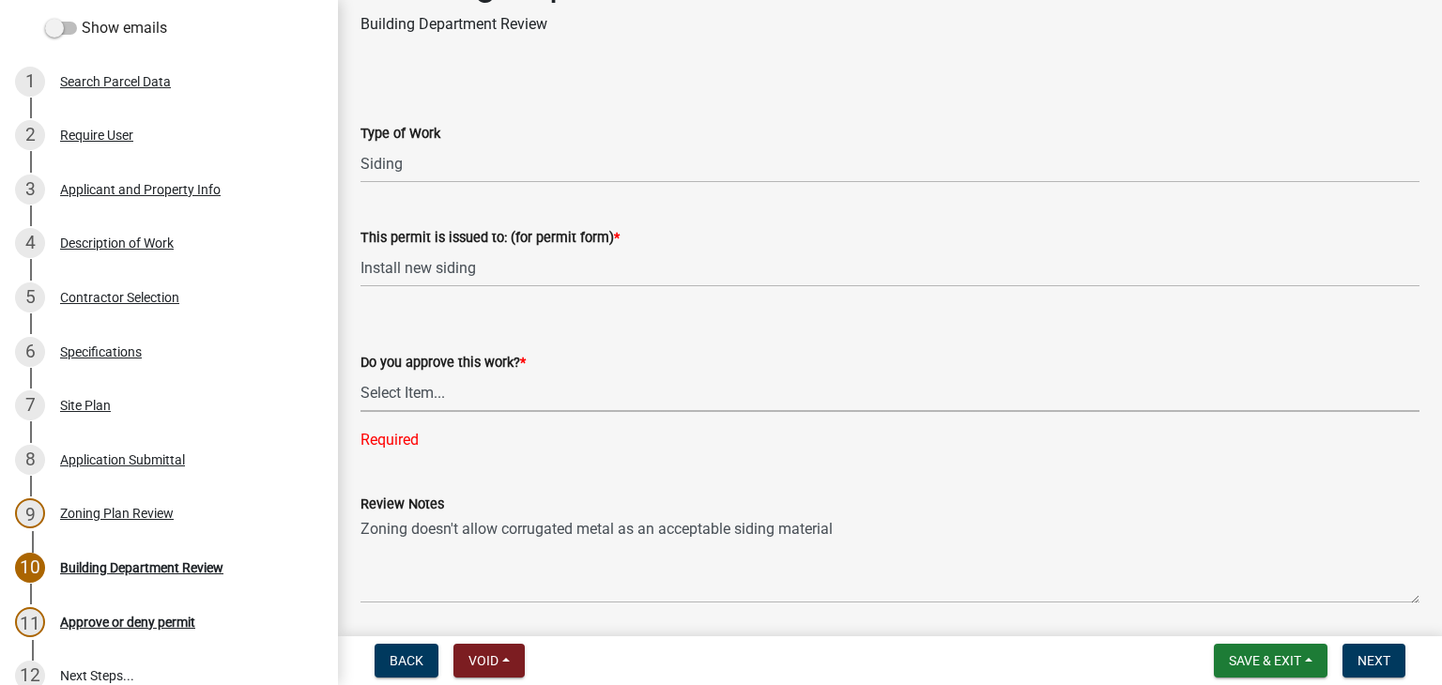
click at [417, 396] on select "Select Item... Yes No" at bounding box center [889, 393] width 1059 height 38
click at [360, 374] on select "Select Item... Yes No" at bounding box center [889, 393] width 1059 height 38
select select "689549b3-38a5-47de-8a89-287a50612ed0"
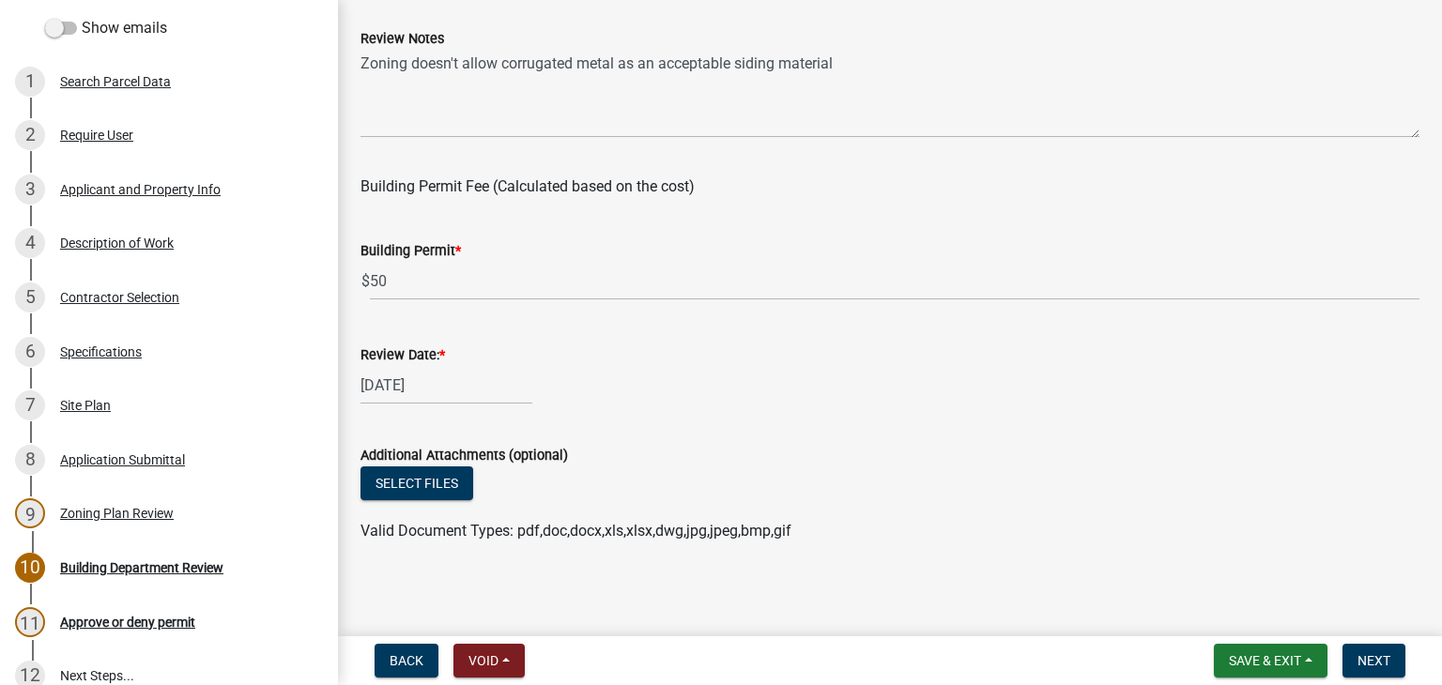
scroll to position [494, 0]
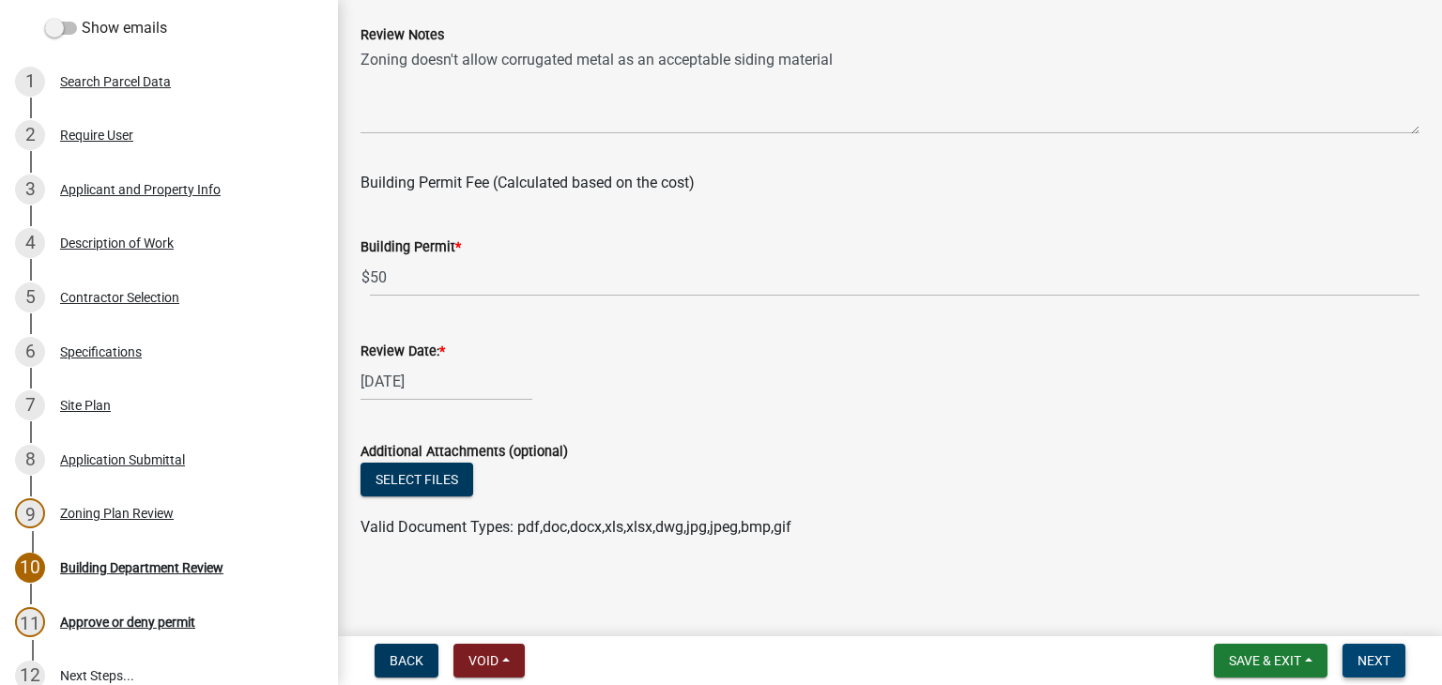
click at [1384, 654] on span "Next" at bounding box center [1373, 660] width 33 height 15
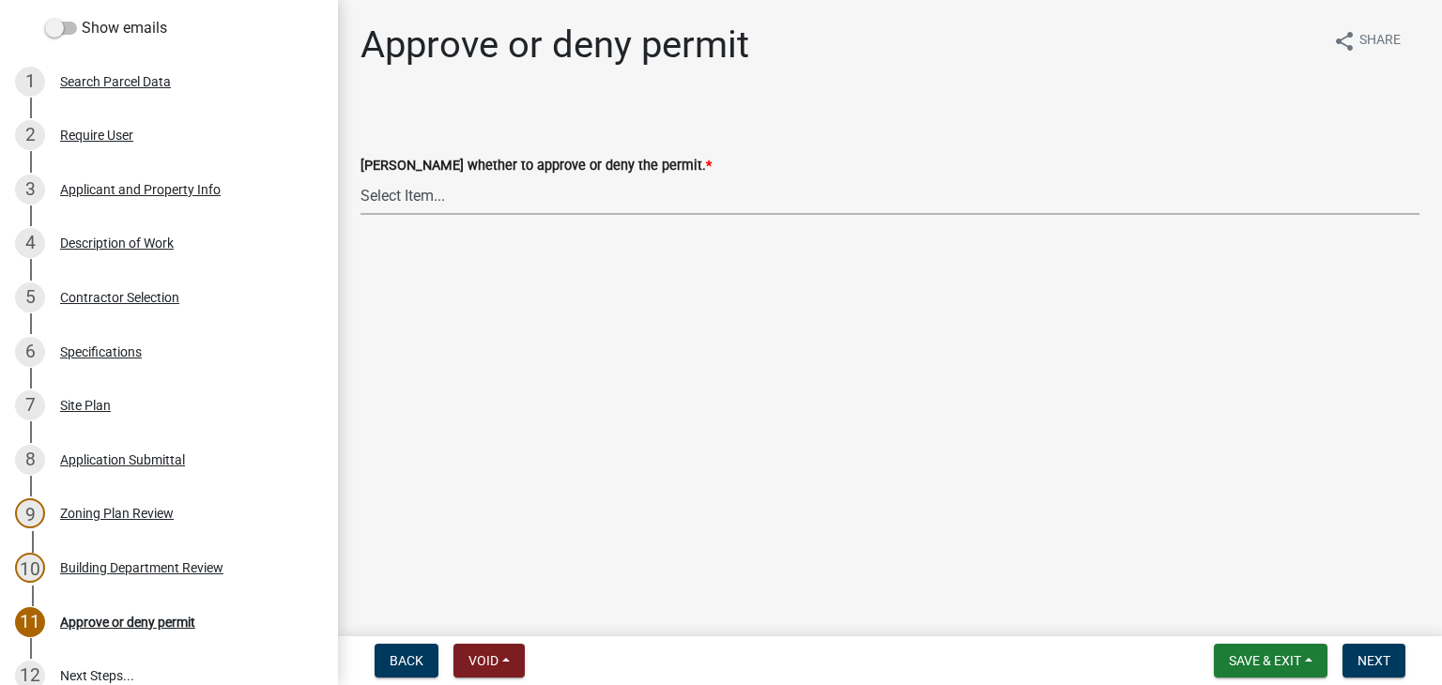
click at [383, 201] on select "Select Item... Approve Deny" at bounding box center [889, 195] width 1059 height 38
click at [360, 176] on select "Select Item... Approve Deny" at bounding box center [889, 195] width 1059 height 38
select select "d6055423-832b-4dbf-8b87-0bb94d1ae5d3"
click at [1372, 657] on span "Next" at bounding box center [1373, 660] width 33 height 15
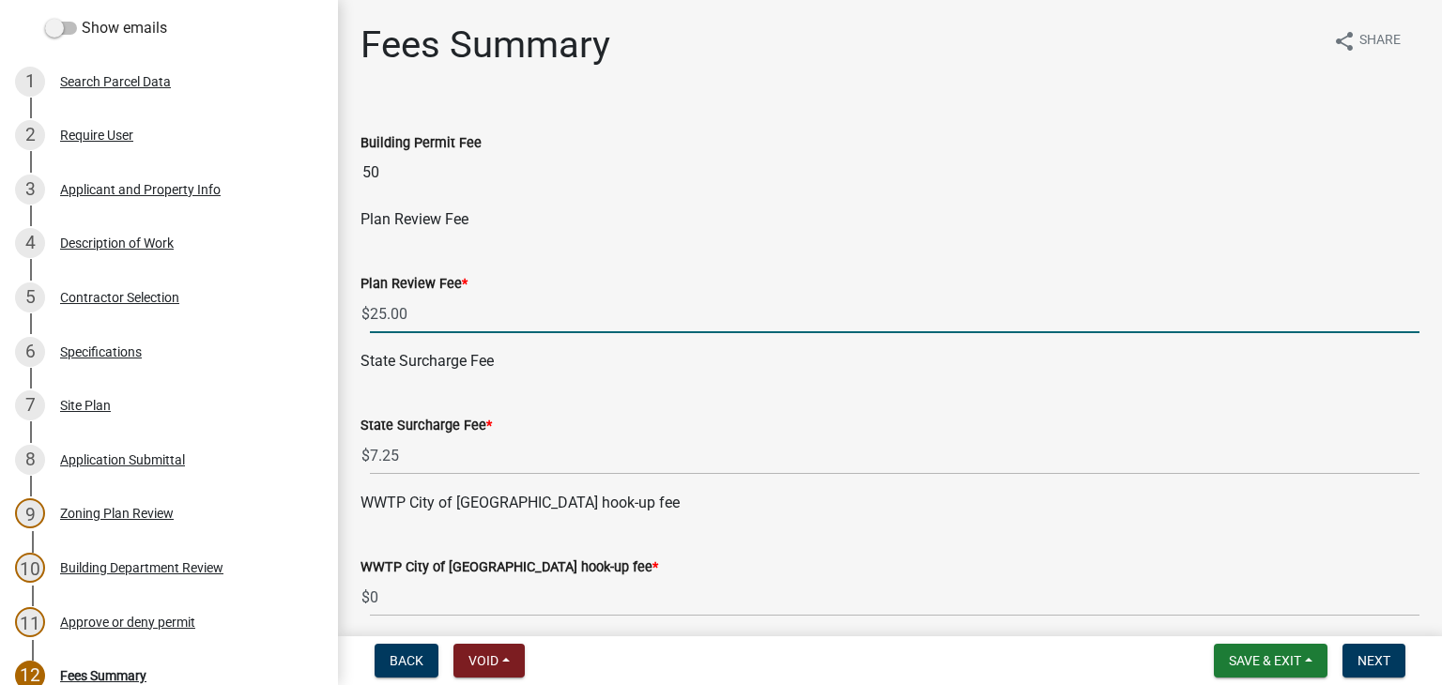
click at [422, 322] on input "25.00" at bounding box center [894, 314] width 1049 height 38
type input "2"
type input "0"
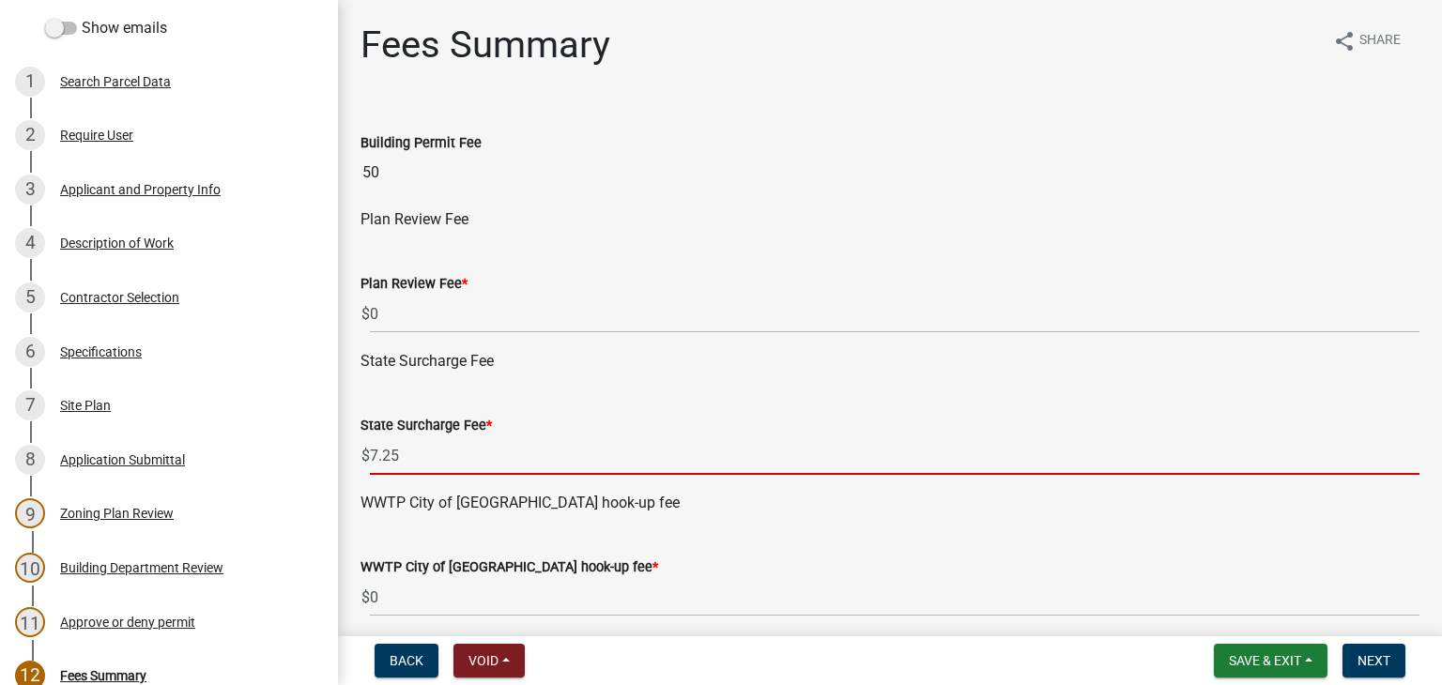
click at [414, 457] on input "7.25" at bounding box center [894, 455] width 1049 height 38
type input "7"
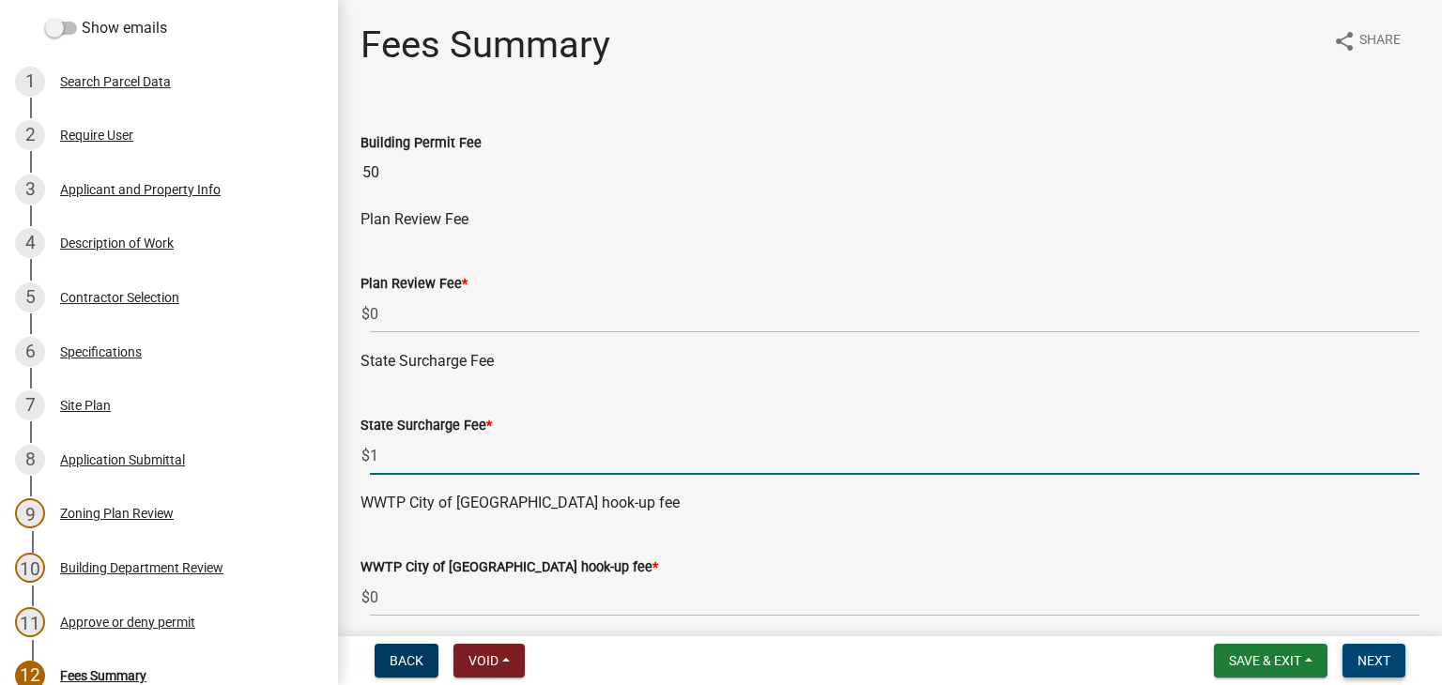
type input "1"
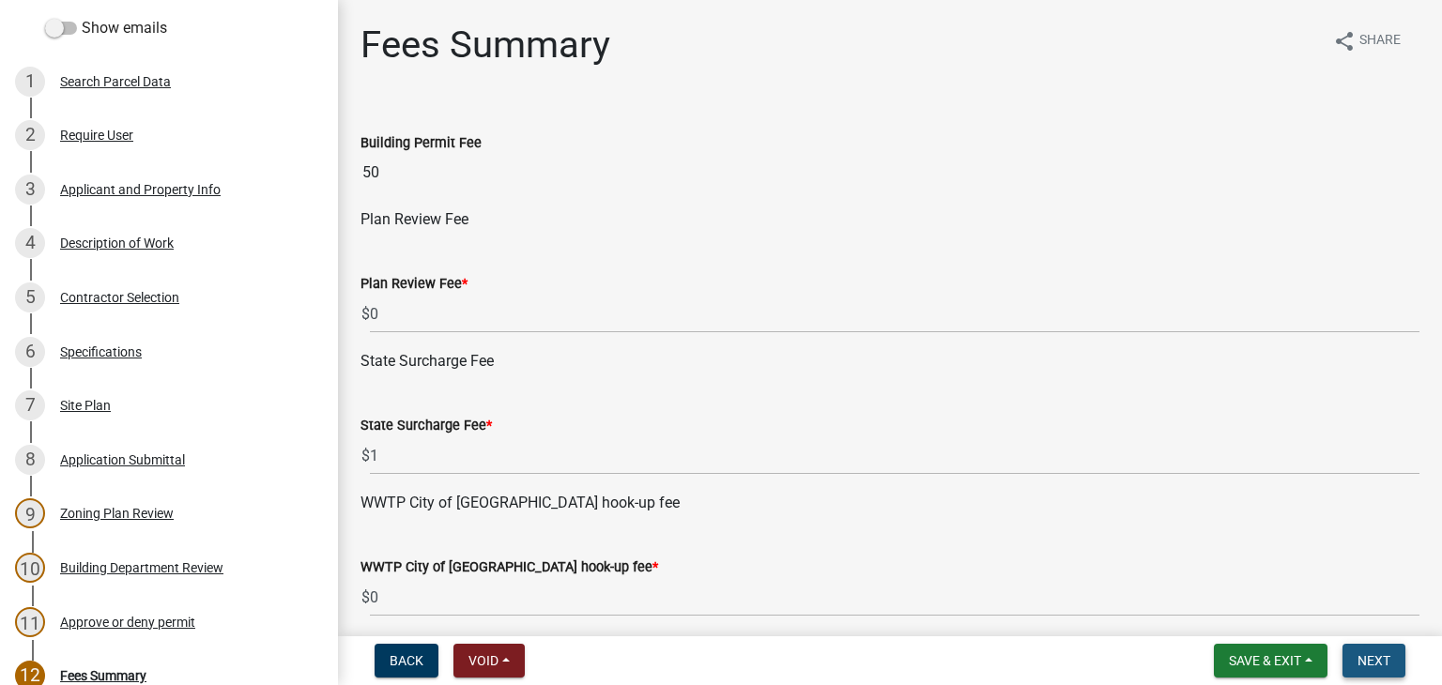
click at [1374, 657] on span "Next" at bounding box center [1373, 660] width 33 height 15
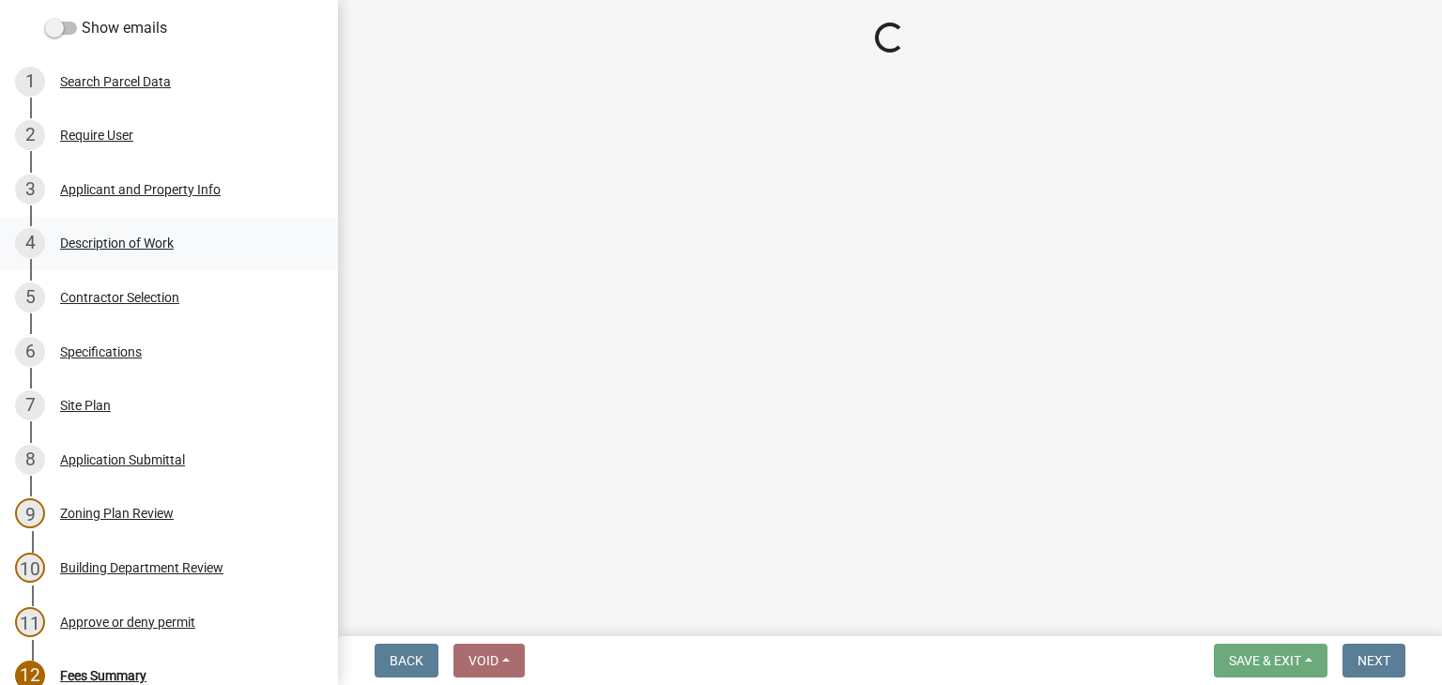
select select "3: 3"
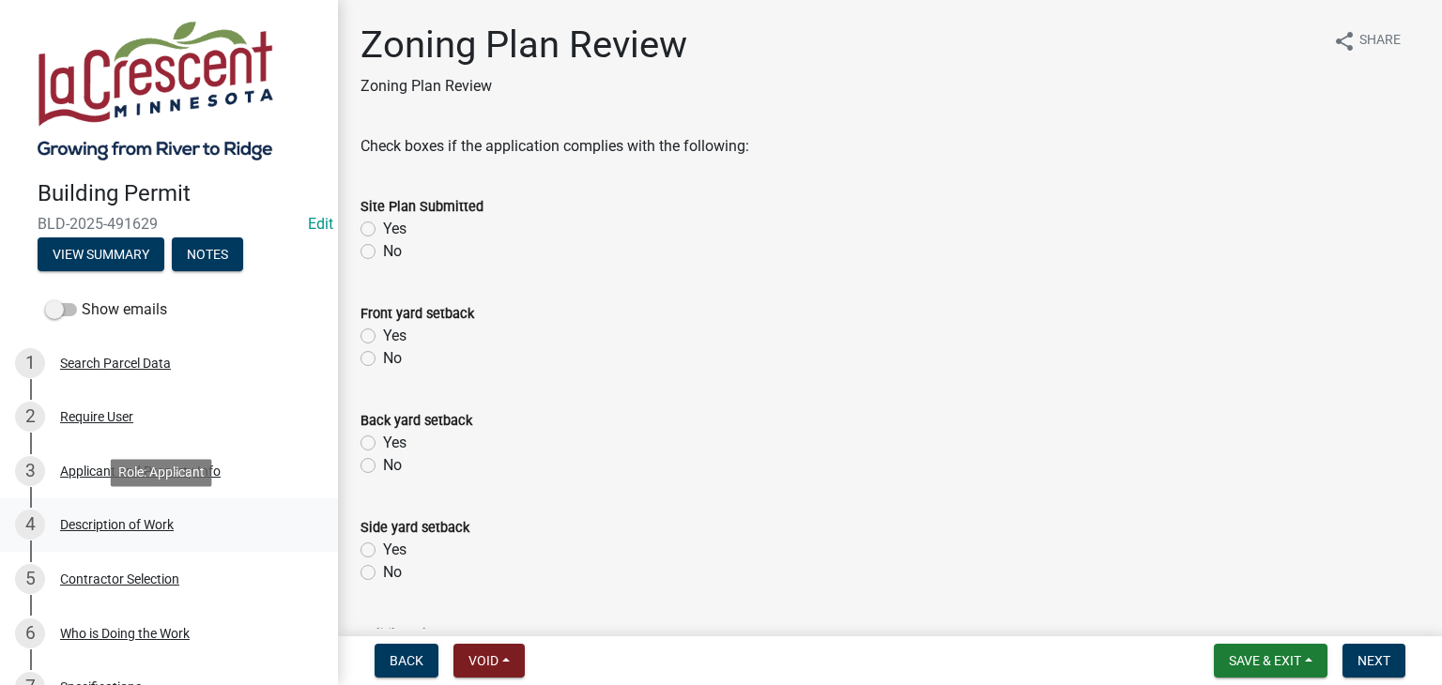
click at [151, 523] on div "Description of Work" at bounding box center [117, 524] width 114 height 13
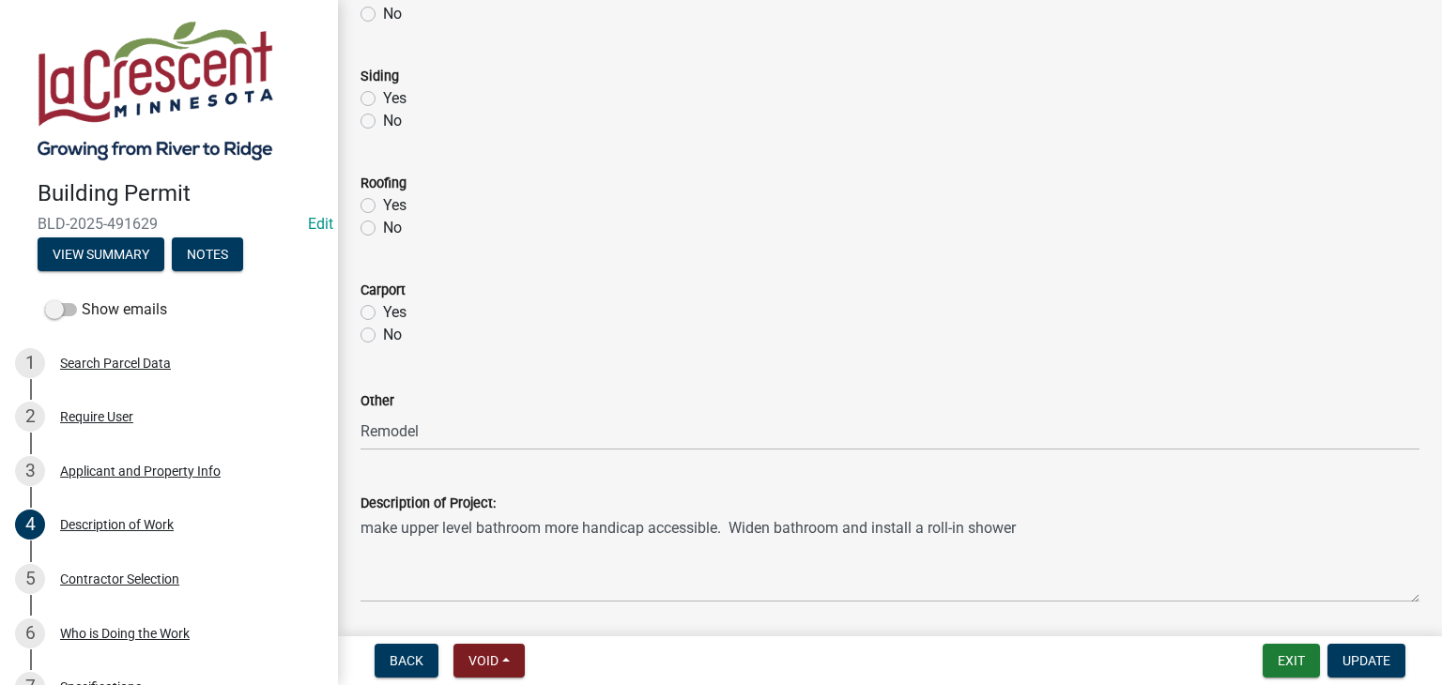
scroll to position [939, 0]
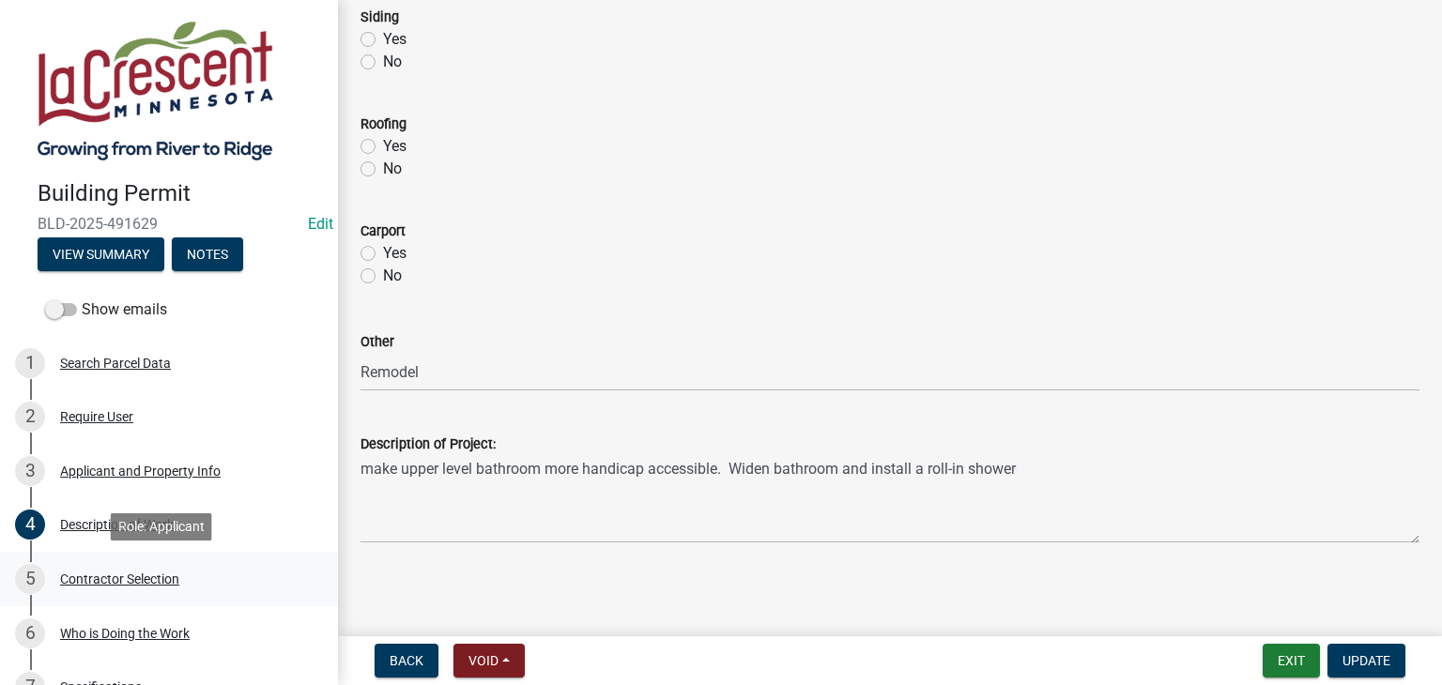
click at [161, 575] on div "Contractor Selection" at bounding box center [119, 579] width 119 height 13
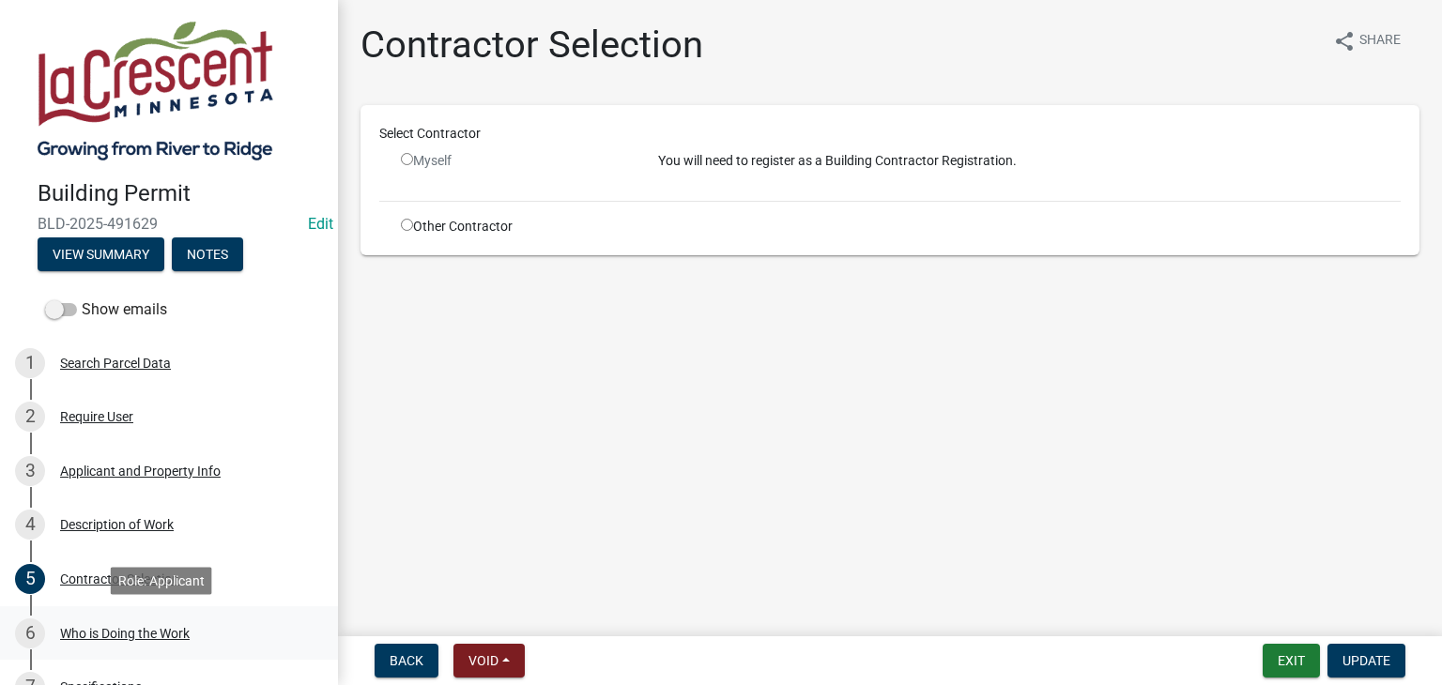
click at [121, 641] on div "6 Who is Doing the Work" at bounding box center [161, 634] width 293 height 30
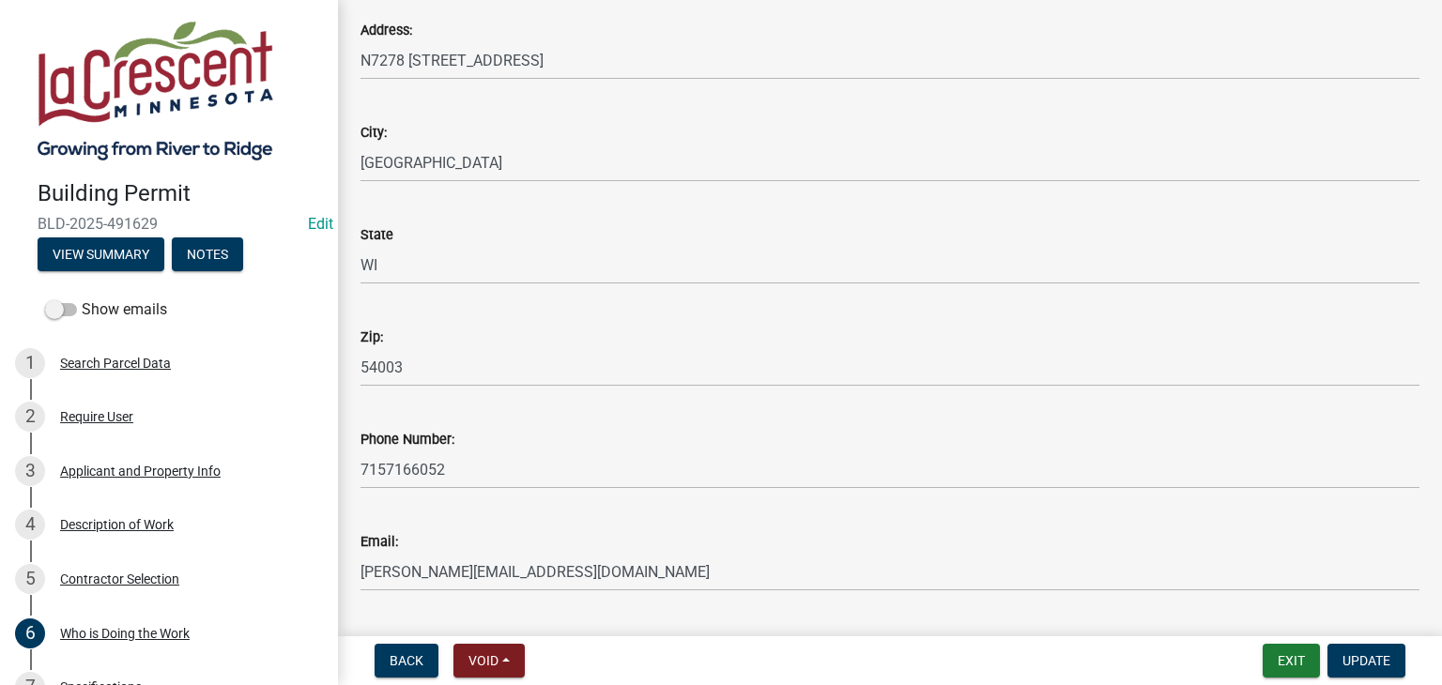
scroll to position [388, 0]
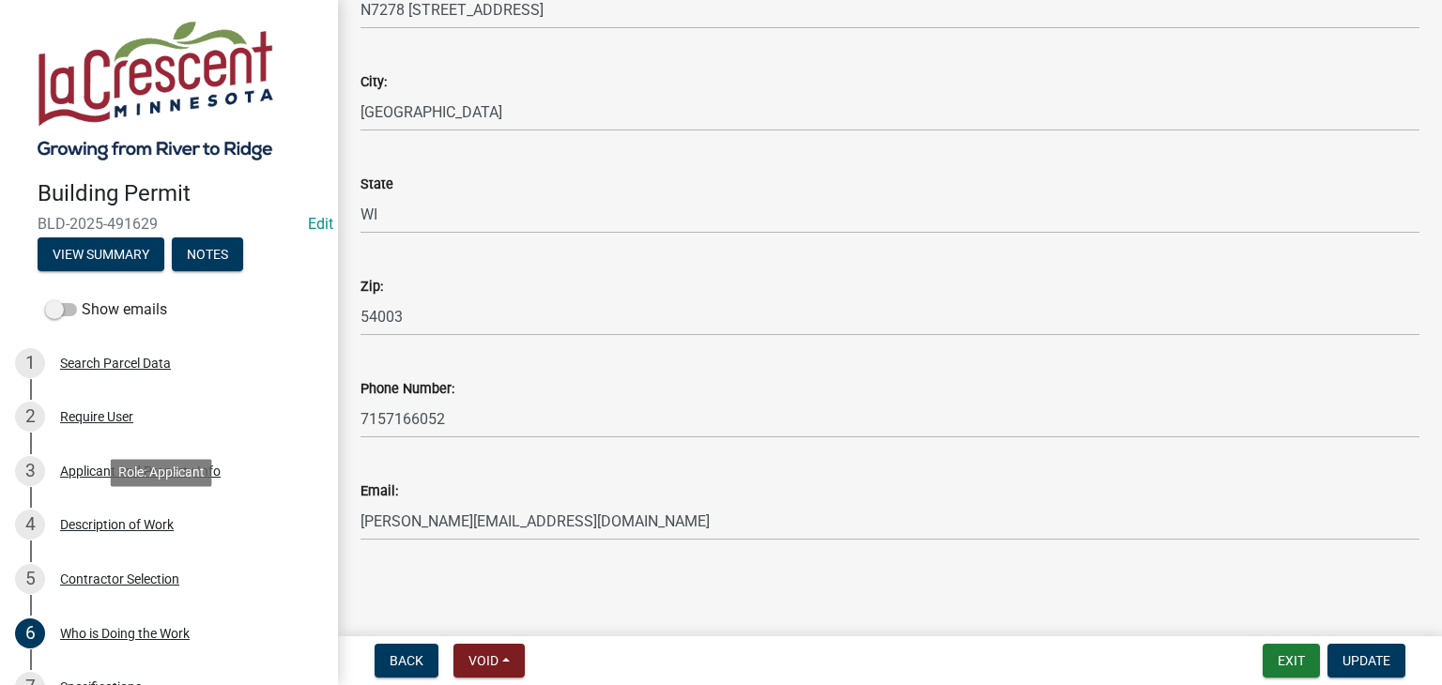
click at [158, 529] on div "Description of Work" at bounding box center [117, 524] width 114 height 13
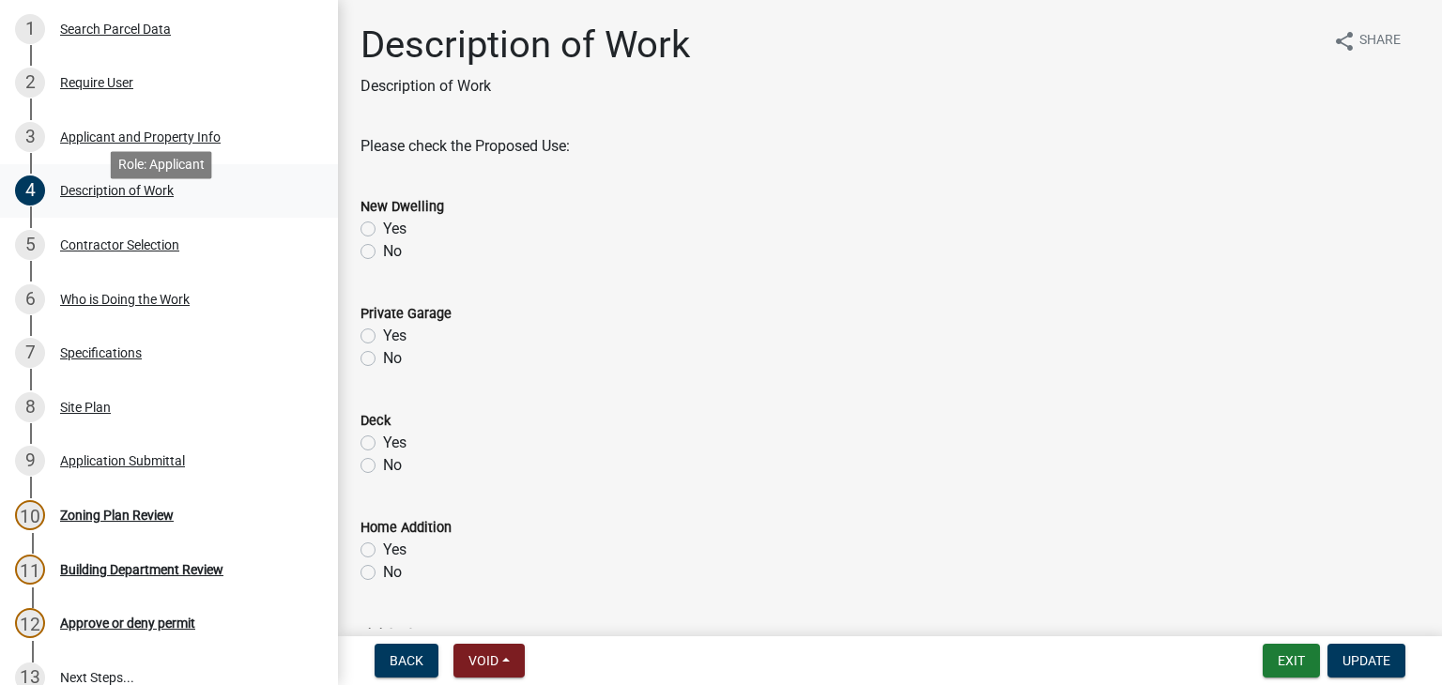
scroll to position [375, 0]
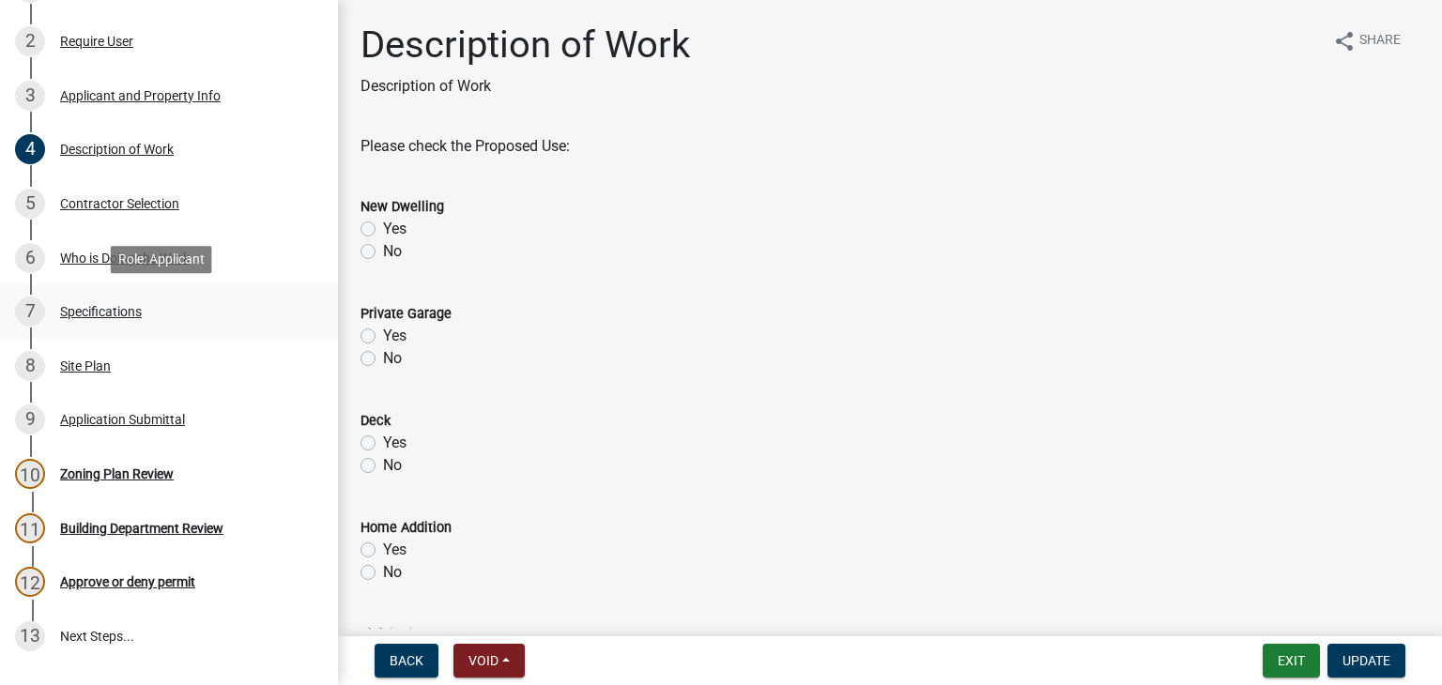
click at [84, 312] on div "Specifications" at bounding box center [101, 311] width 82 height 13
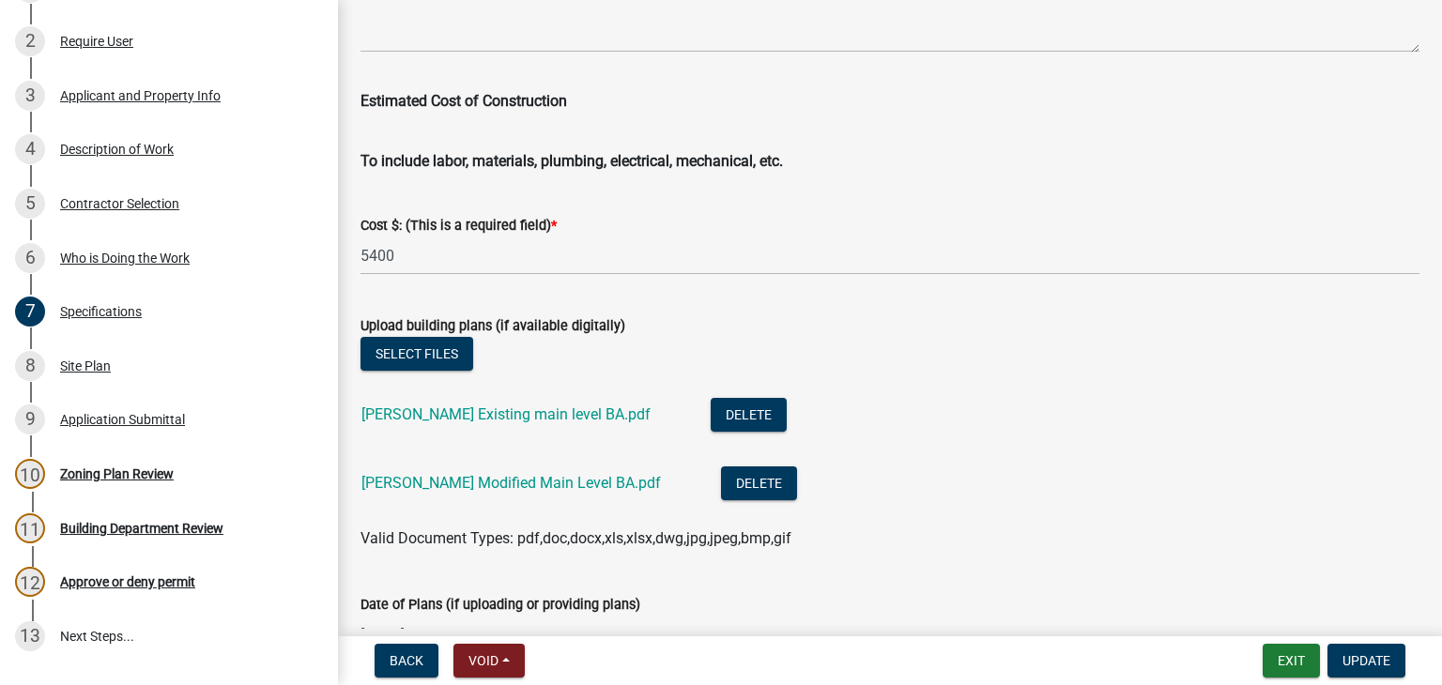
scroll to position [3353, 0]
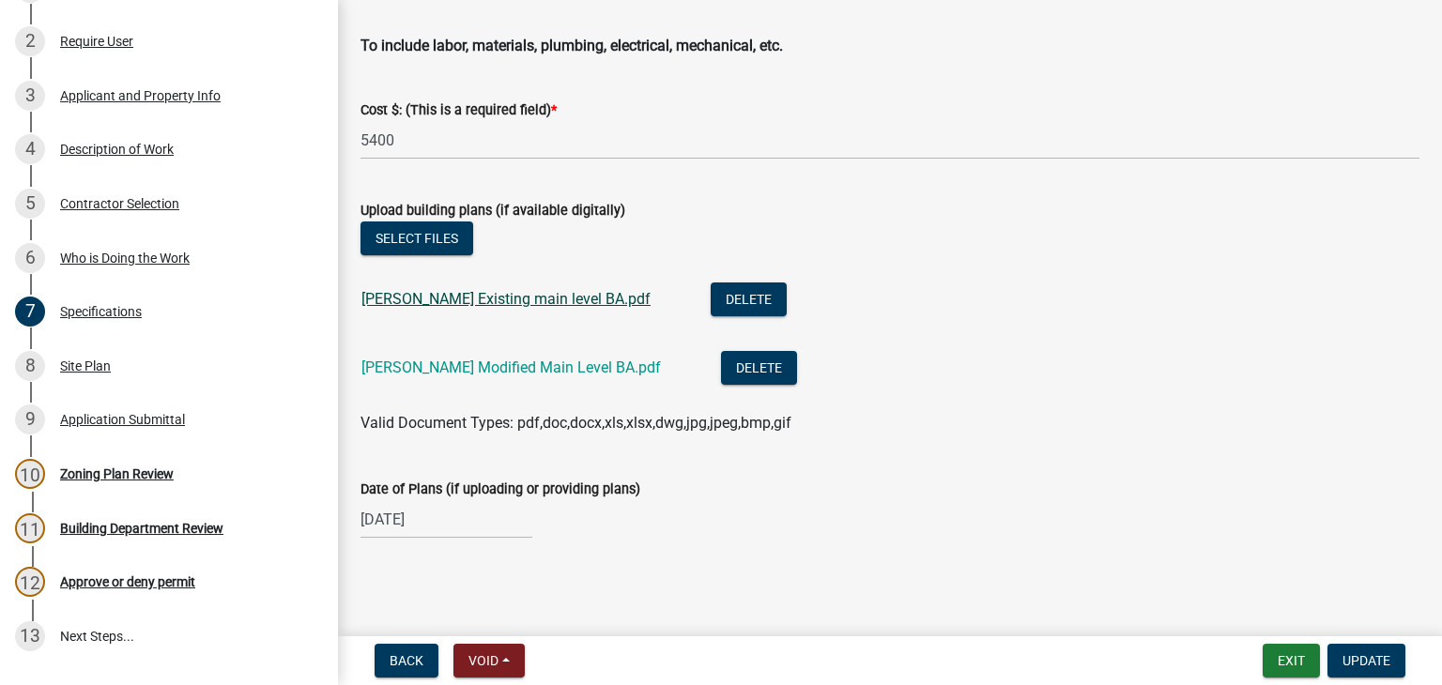
click at [533, 298] on link "Nancy Grimes Existing main level BA.pdf" at bounding box center [505, 299] width 289 height 18
click at [473, 369] on link "nancy Grimes Modified Main Level BA.pdf" at bounding box center [510, 368] width 299 height 18
click at [125, 153] on div "Description of Work" at bounding box center [117, 149] width 114 height 13
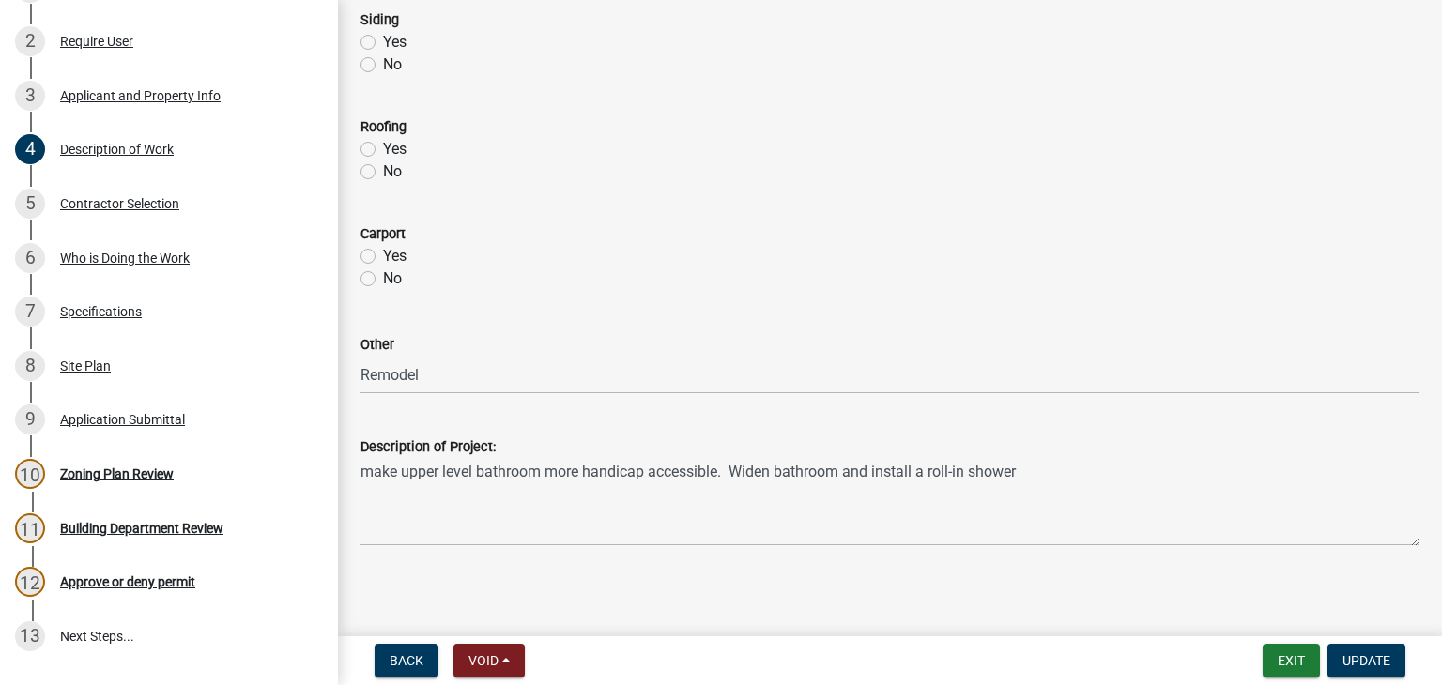
scroll to position [939, 0]
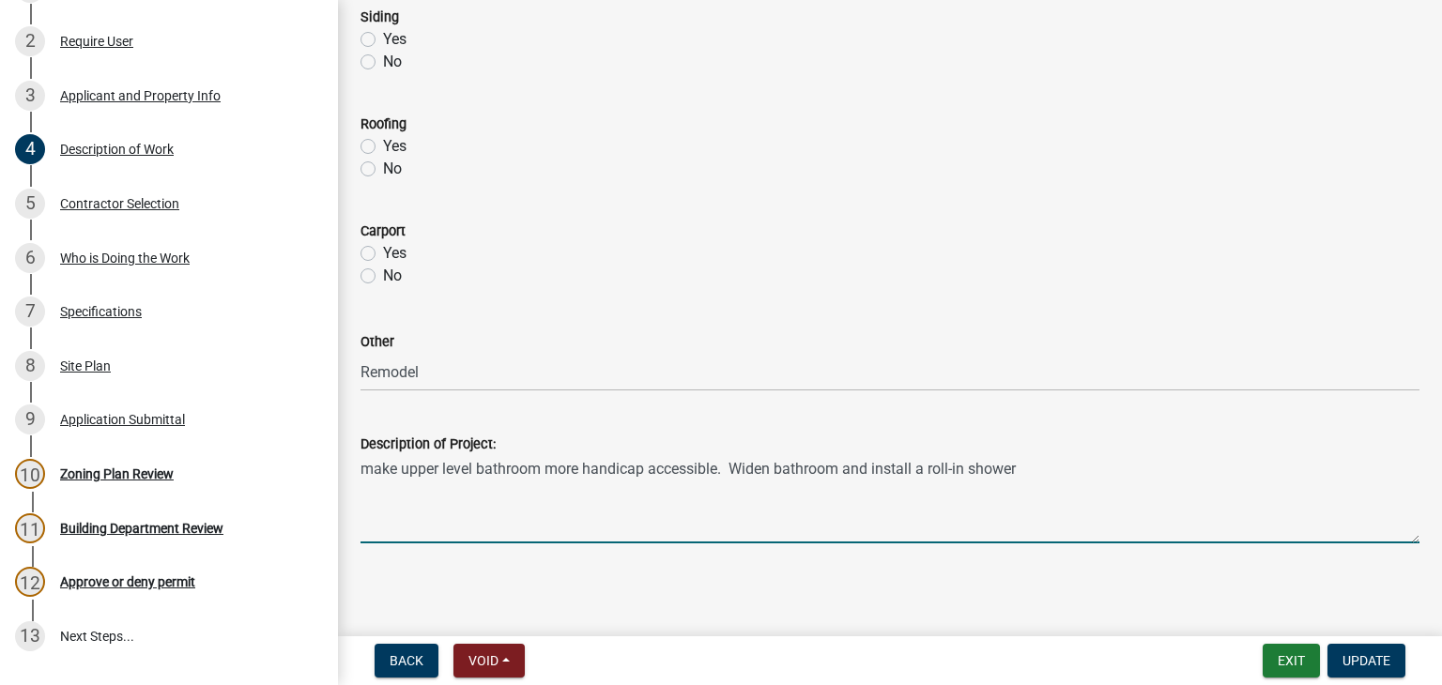
drag, startPoint x: 1020, startPoint y: 466, endPoint x: 728, endPoint y: 478, distance: 292.2
click at [728, 478] on textarea "make upper level bathroom more handicap accessible. Widen bathroom and install …" at bounding box center [889, 499] width 1059 height 88
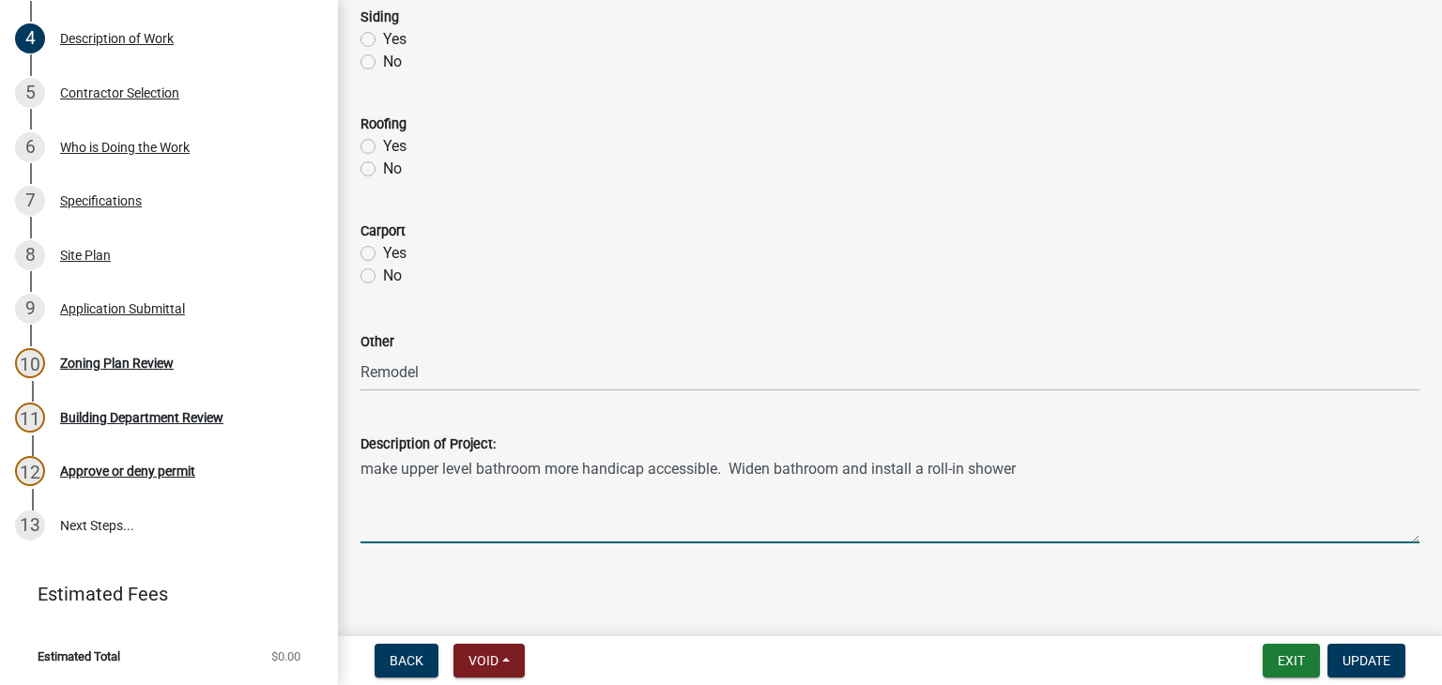
scroll to position [941, 0]
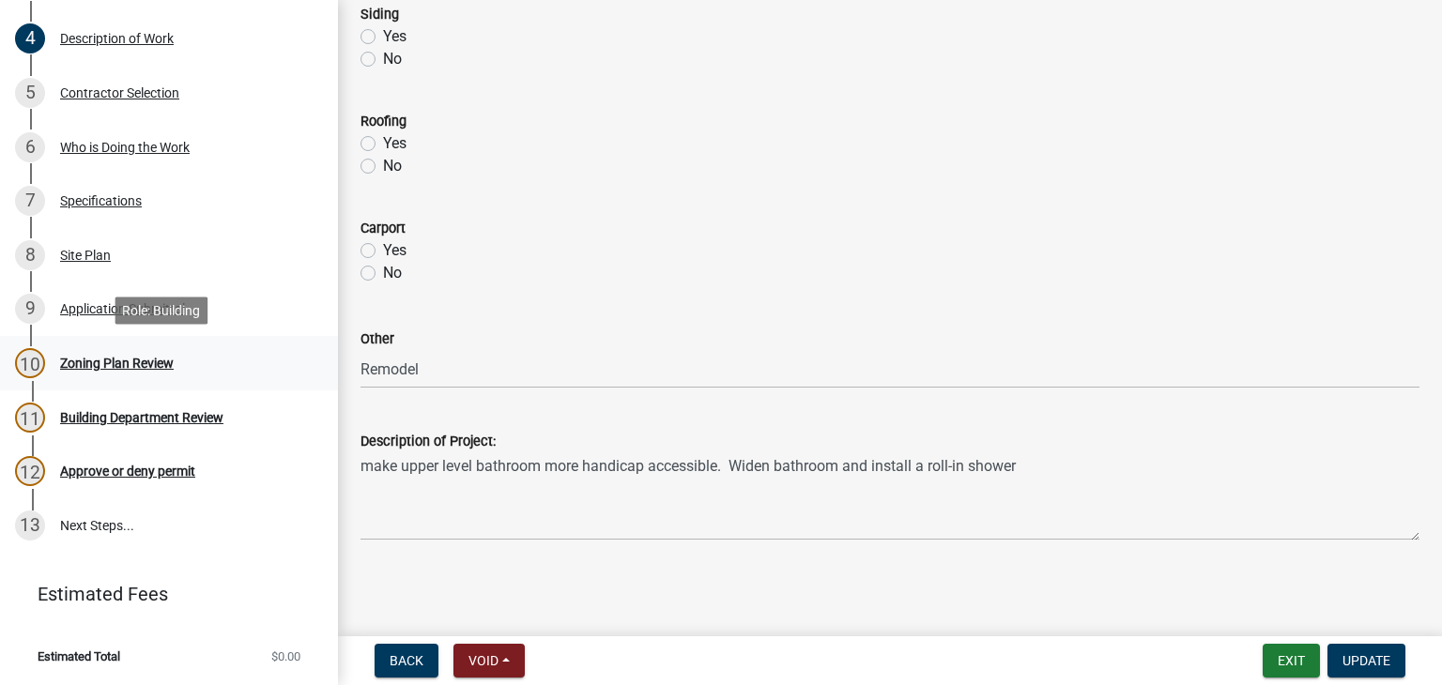
click at [113, 362] on div "Zoning Plan Review" at bounding box center [117, 363] width 114 height 13
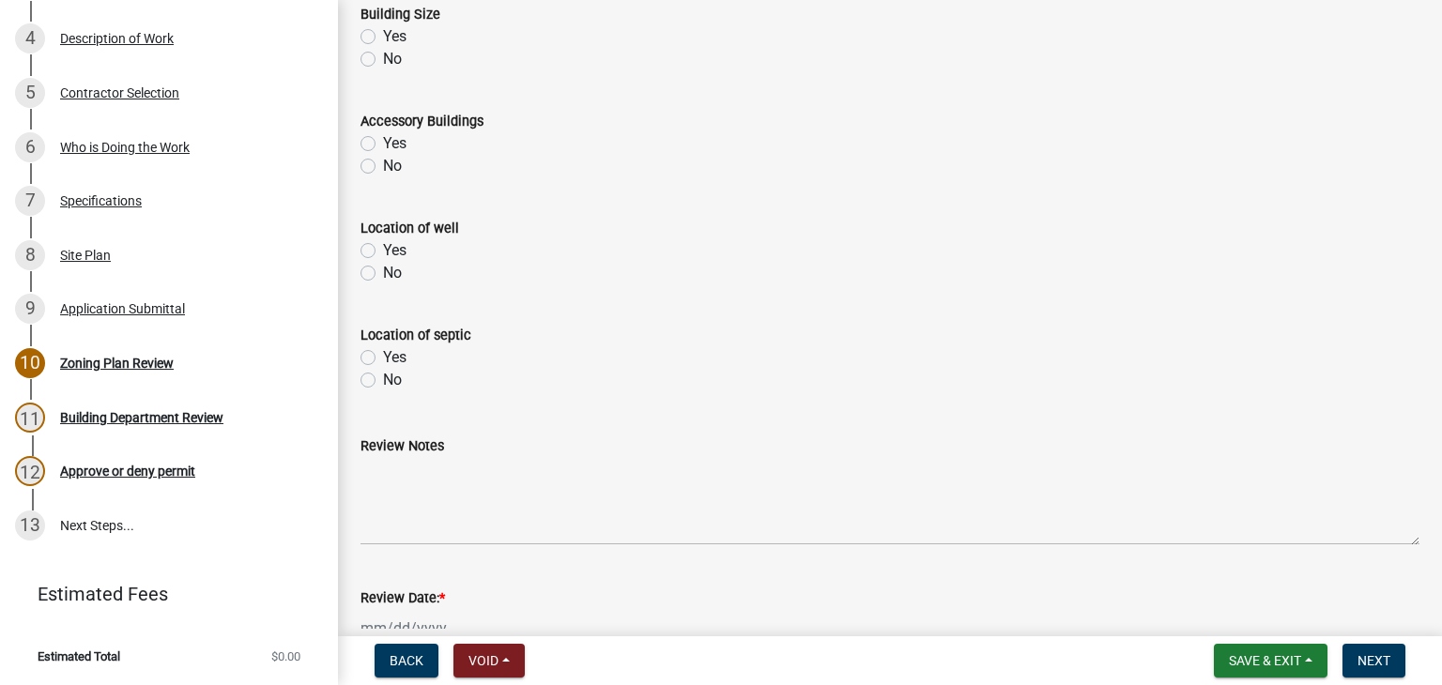
scroll to position [856, 0]
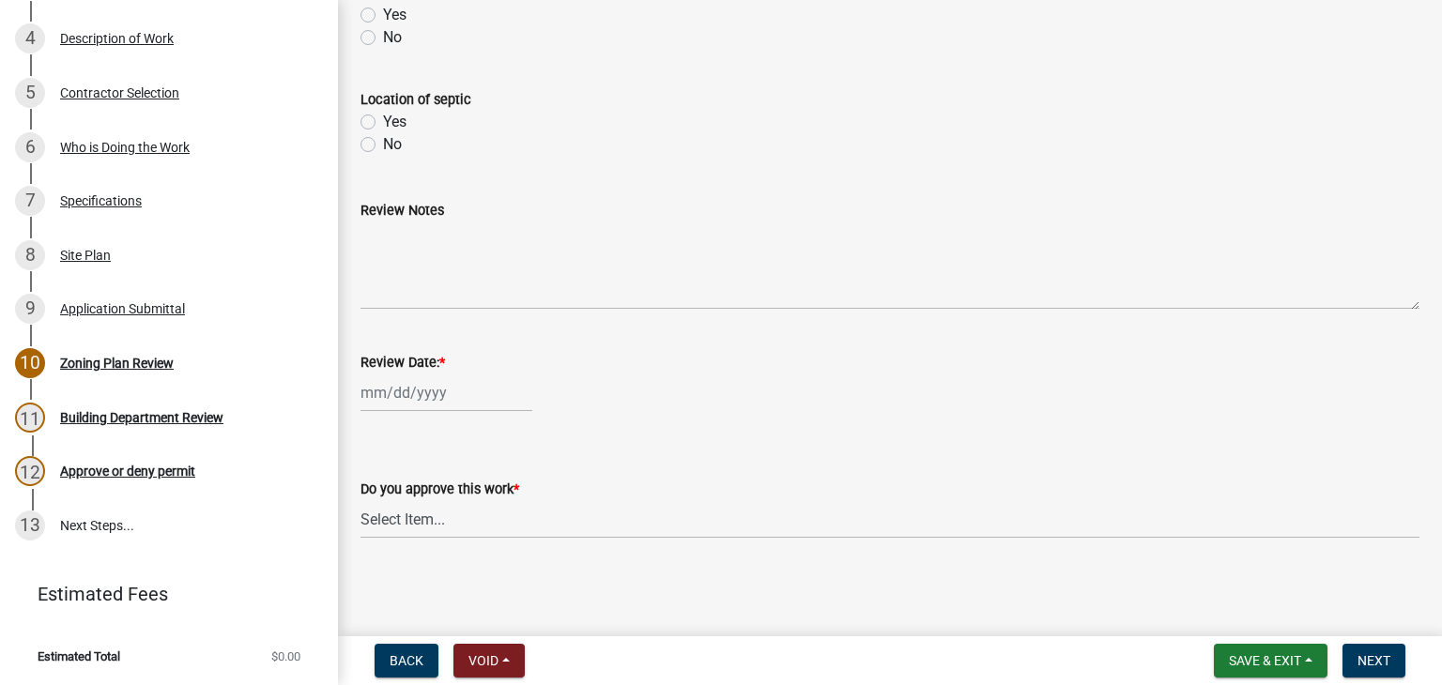
click at [423, 397] on div at bounding box center [446, 393] width 172 height 38
select select "10"
select select "2025"
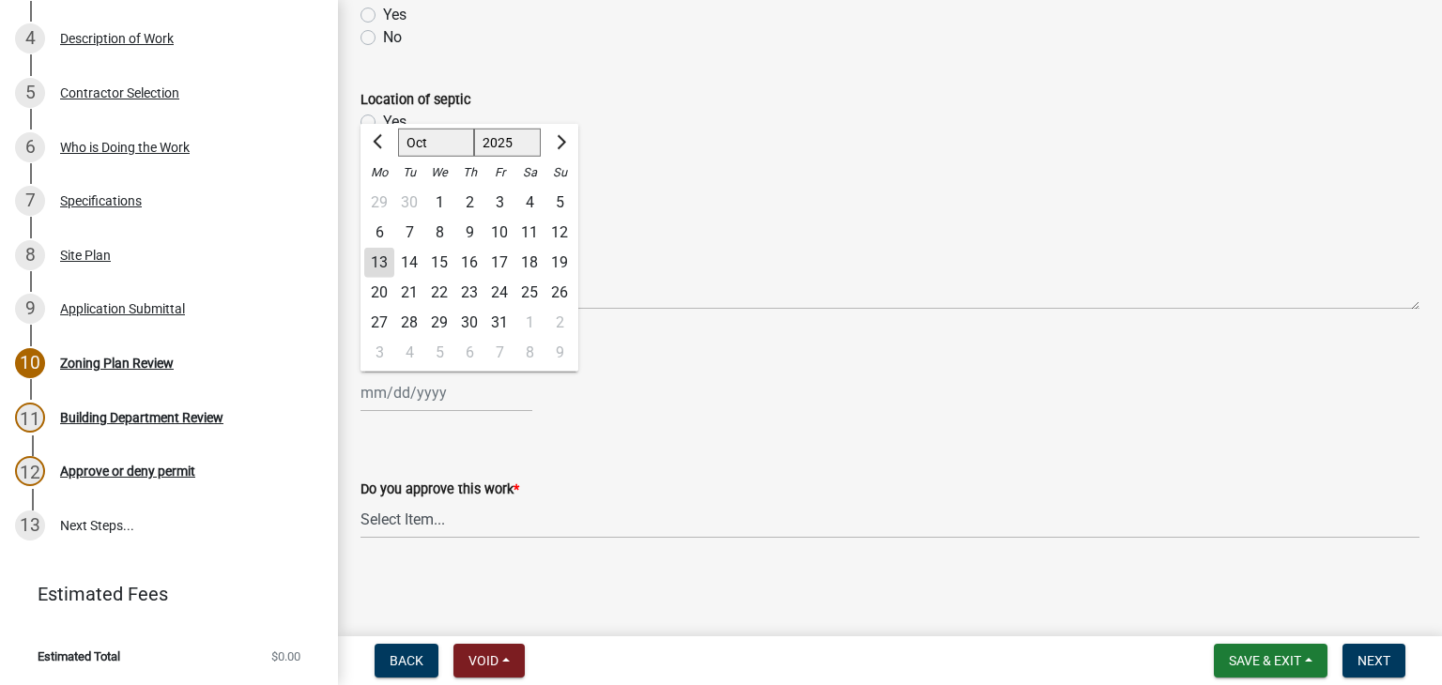
click at [373, 264] on div "13" at bounding box center [379, 263] width 30 height 30
type input "[DATE]"
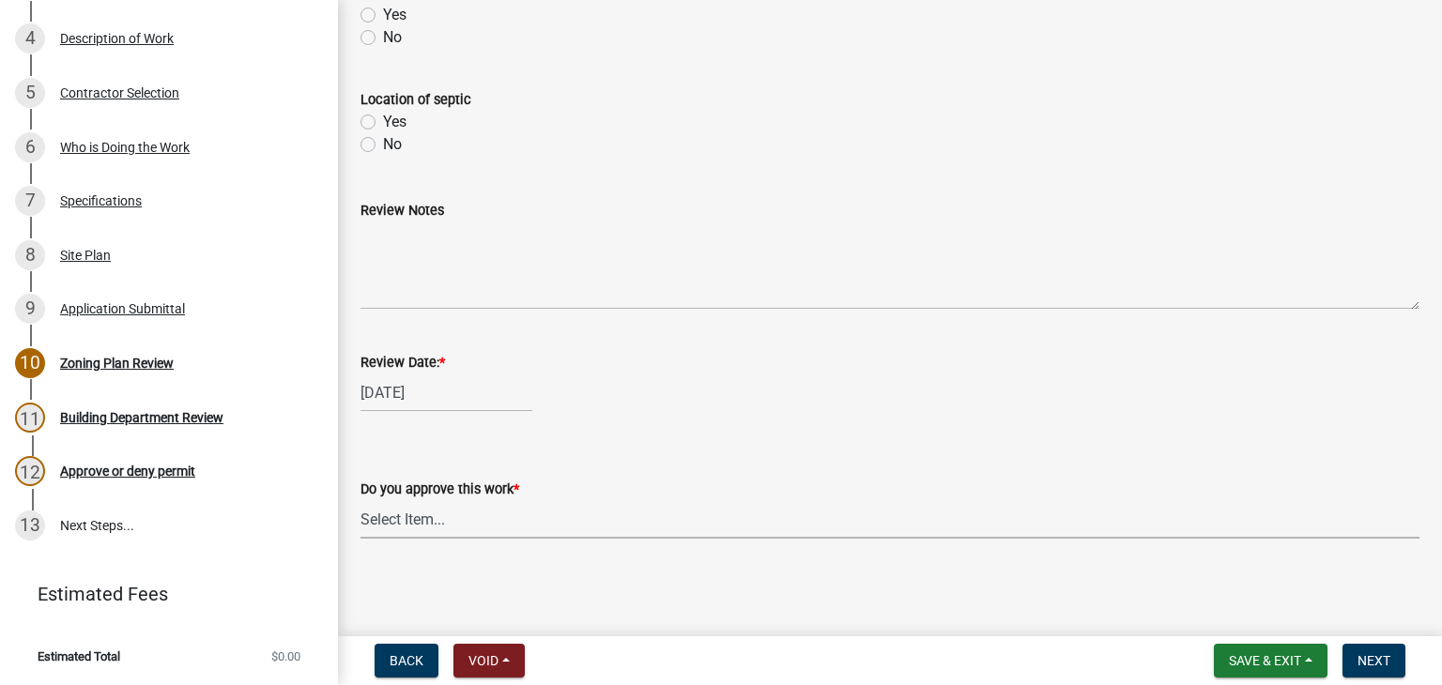
click at [388, 520] on select "Select Item... Yes No" at bounding box center [889, 519] width 1059 height 38
click at [360, 500] on select "Select Item... Yes No" at bounding box center [889, 519] width 1059 height 38
select select "90a60f2d-528c-4c9a-9c39-f00b3f6598b9"
click at [1370, 665] on span "Next" at bounding box center [1373, 660] width 33 height 15
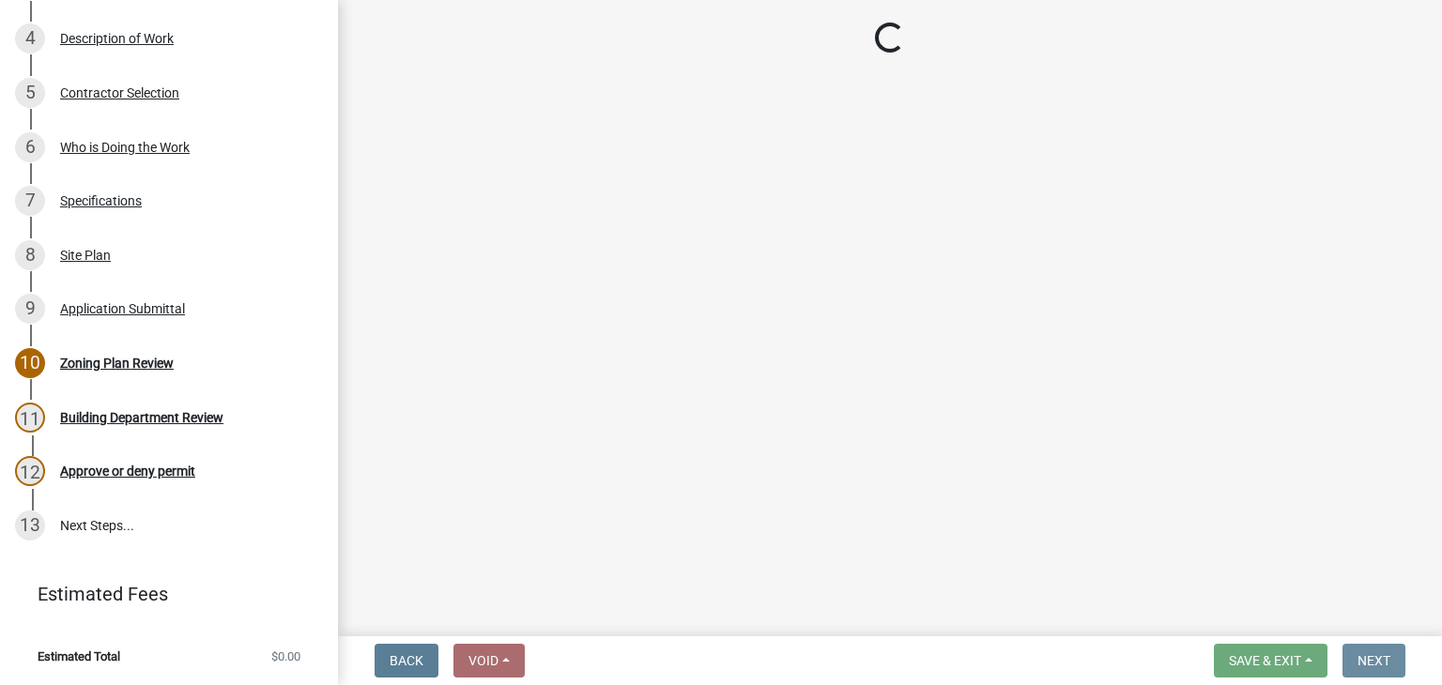
scroll to position [0, 0]
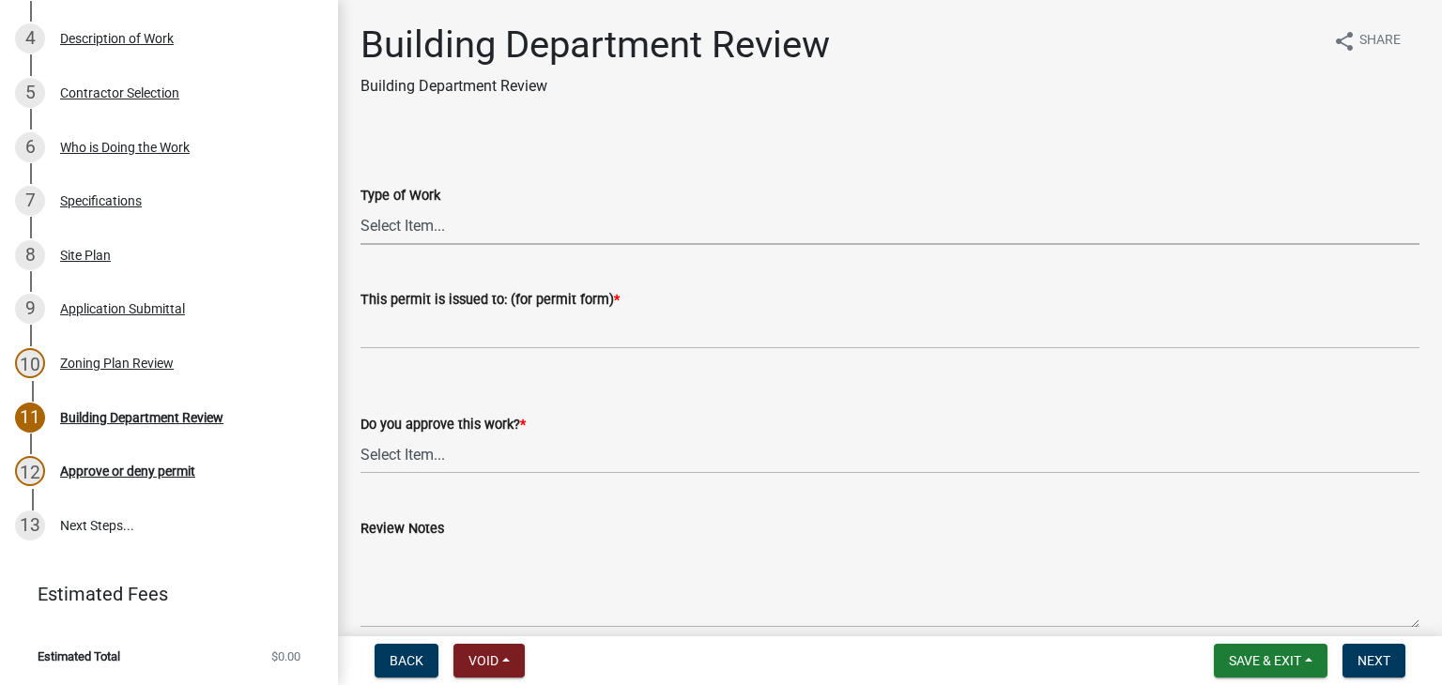
click at [374, 230] on select "Select Item... Roofing Siding Deck Other" at bounding box center [889, 225] width 1059 height 38
click at [360, 206] on select "Select Item... Roofing Siding Deck Other" at bounding box center [889, 225] width 1059 height 38
select select "bbf8997e-a289-4d03-8bd2-4f168381adc4"
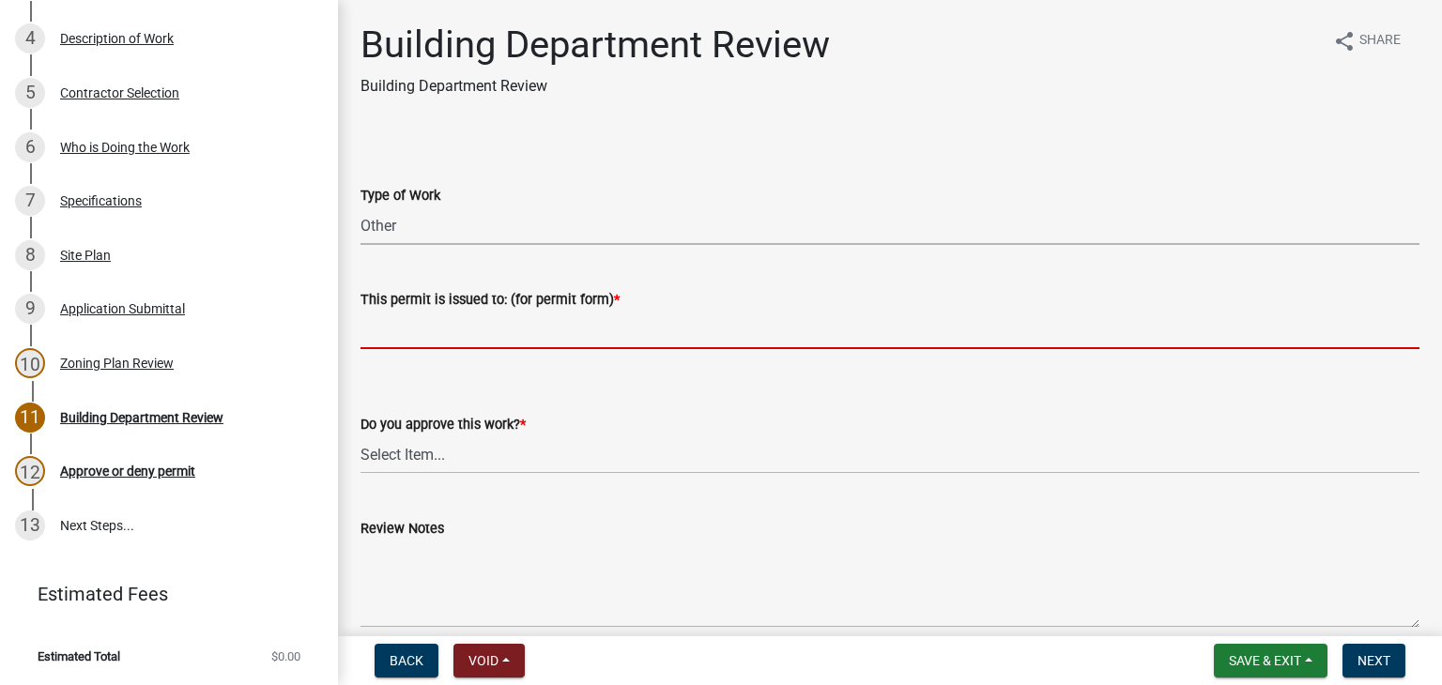
click at [387, 337] on input "This permit is issued to: (for permit form) *" at bounding box center [889, 330] width 1059 height 38
paste input "Widen bathroom and install a roll-in shower"
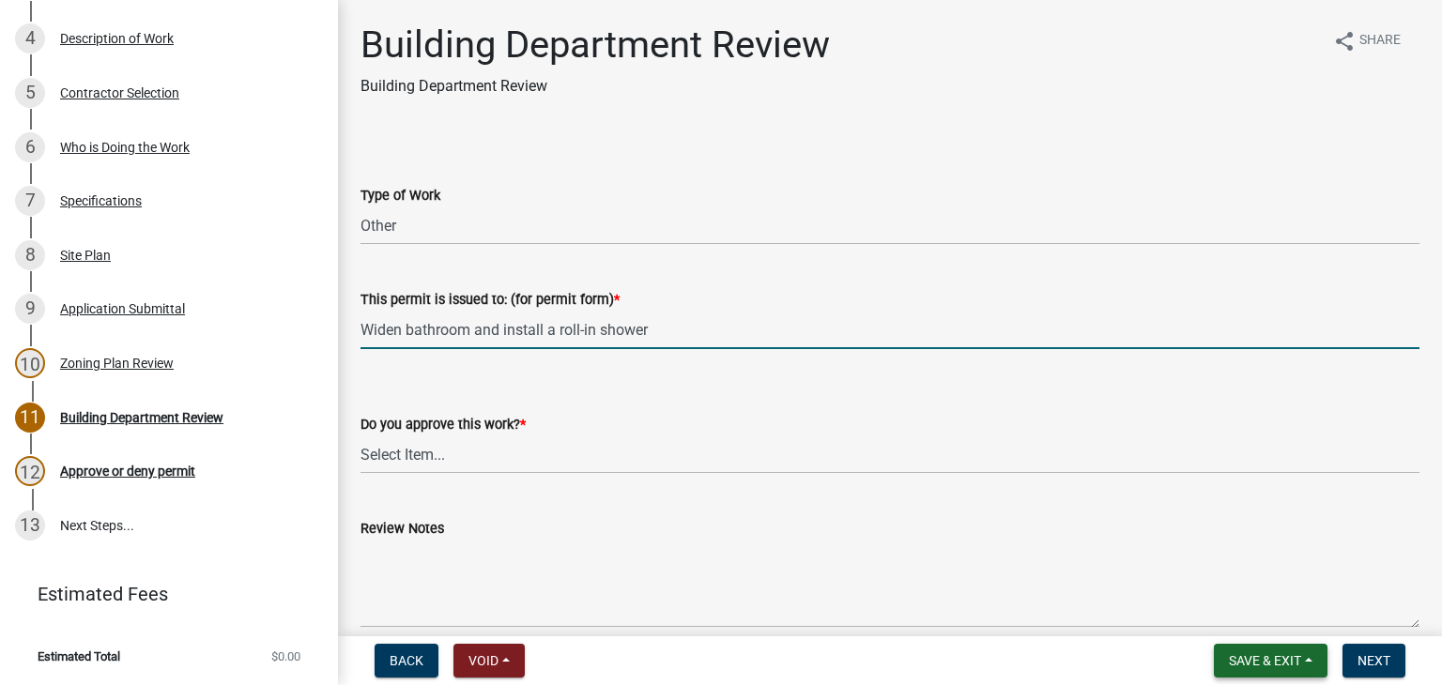
type input "Widen bathroom and install a roll-in shower"
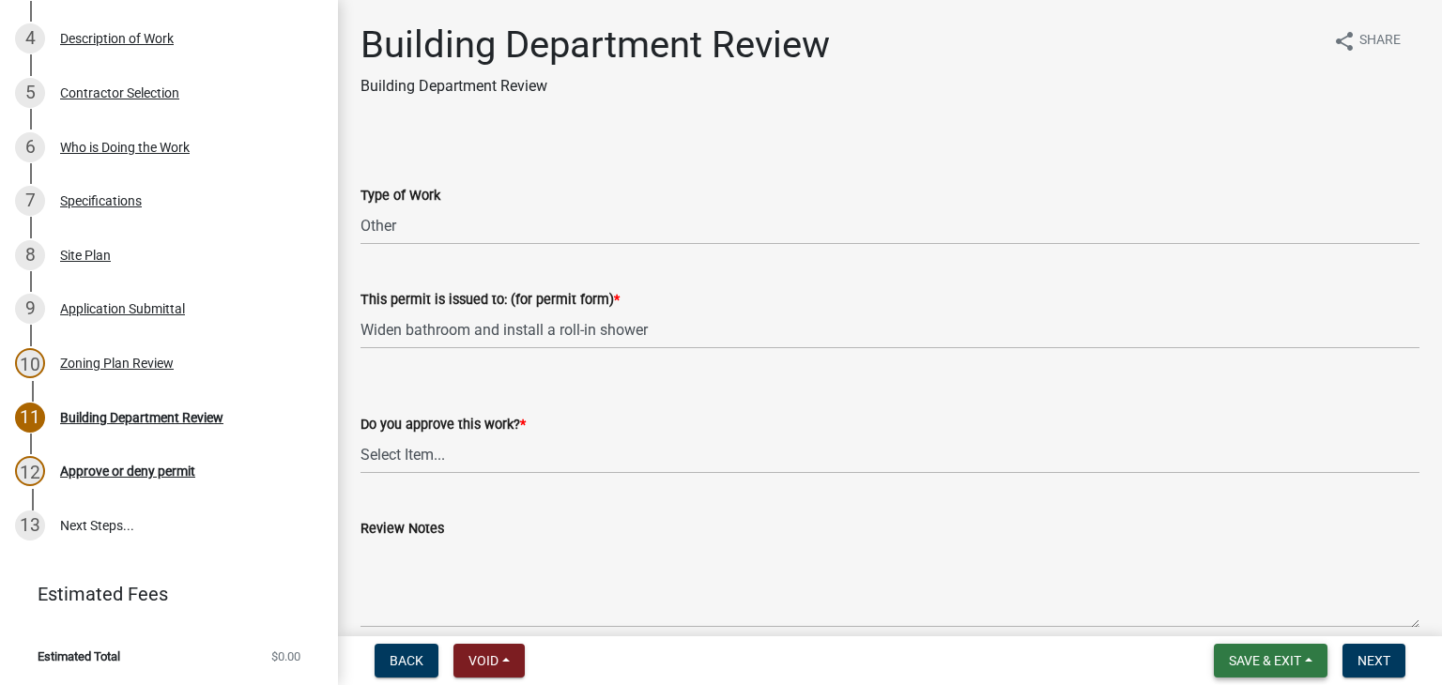
click at [1303, 650] on button "Save & Exit" at bounding box center [1271, 661] width 114 height 34
click at [1218, 571] on button "Save" at bounding box center [1252, 566] width 150 height 45
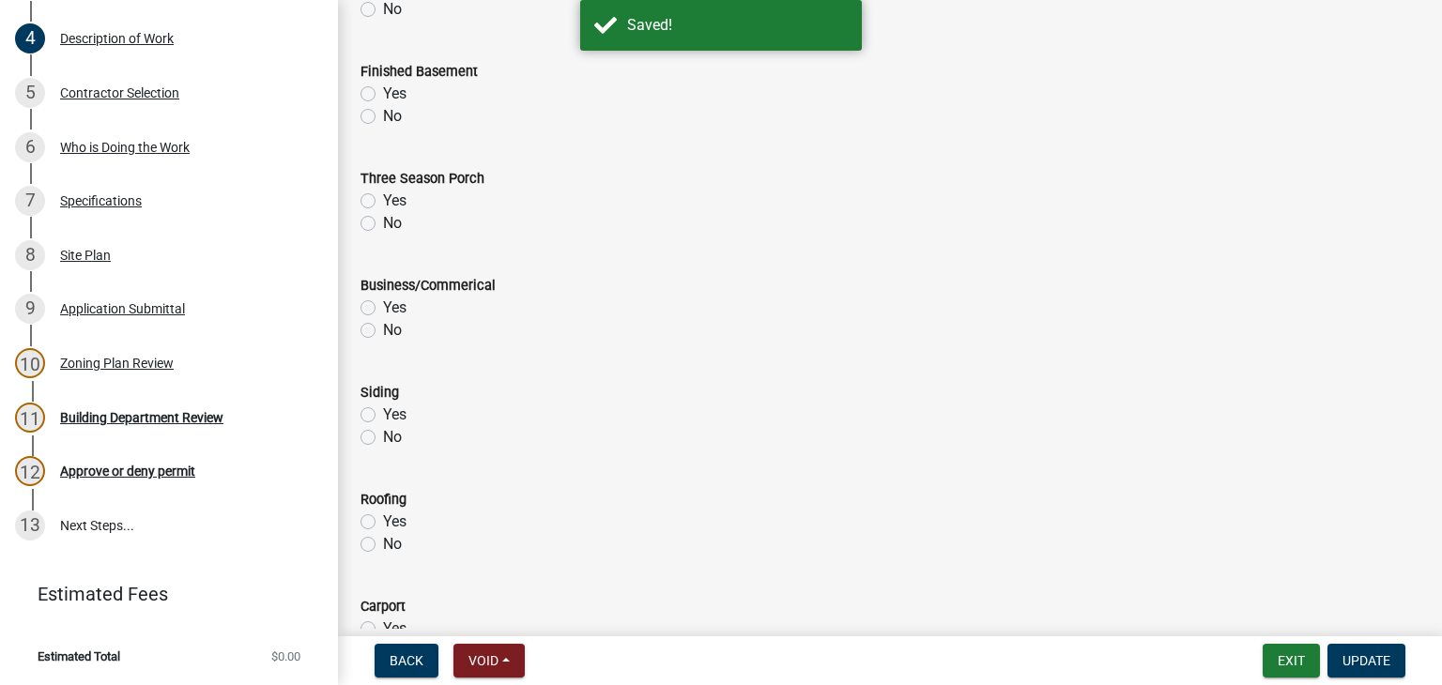
scroll to position [941, 0]
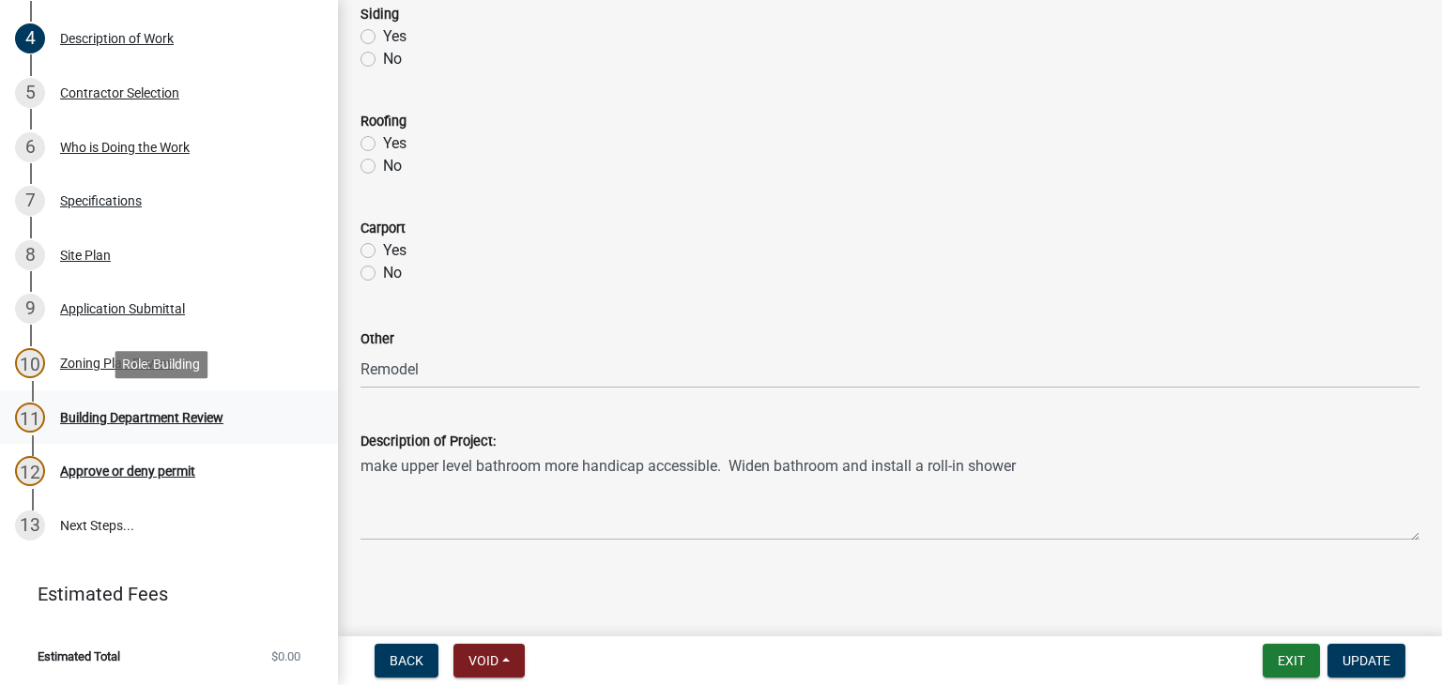
click at [158, 416] on div "Building Department Review" at bounding box center [141, 417] width 163 height 13
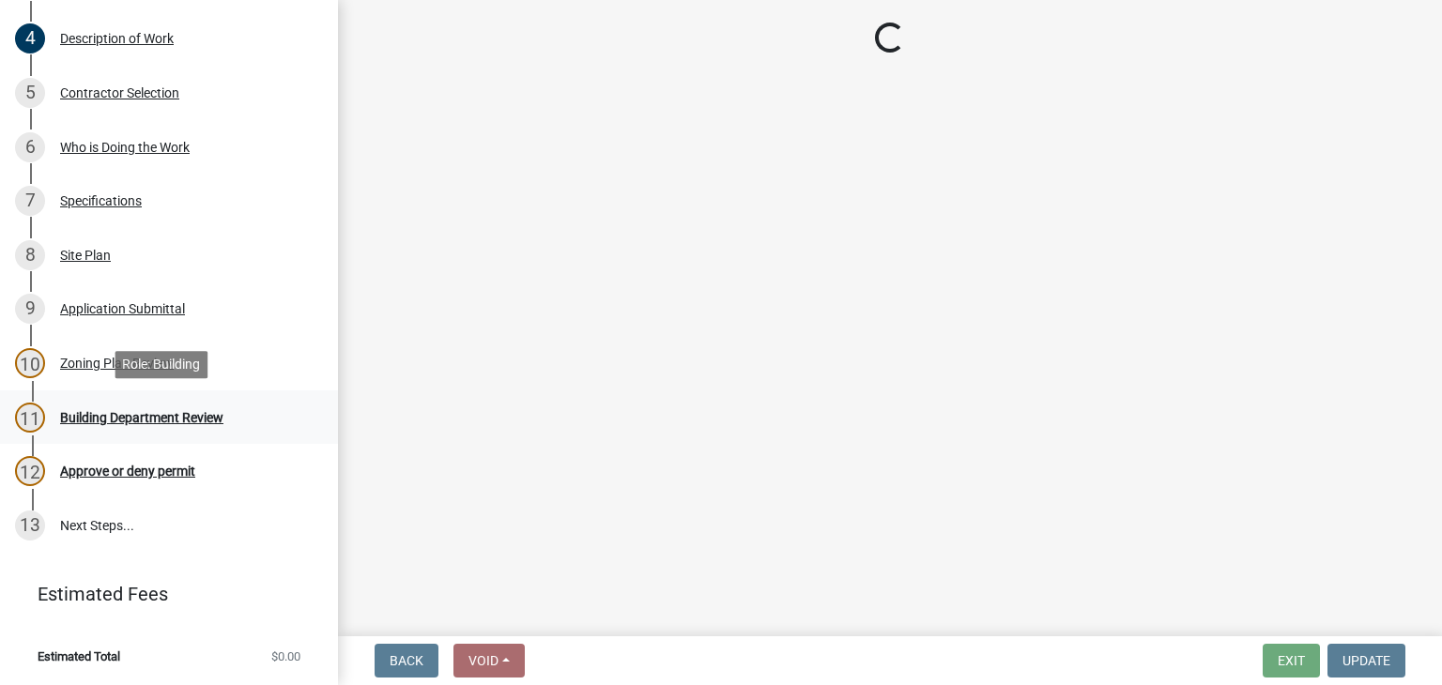
scroll to position [0, 0]
select select "bbf8997e-a289-4d03-8bd2-4f168381adc4"
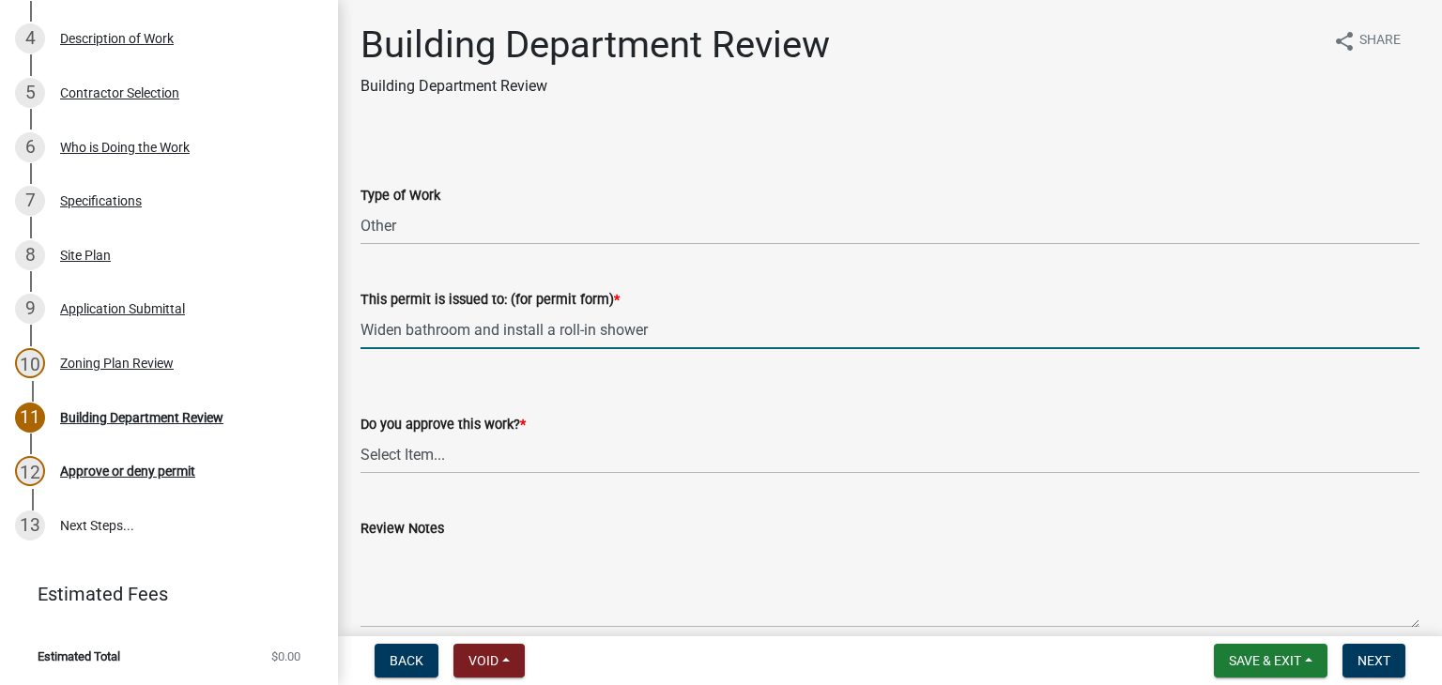
click at [408, 330] on input "Widen bathroom and install a roll-in shower" at bounding box center [889, 330] width 1059 height 38
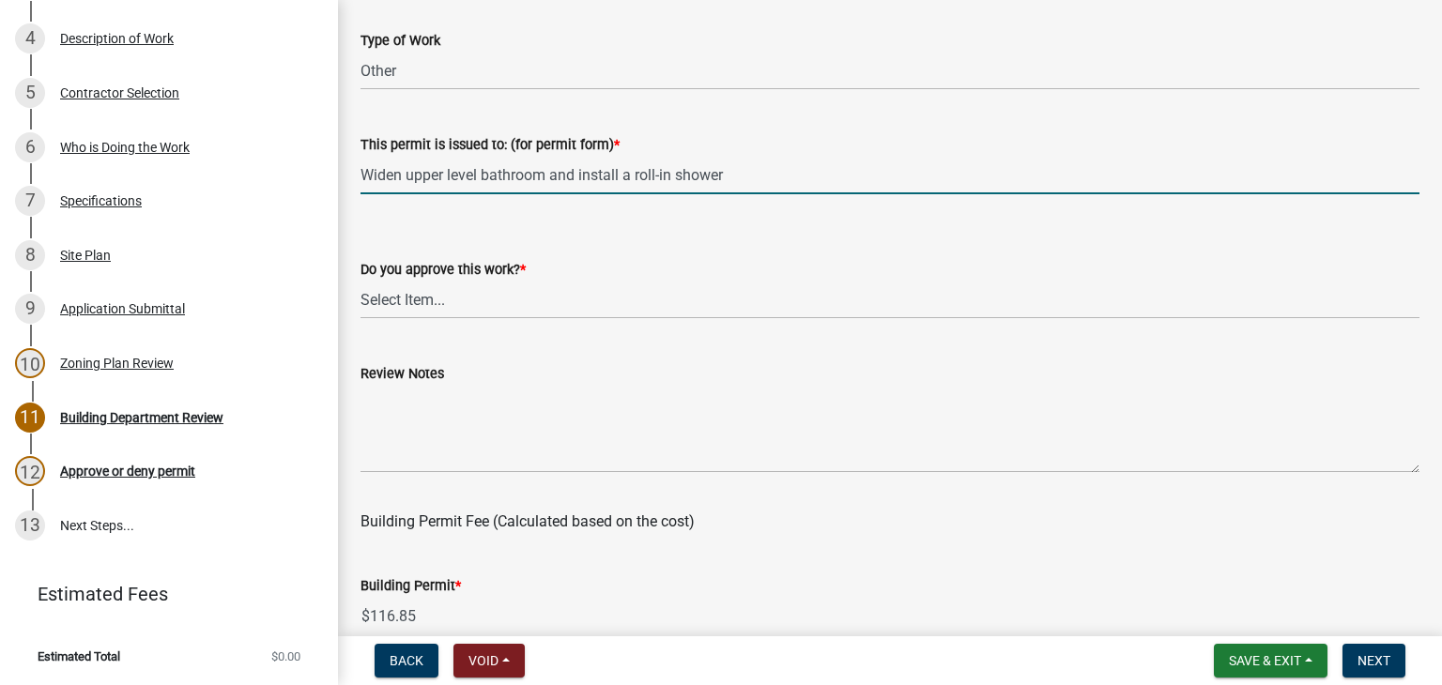
scroll to position [188, 0]
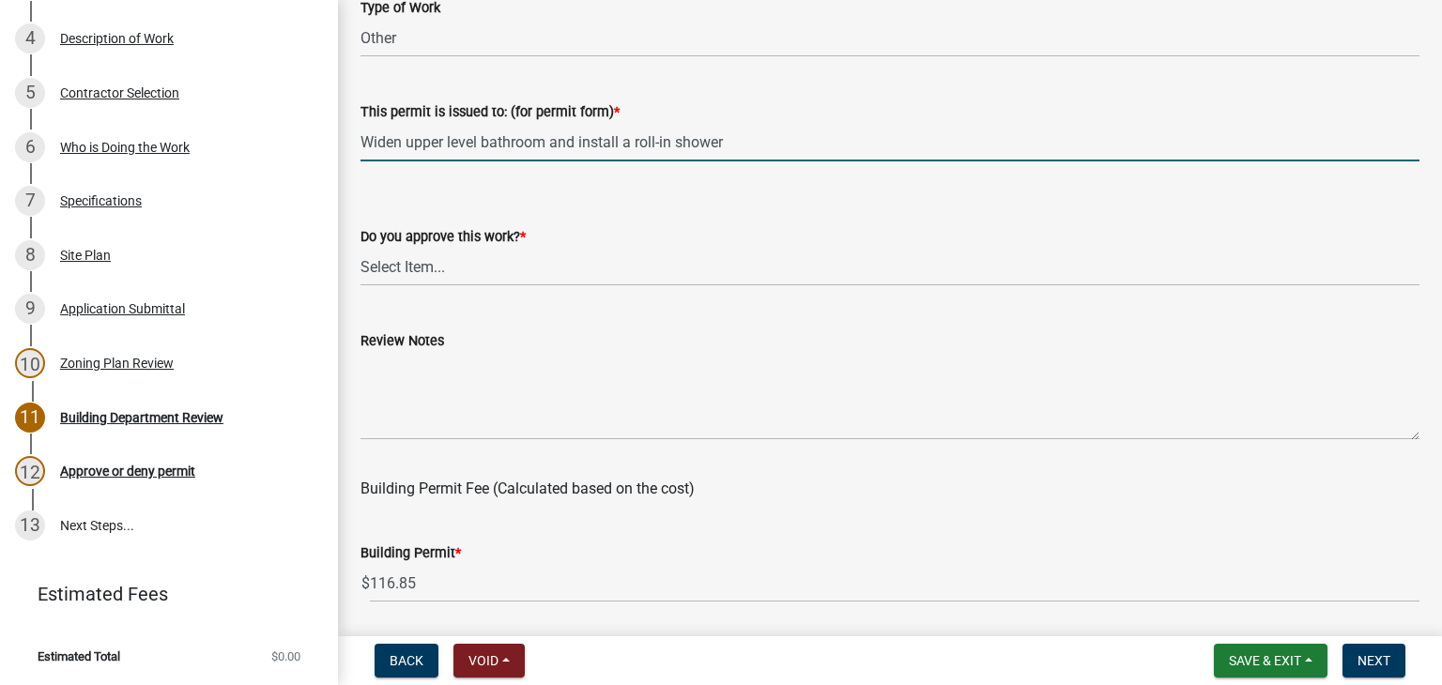
type input "Widen upper level bathroom and install a roll-in shower"
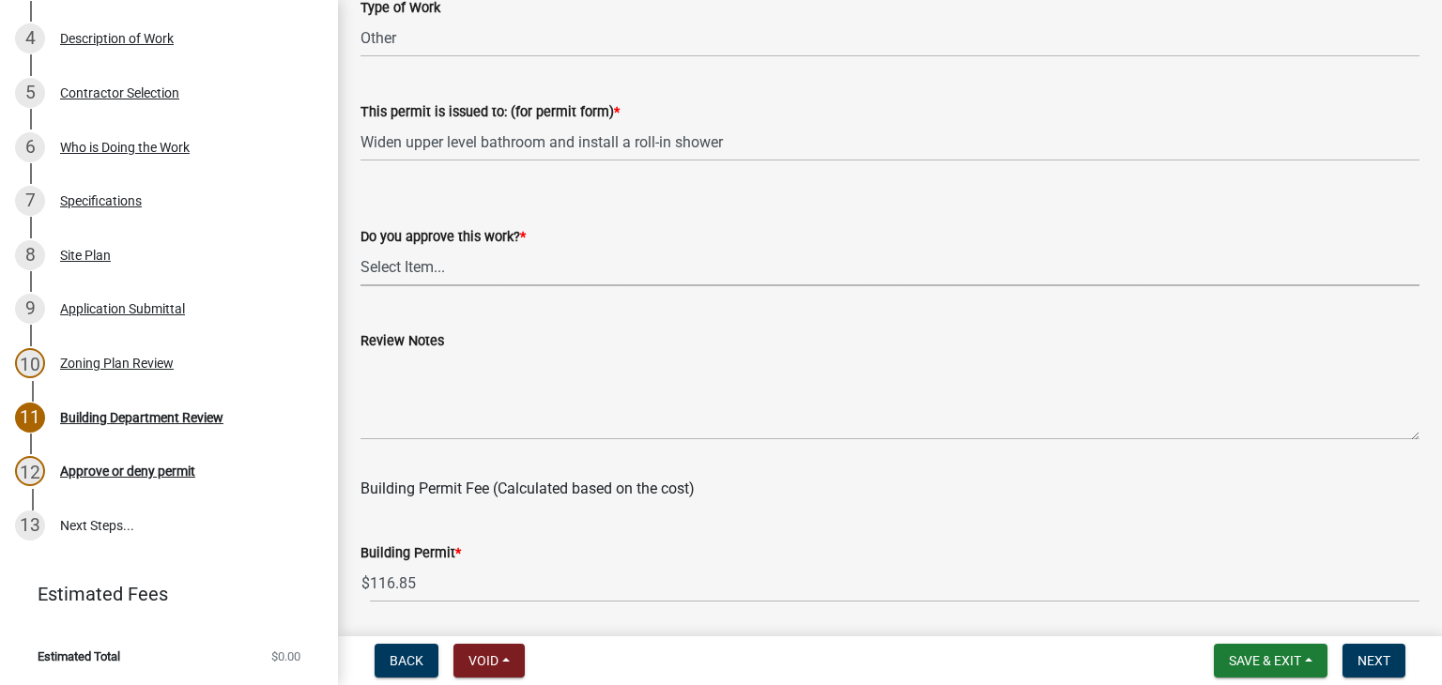
click at [405, 262] on select "Select Item... Yes No" at bounding box center [889, 267] width 1059 height 38
click at [360, 248] on select "Select Item... Yes No" at bounding box center [889, 267] width 1059 height 38
select select "689549b3-38a5-47de-8a89-287a50612ed0"
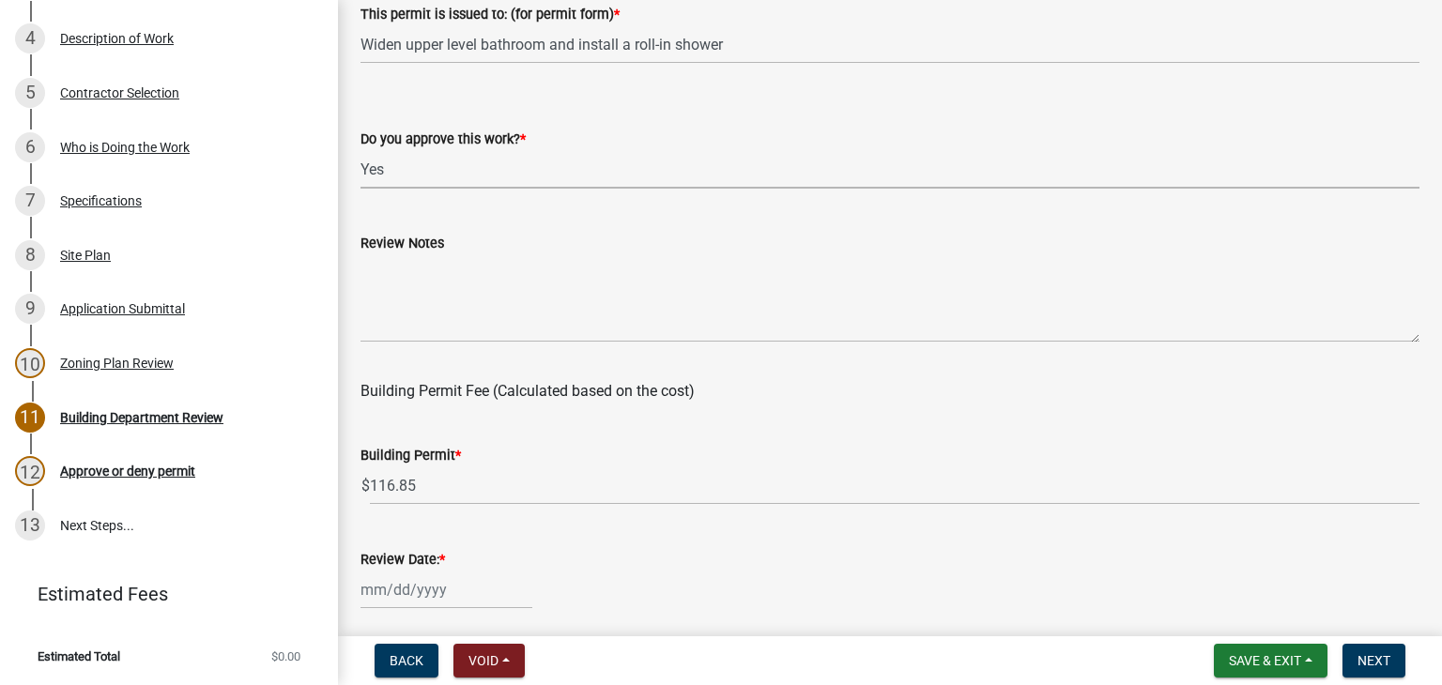
scroll to position [469, 0]
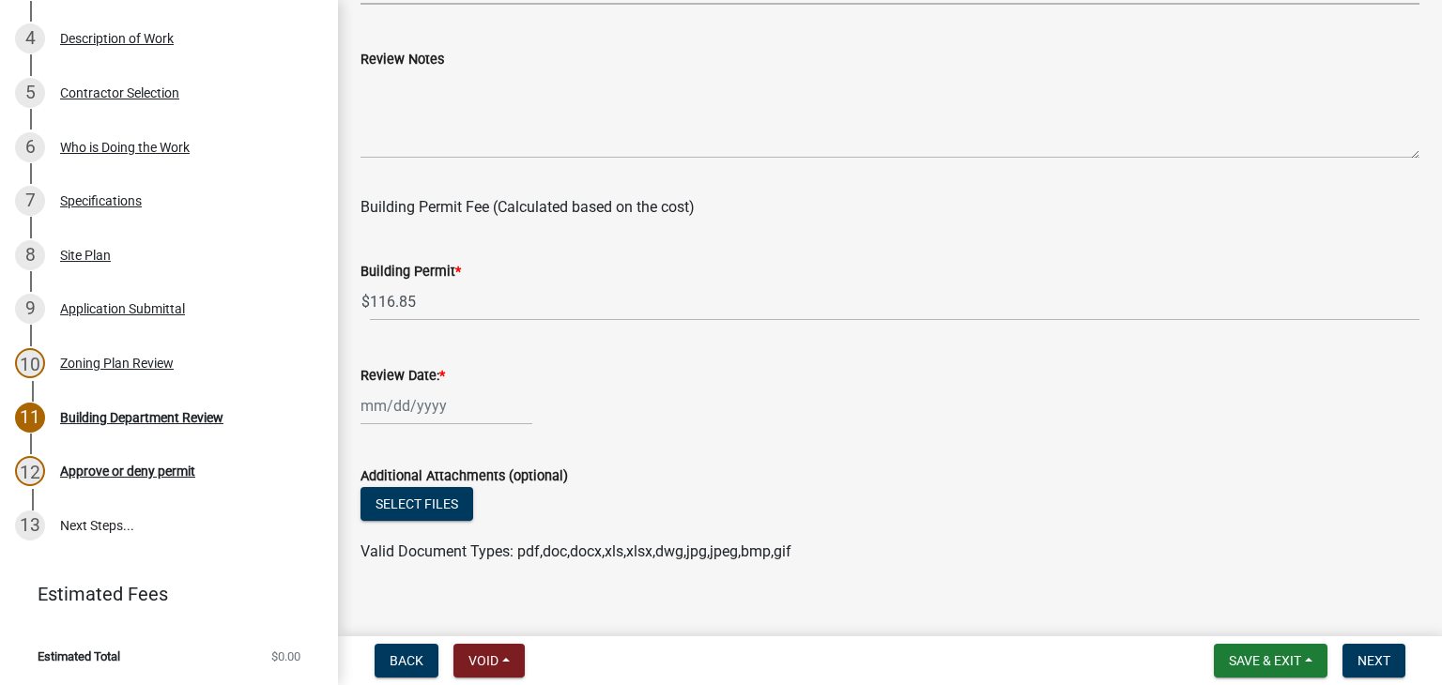
click at [439, 406] on div at bounding box center [446, 406] width 172 height 38
select select "10"
select select "2025"
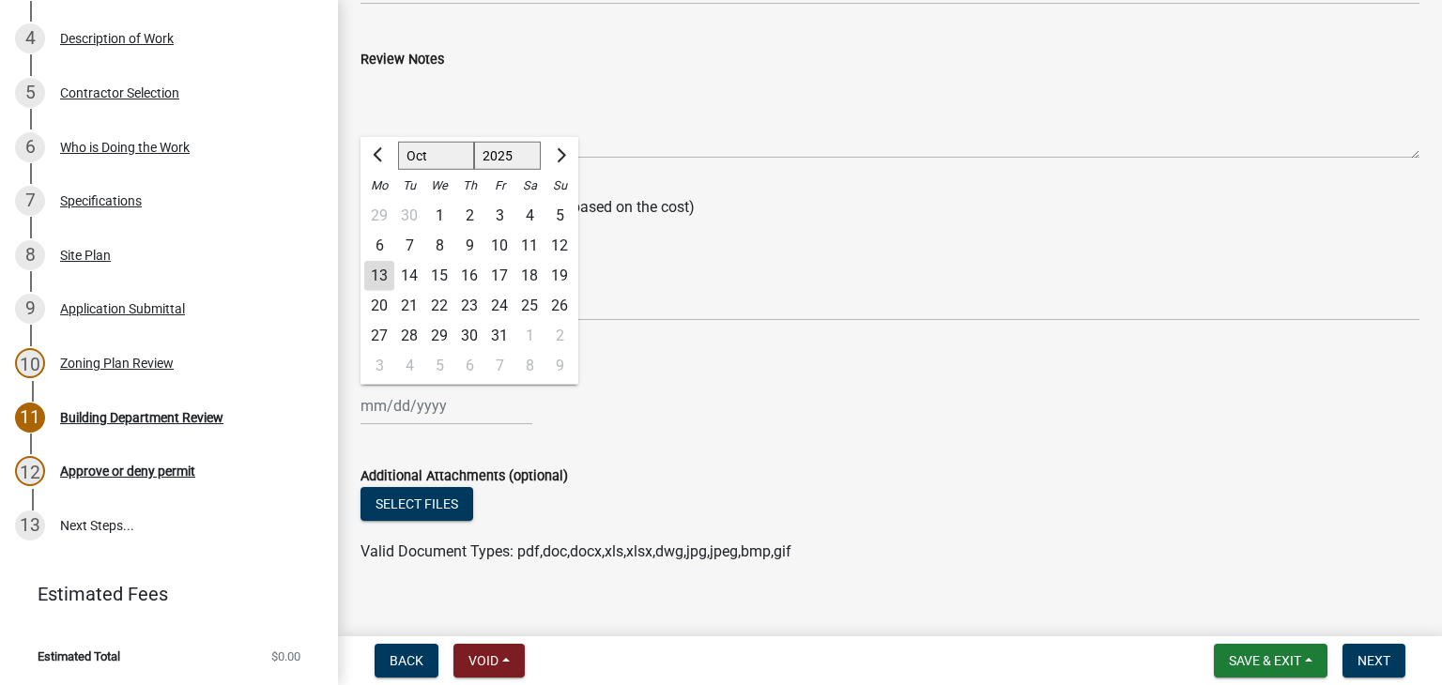
click at [378, 272] on div "13" at bounding box center [379, 276] width 30 height 30
type input "[DATE]"
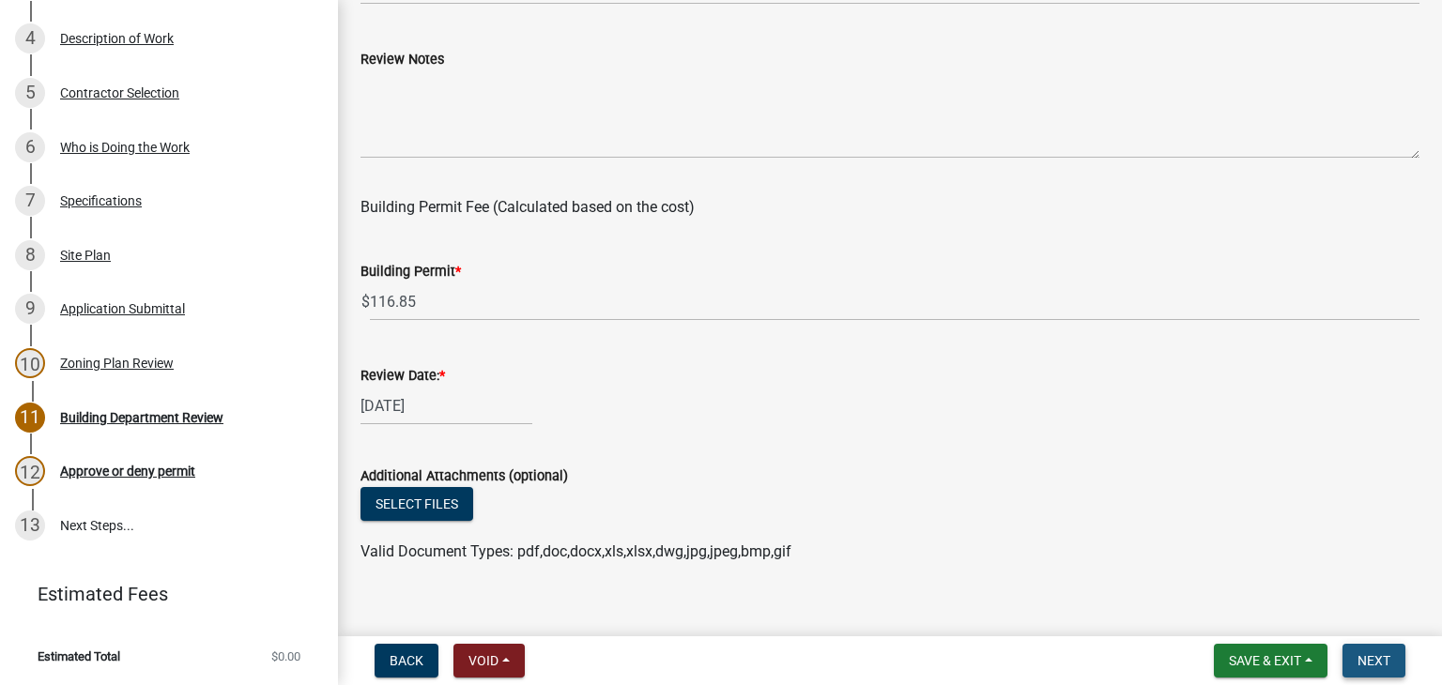
click at [1366, 659] on span "Next" at bounding box center [1373, 660] width 33 height 15
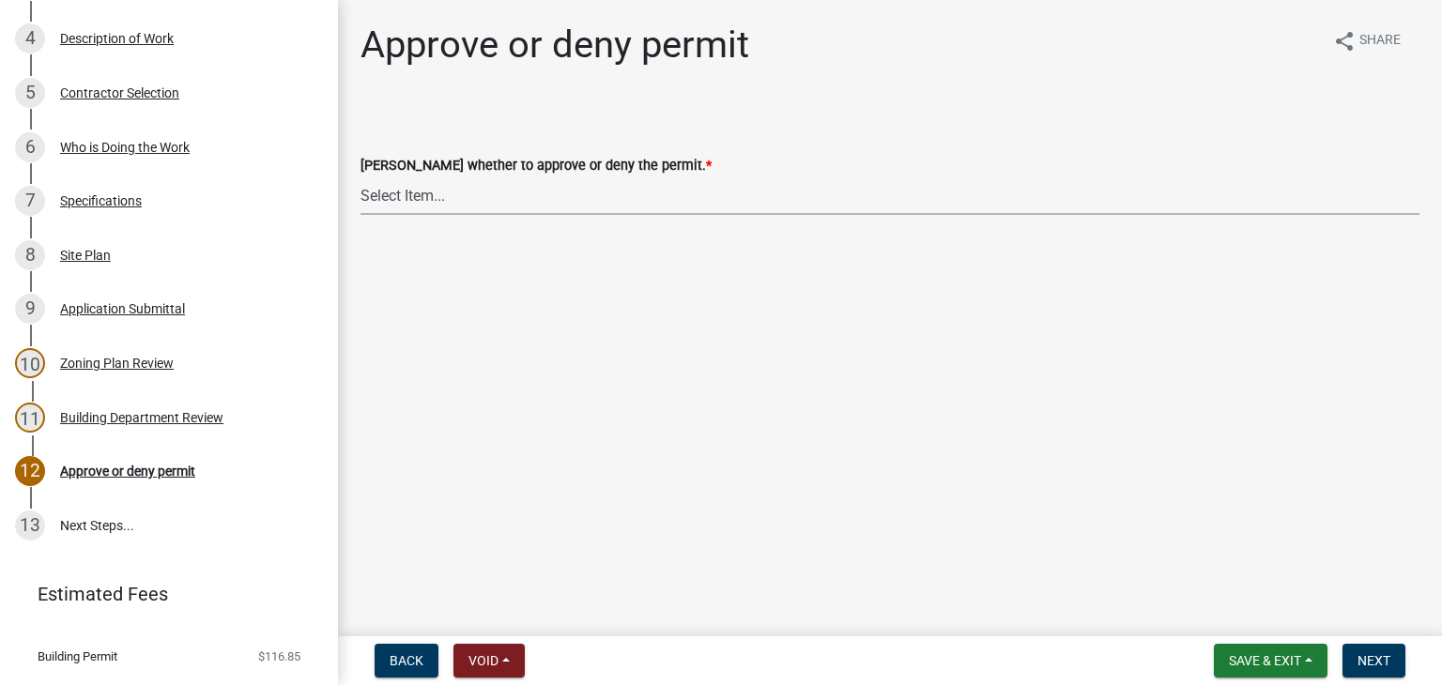
click at [446, 200] on select "Select Item... Approve Deny" at bounding box center [889, 195] width 1059 height 38
click at [360, 176] on select "Select Item... Approve Deny" at bounding box center [889, 195] width 1059 height 38
select select "d6055423-832b-4dbf-8b87-0bb94d1ae5d3"
click at [1382, 653] on span "Next" at bounding box center [1373, 660] width 33 height 15
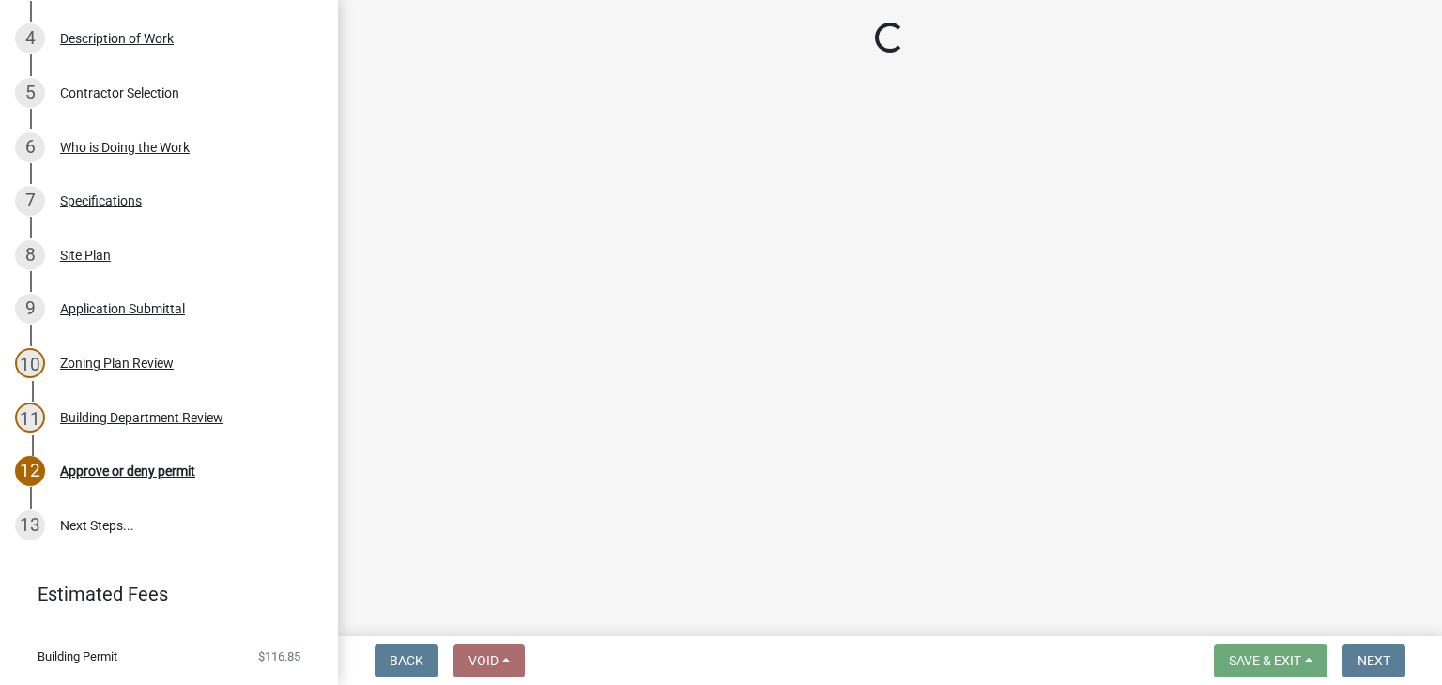
scroll to position [811, 0]
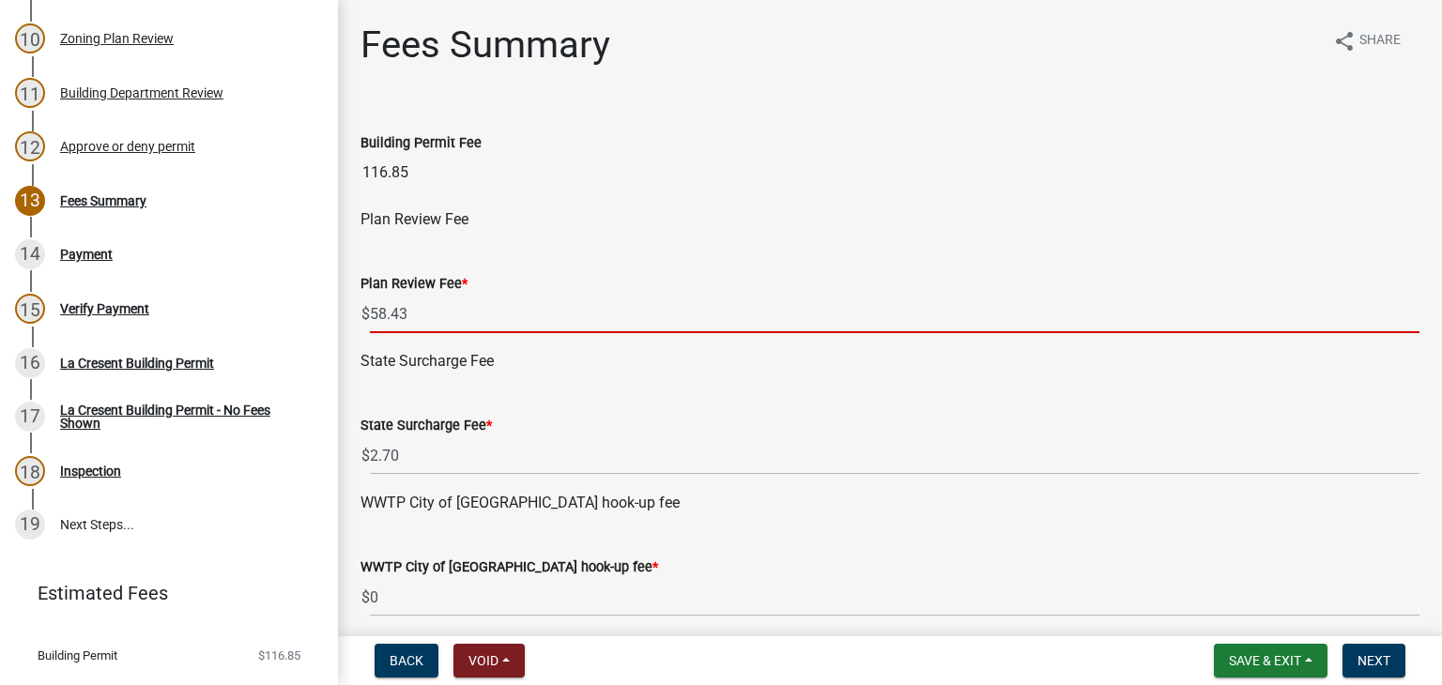
click at [435, 323] on input "58.43" at bounding box center [894, 314] width 1049 height 38
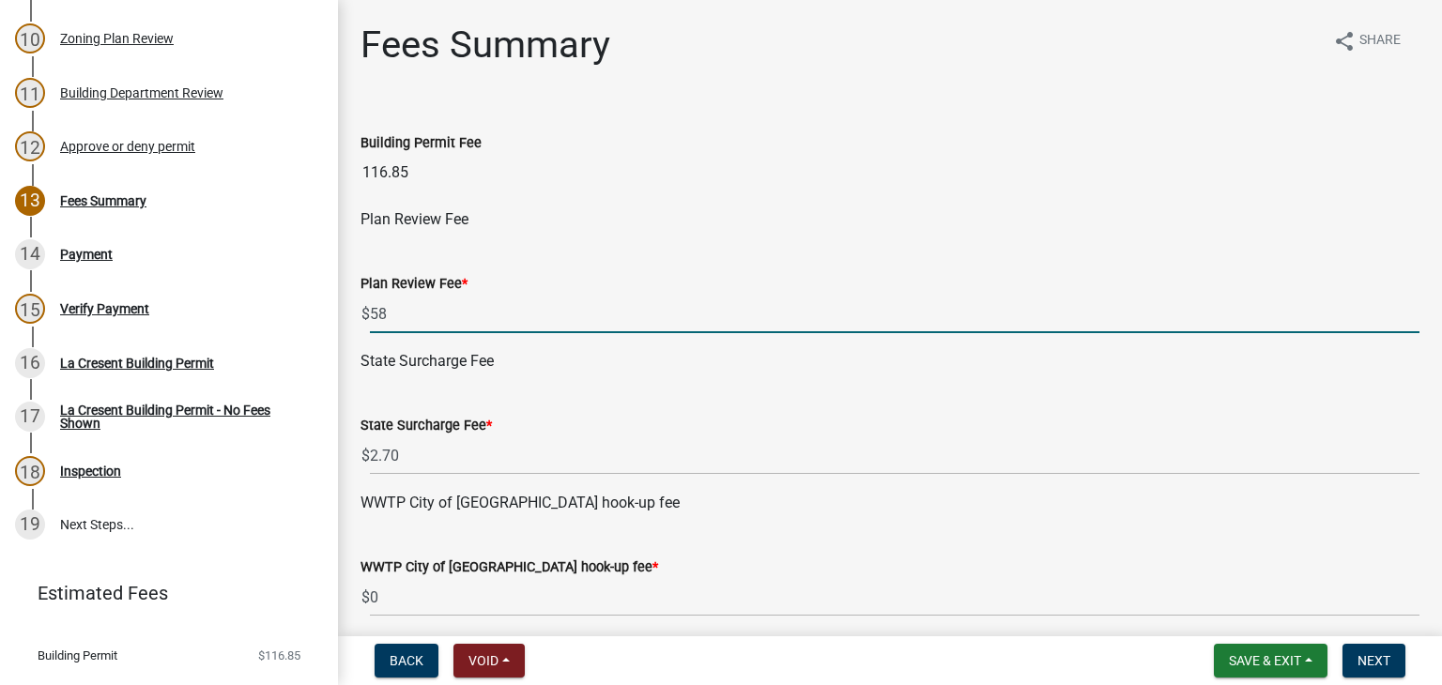
type input "5"
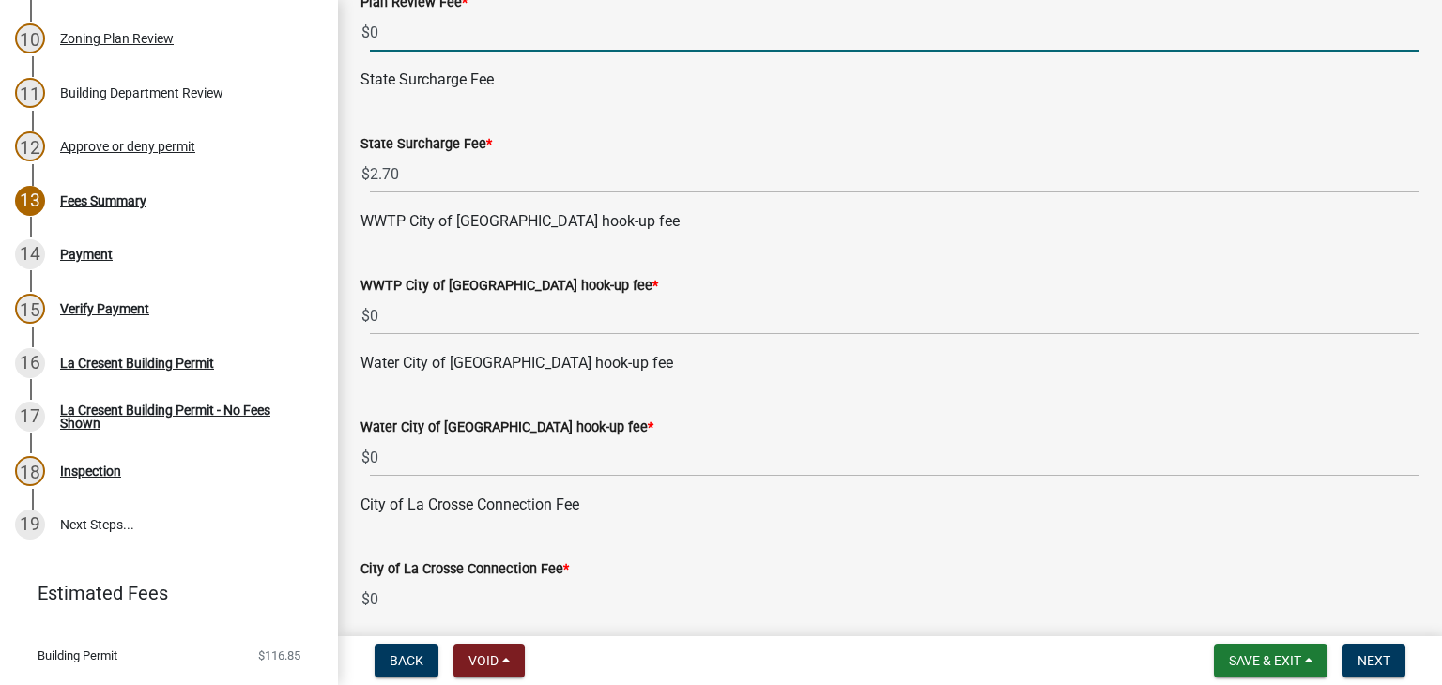
scroll to position [563, 0]
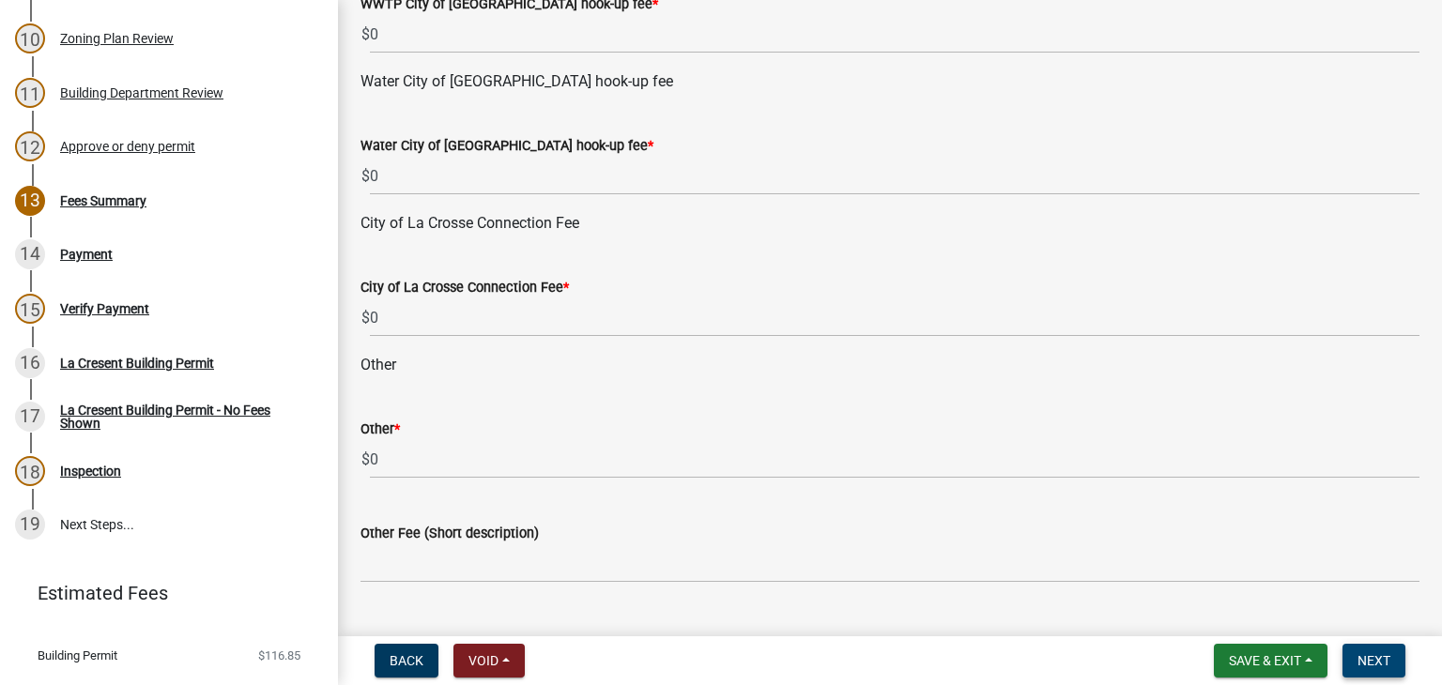
type input "0"
click at [1362, 653] on span "Next" at bounding box center [1373, 660] width 33 height 15
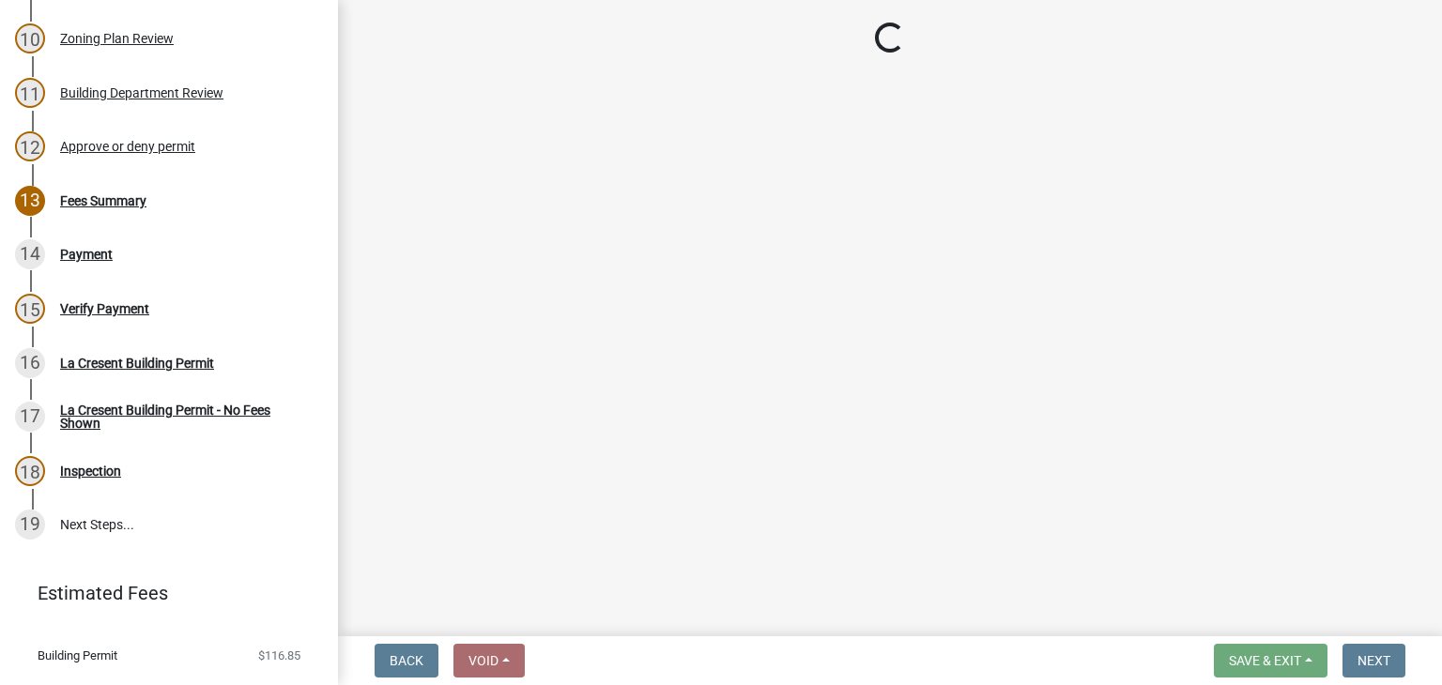
select select "3: 3"
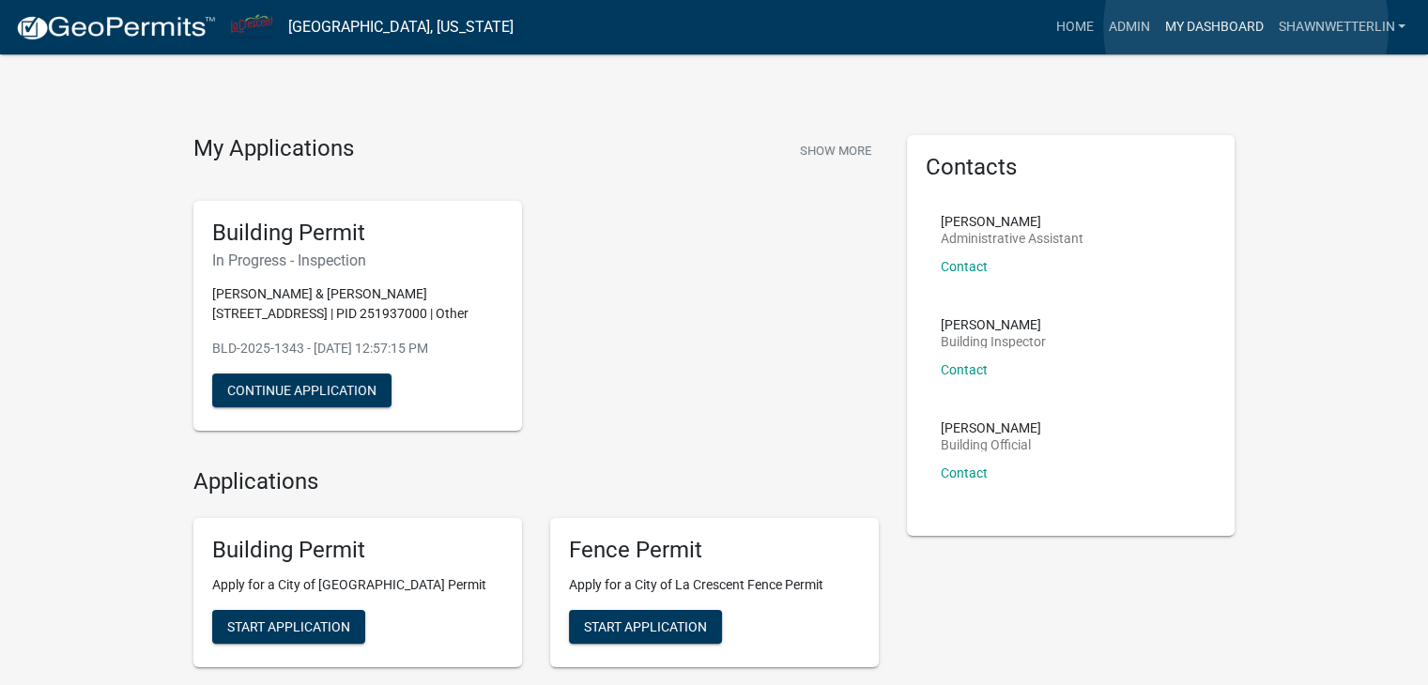
click at [1246, 27] on link "My Dashboard" at bounding box center [1213, 27] width 114 height 36
